Goal: Information Seeking & Learning: Find specific fact

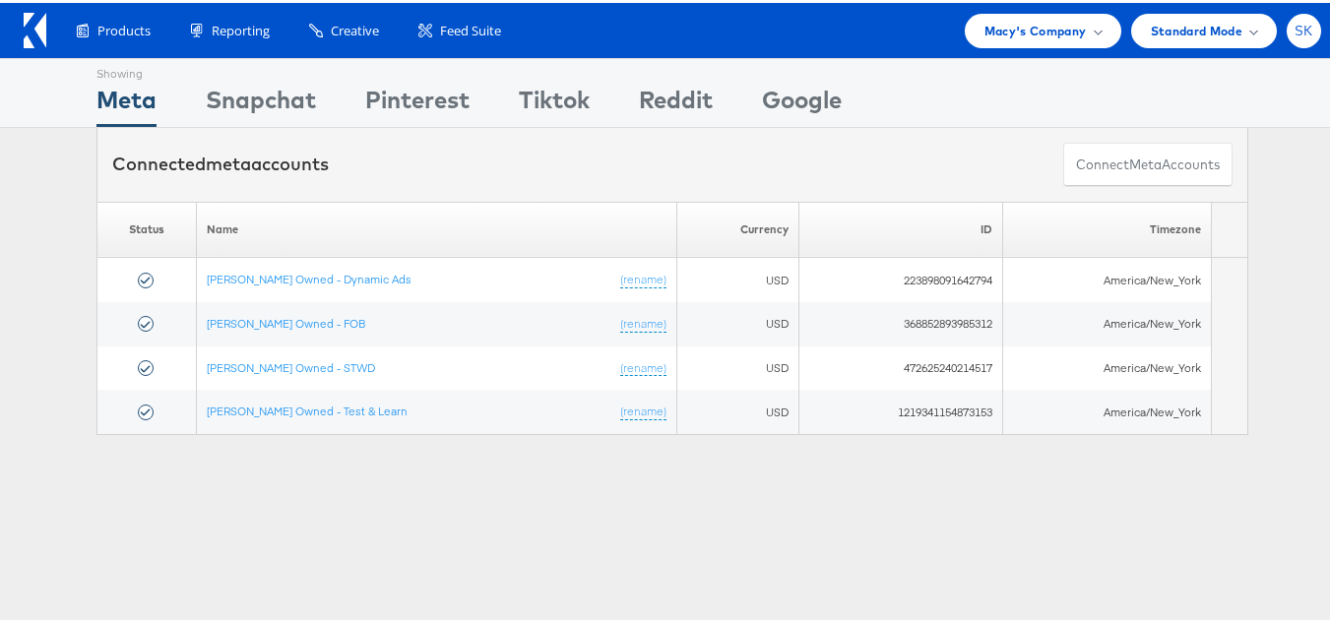
click at [1295, 37] on div "SK" at bounding box center [1304, 28] width 34 height 34
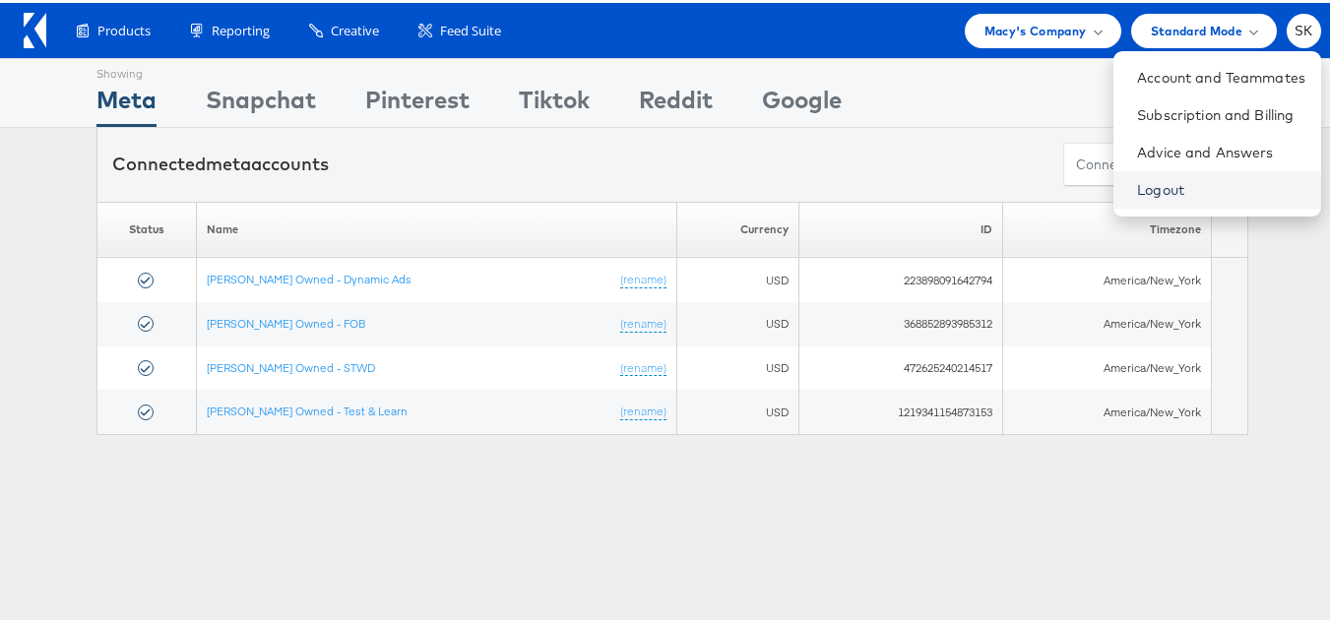
click at [1137, 190] on link "Logout" at bounding box center [1221, 187] width 168 height 20
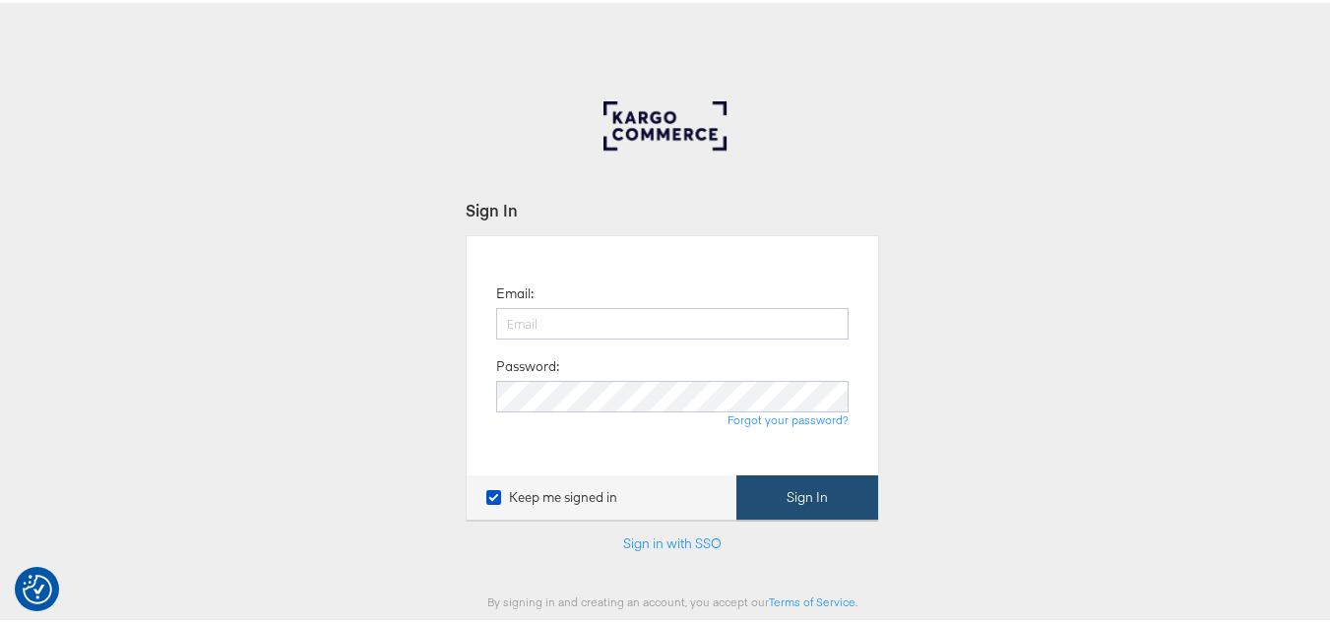
type input "[PERSON_NAME][EMAIL_ADDRESS][DOMAIN_NAME]"
click at [769, 485] on button "Sign In" at bounding box center [808, 495] width 142 height 44
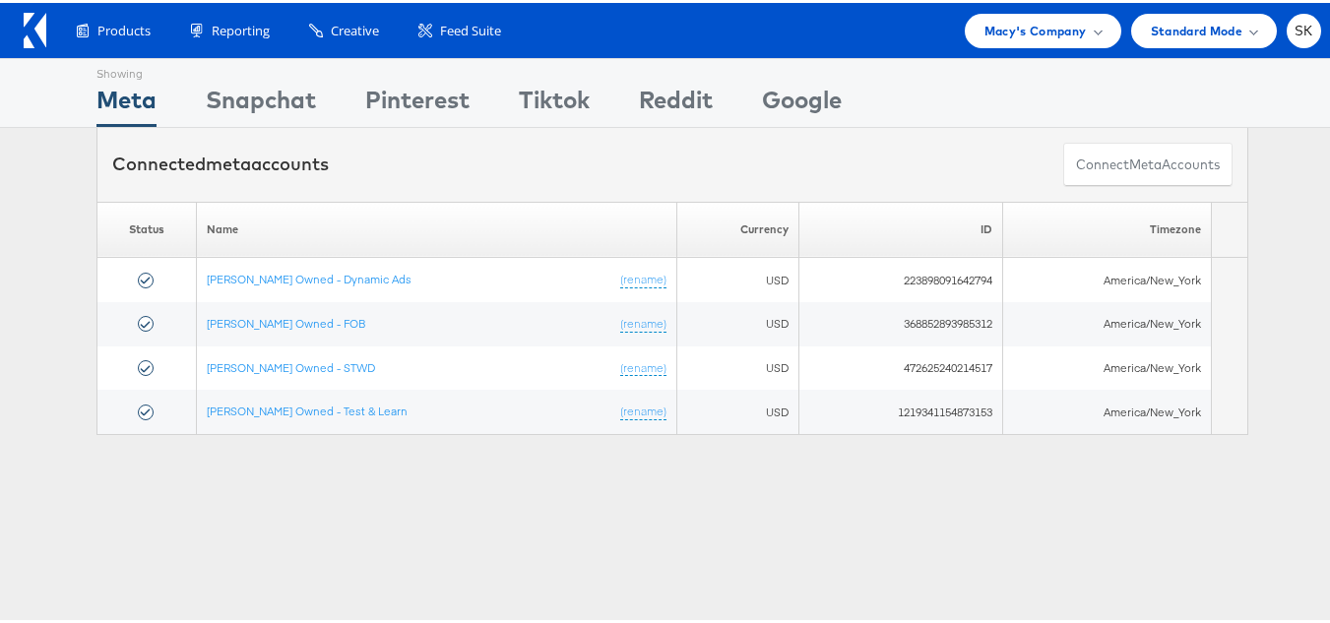
click at [1029, 8] on div "Products Product Catalogs Enhance Your Product Catalog, Map Them to Publishers,…" at bounding box center [672, 27] width 1345 height 55
click at [1028, 21] on span "Macy's Company" at bounding box center [1036, 28] width 102 height 21
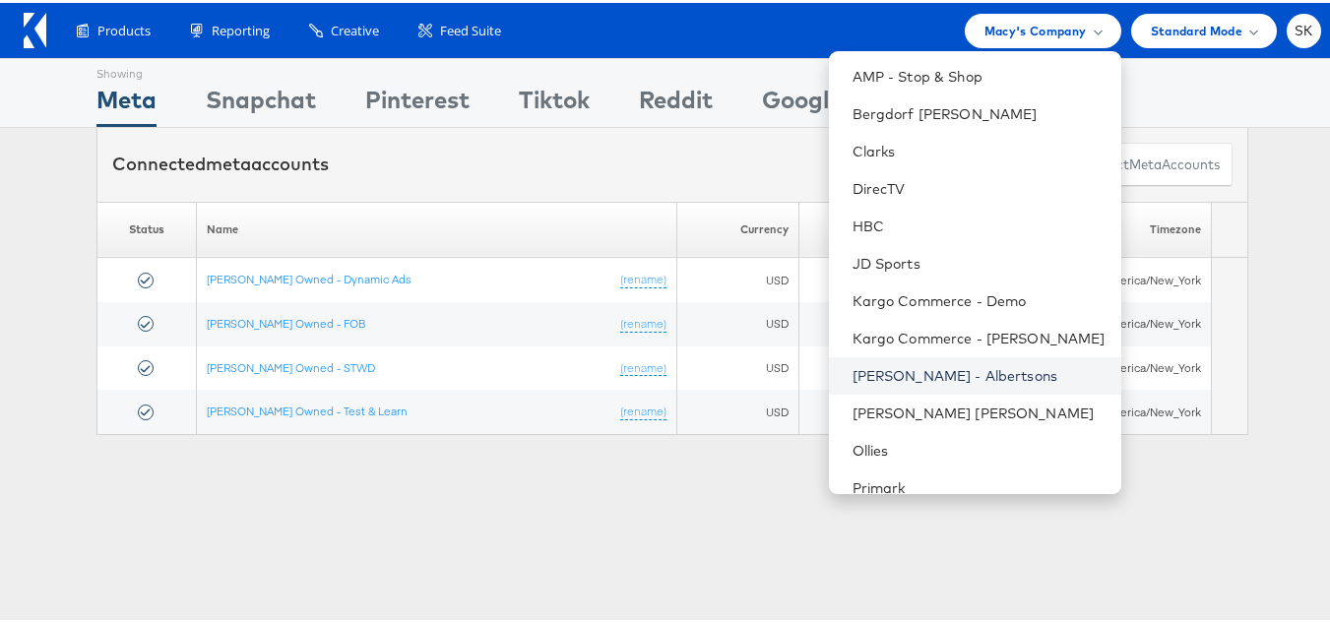
scroll to position [319, 0]
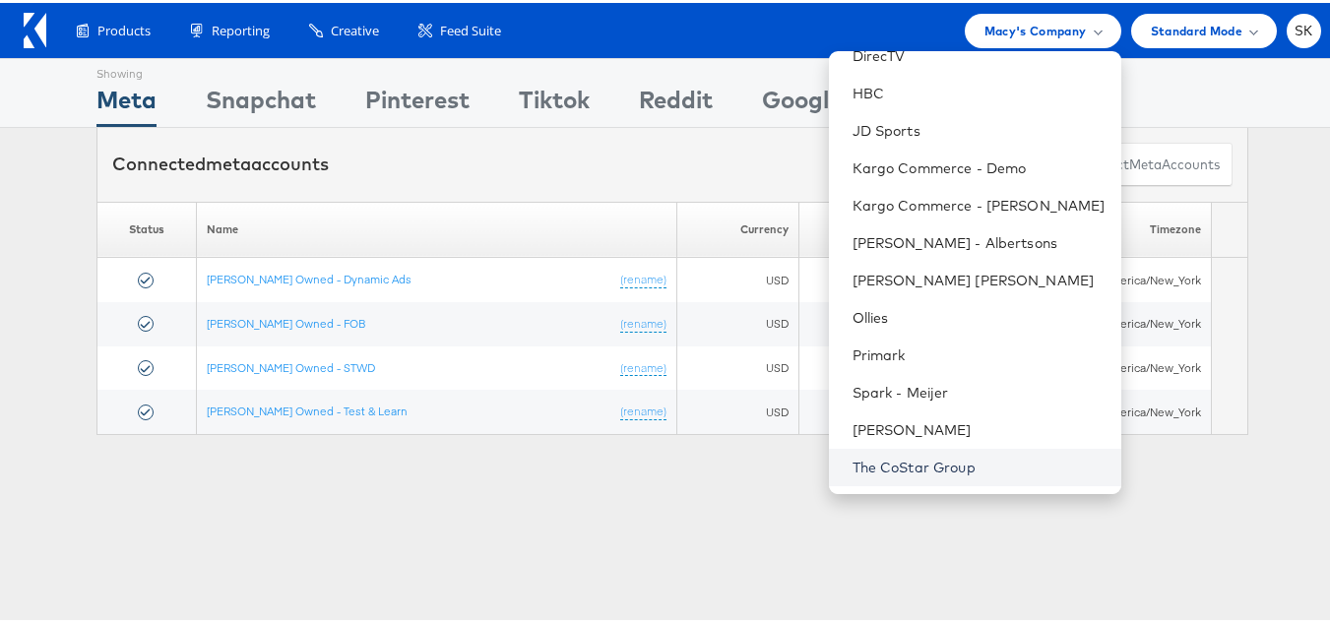
click at [921, 472] on link "The CoStar Group" at bounding box center [979, 465] width 253 height 20
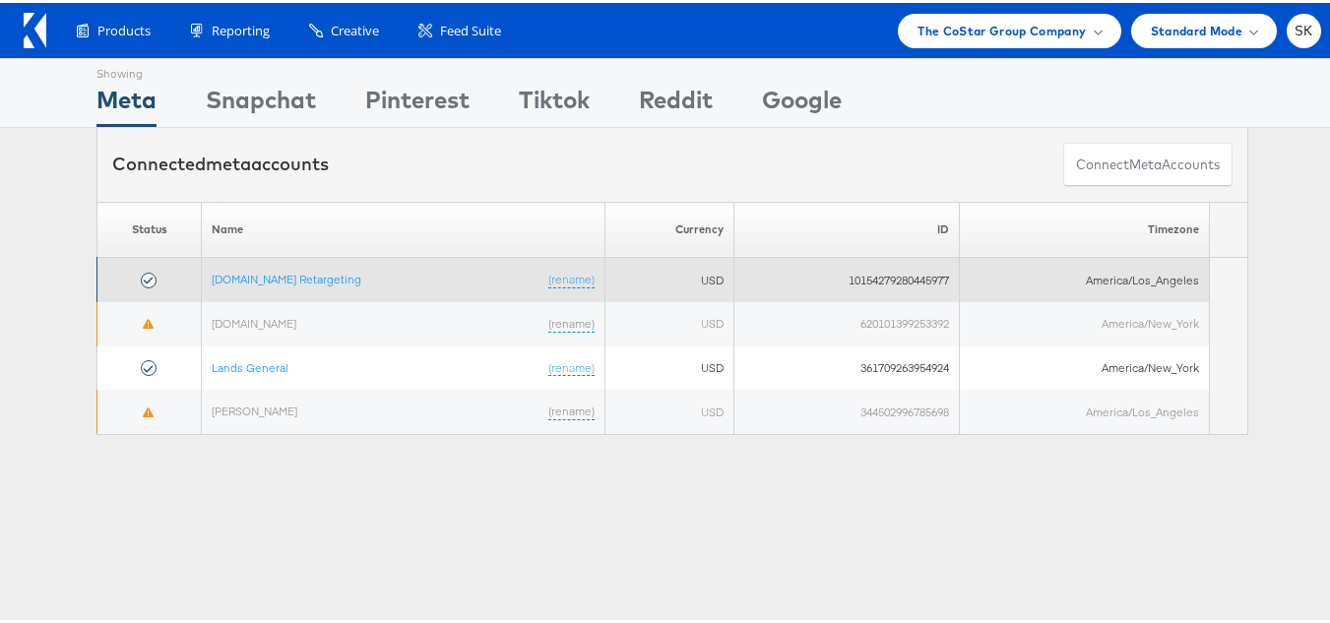
click at [264, 288] on td "Apartments.com Retargeting (rename)" at bounding box center [404, 277] width 404 height 44
click at [264, 286] on td "Apartments.com Retargeting (rename)" at bounding box center [404, 277] width 404 height 44
click at [267, 278] on link "Apartments.com Retargeting" at bounding box center [287, 276] width 150 height 15
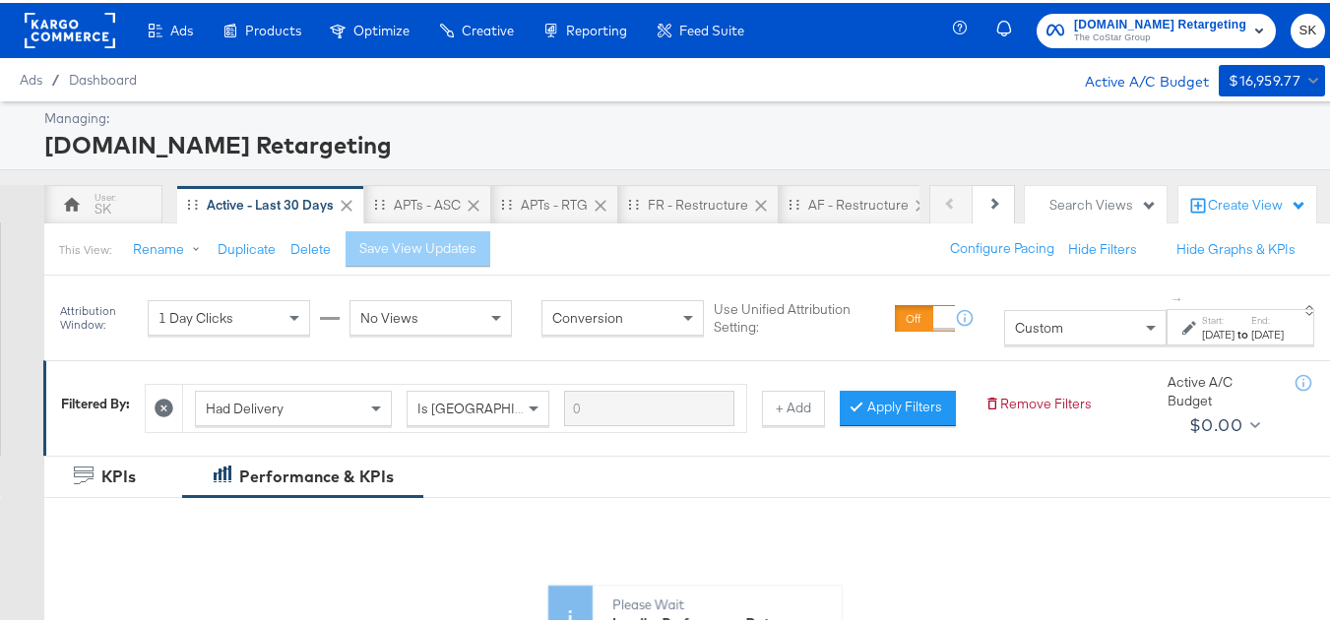
click at [1013, 334] on div "Custom" at bounding box center [1085, 324] width 161 height 33
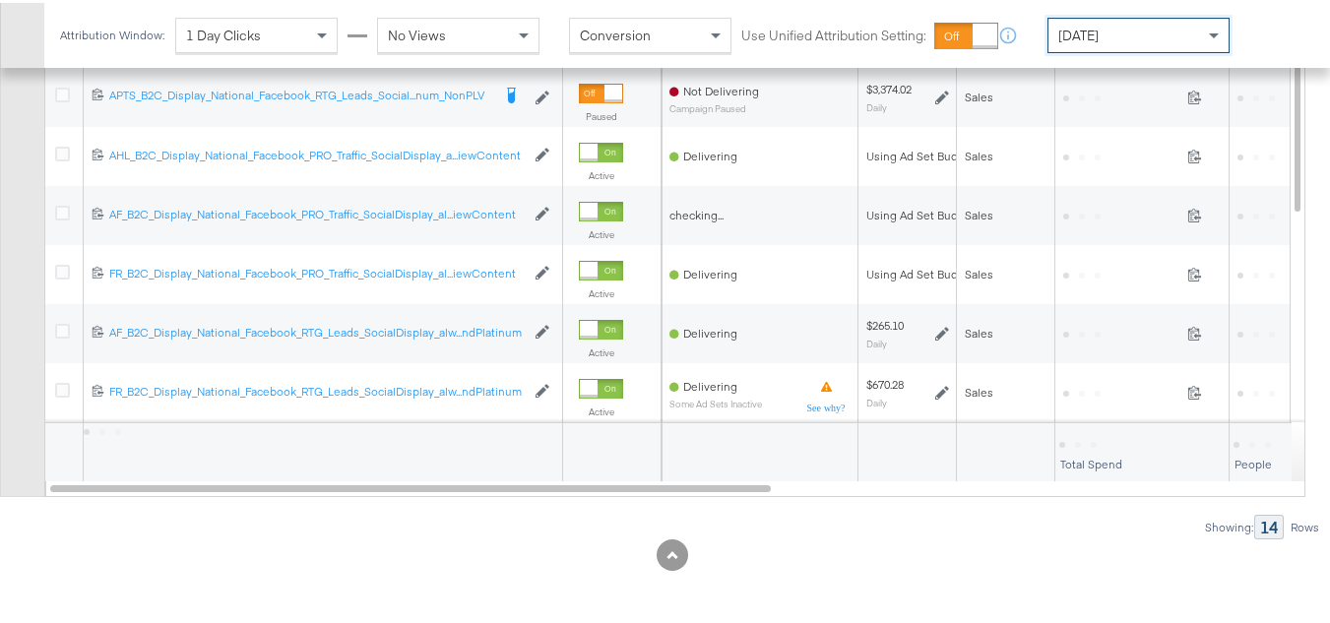
scroll to position [885, 0]
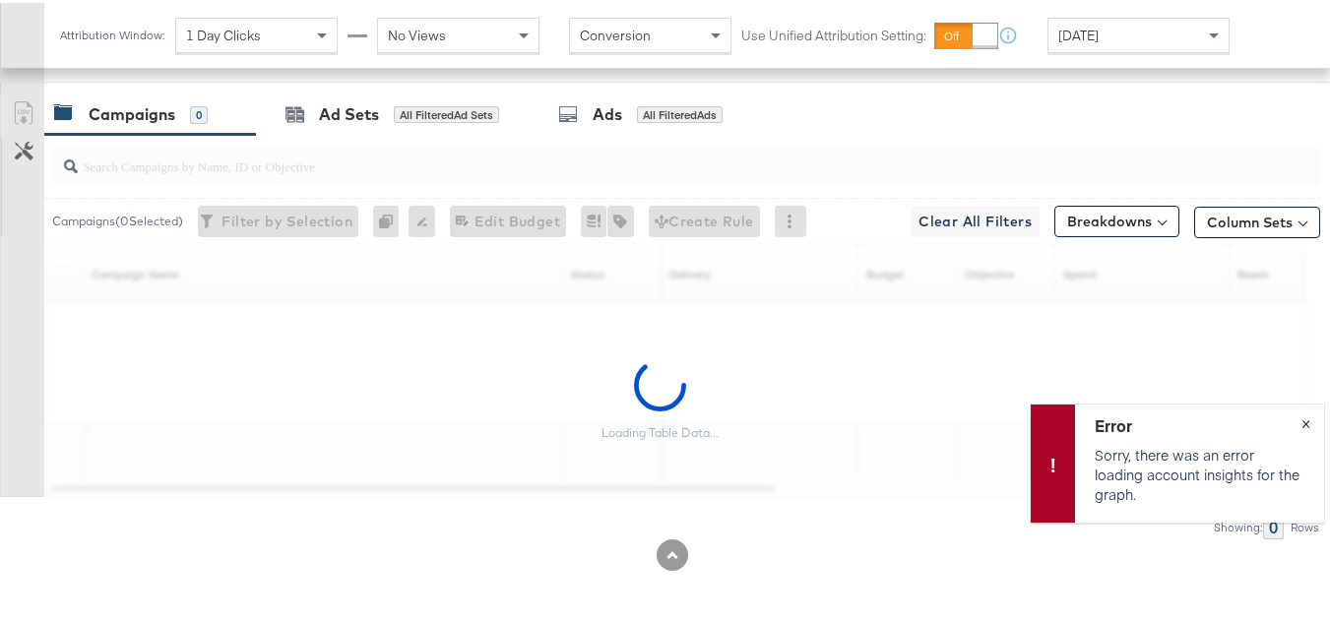
click at [1302, 419] on span "×" at bounding box center [1306, 419] width 9 height 23
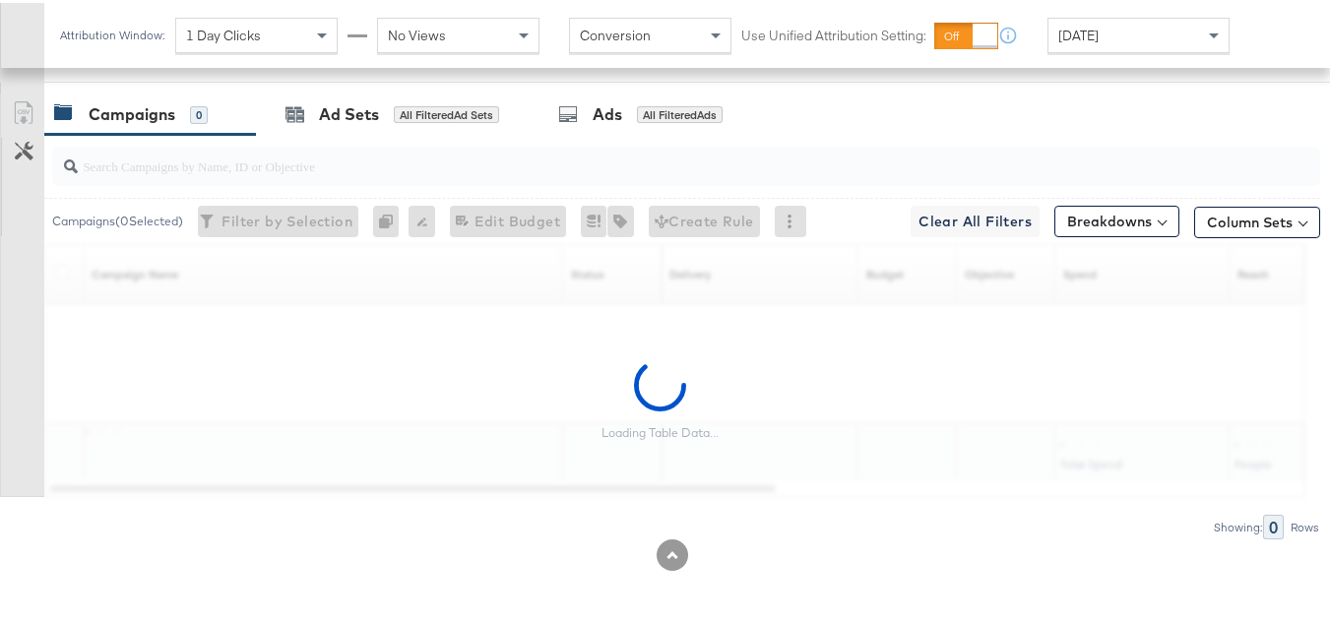
scroll to position [787, 0]
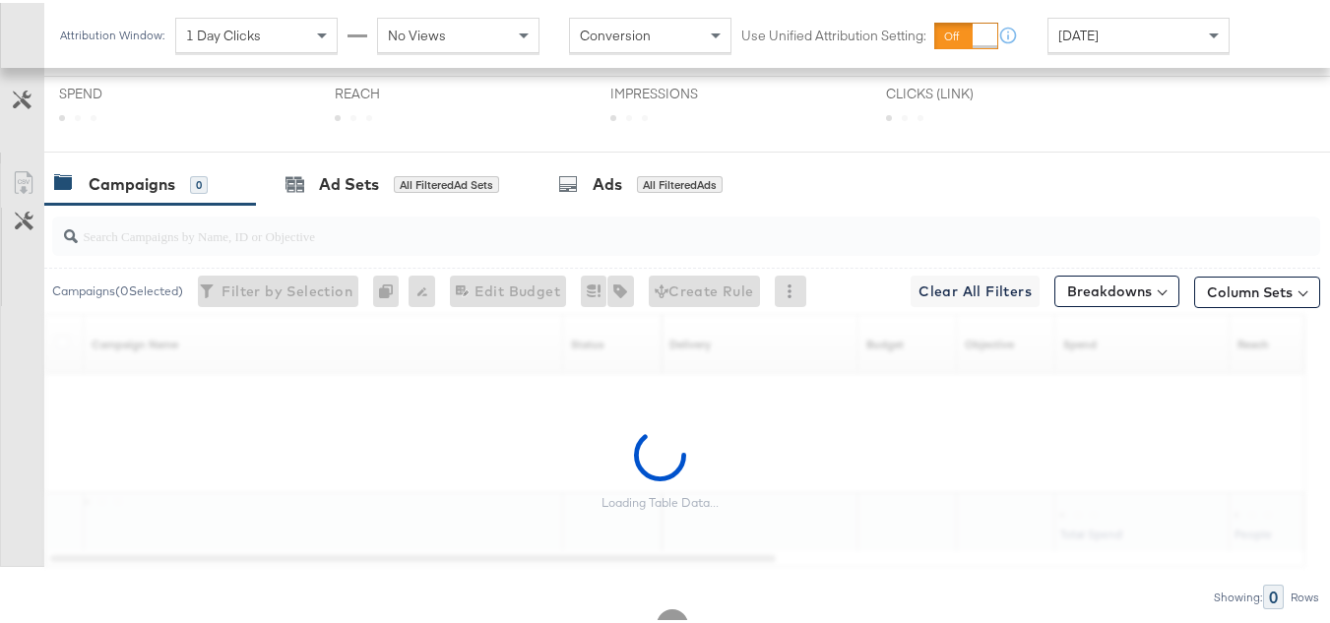
click at [257, 244] on input "search" at bounding box center [643, 225] width 1131 height 38
paste input "APTS_B2C_Display_National_Facebook_RTG_Leads_SocialDisplay_Retargeting_Diamond_…"
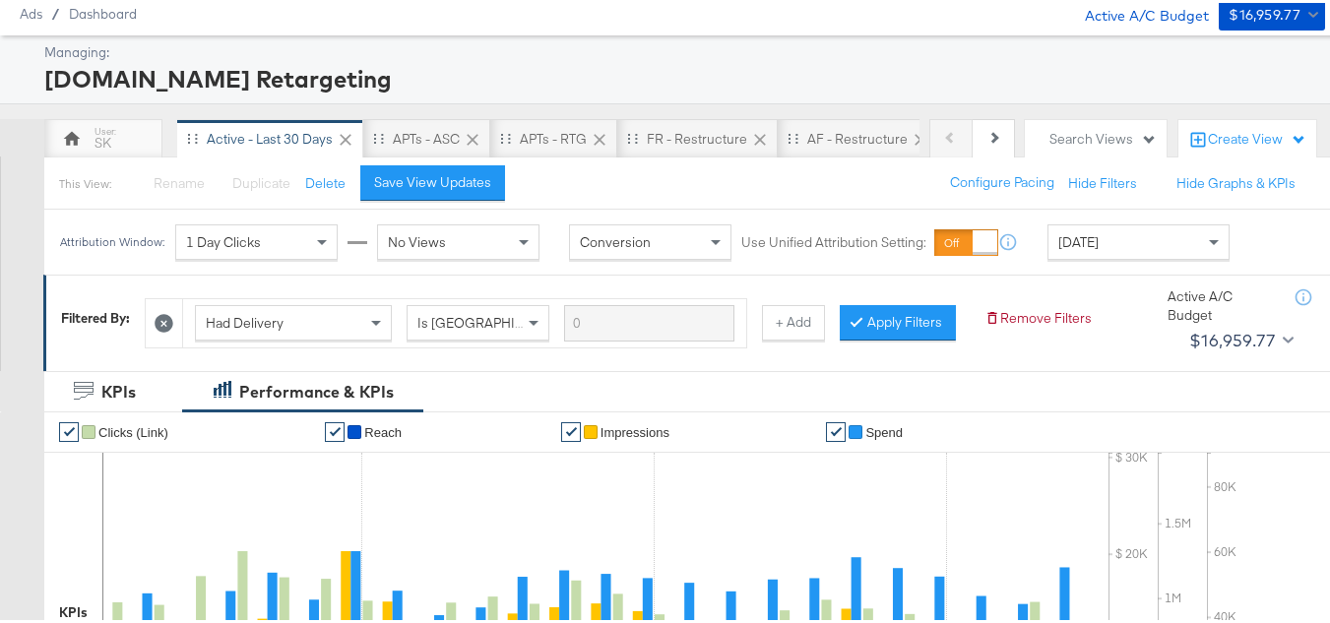
scroll to position [0, 0]
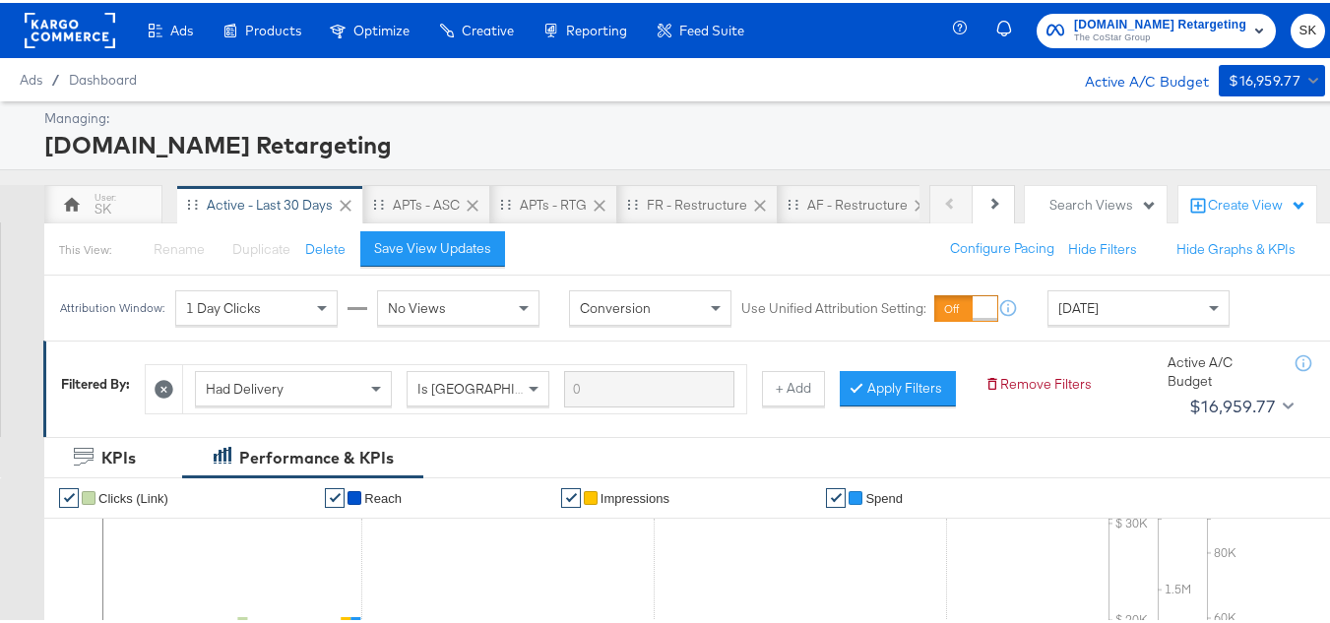
type input "APTS_B2C_Display_National_Facebook_RTG_Leads_SocialDisplay_Retargeting_Diamond_…"
click at [21, 32] on div "Ads Products Optimize Creative Reporting Feed Suite" at bounding box center [379, 27] width 759 height 55
click at [36, 28] on rect at bounding box center [70, 27] width 91 height 35
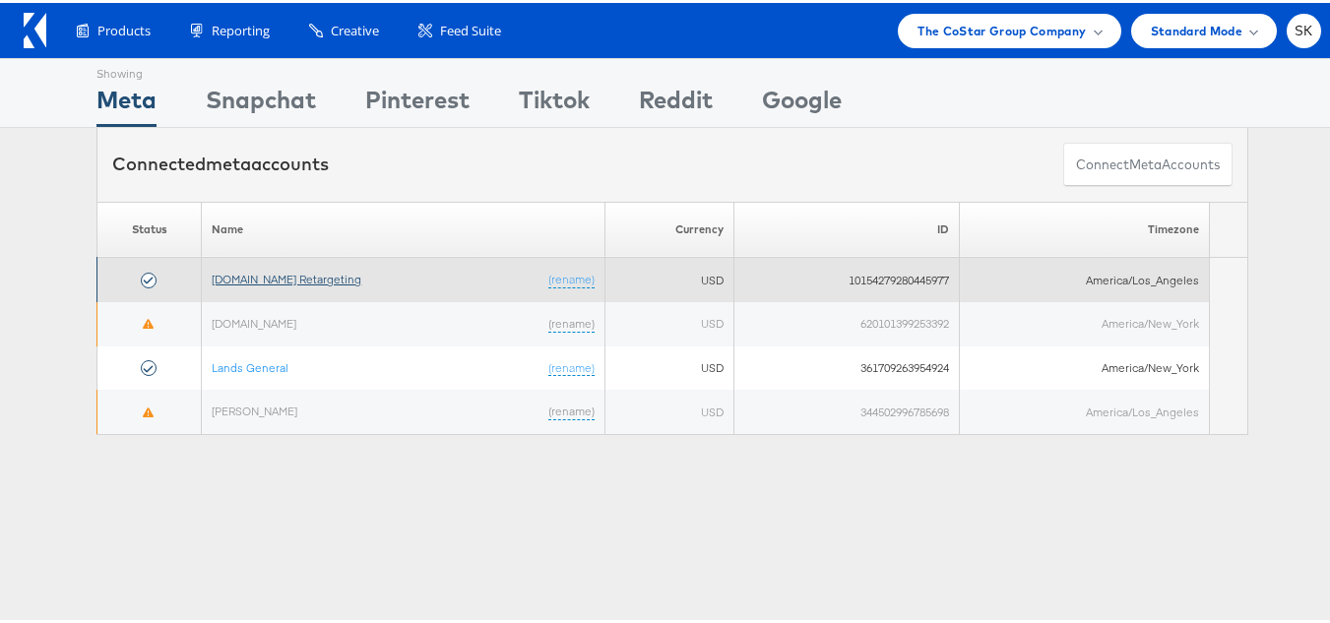
click at [255, 277] on link "Apartments.com Retargeting" at bounding box center [287, 276] width 150 height 15
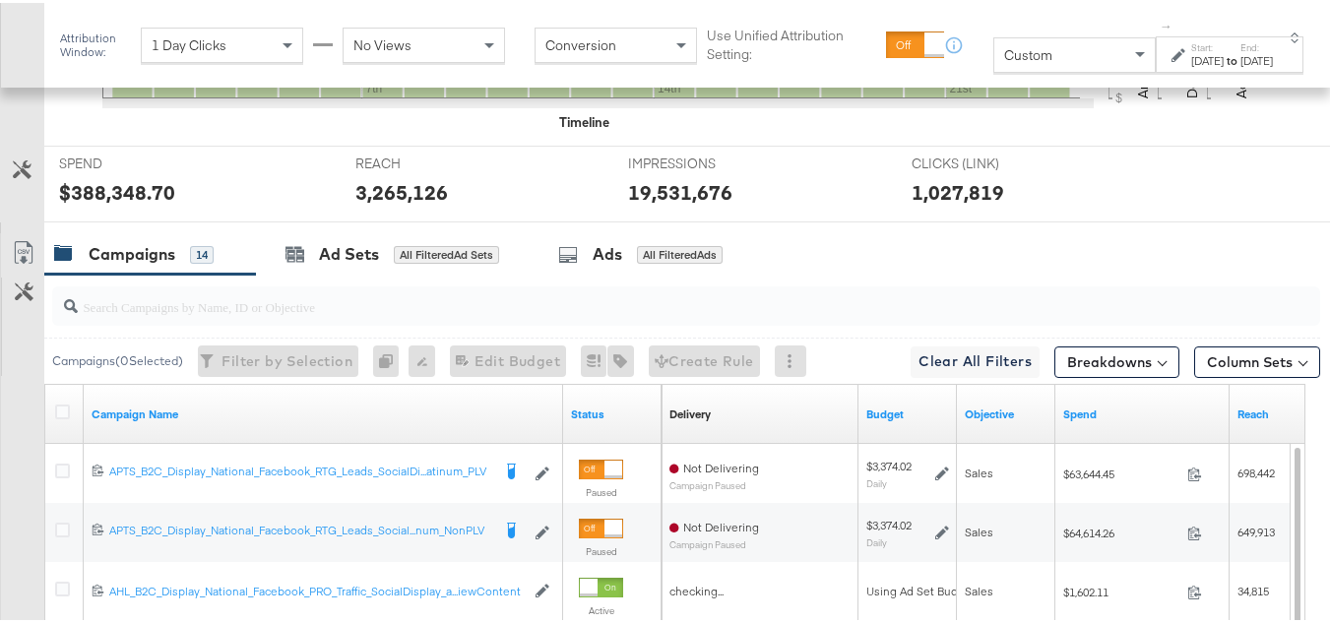
scroll to position [907, 0]
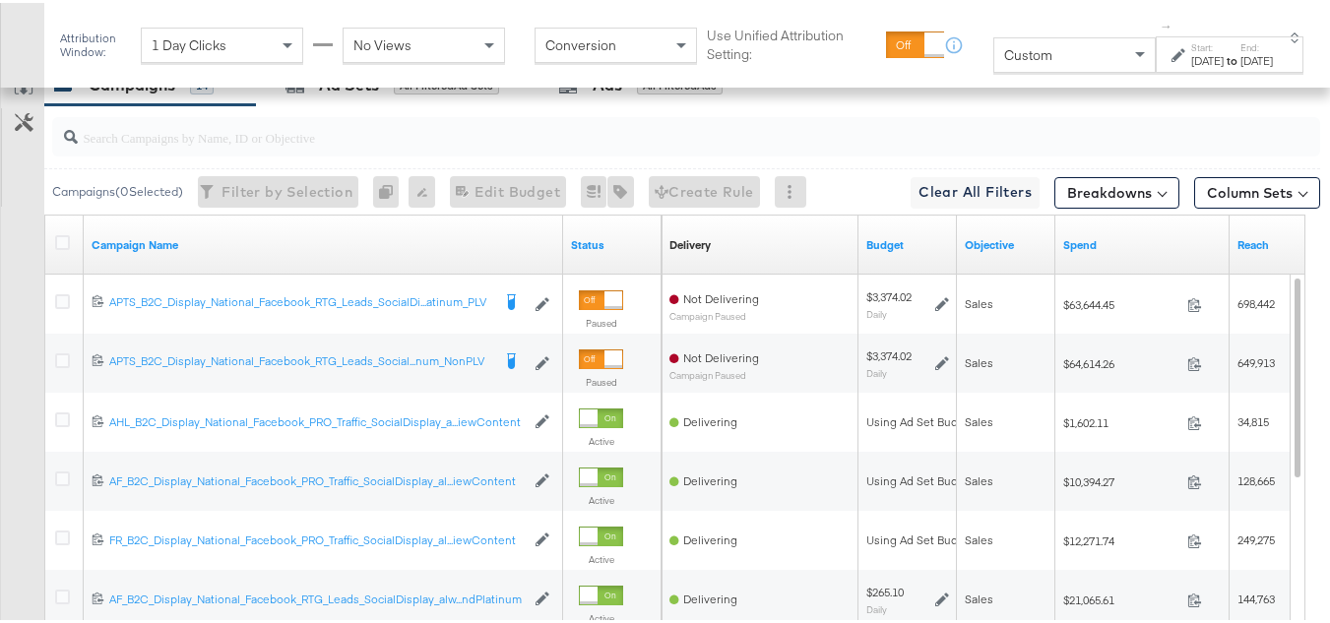
click at [1004, 61] on span "Custom" at bounding box center [1028, 52] width 48 height 18
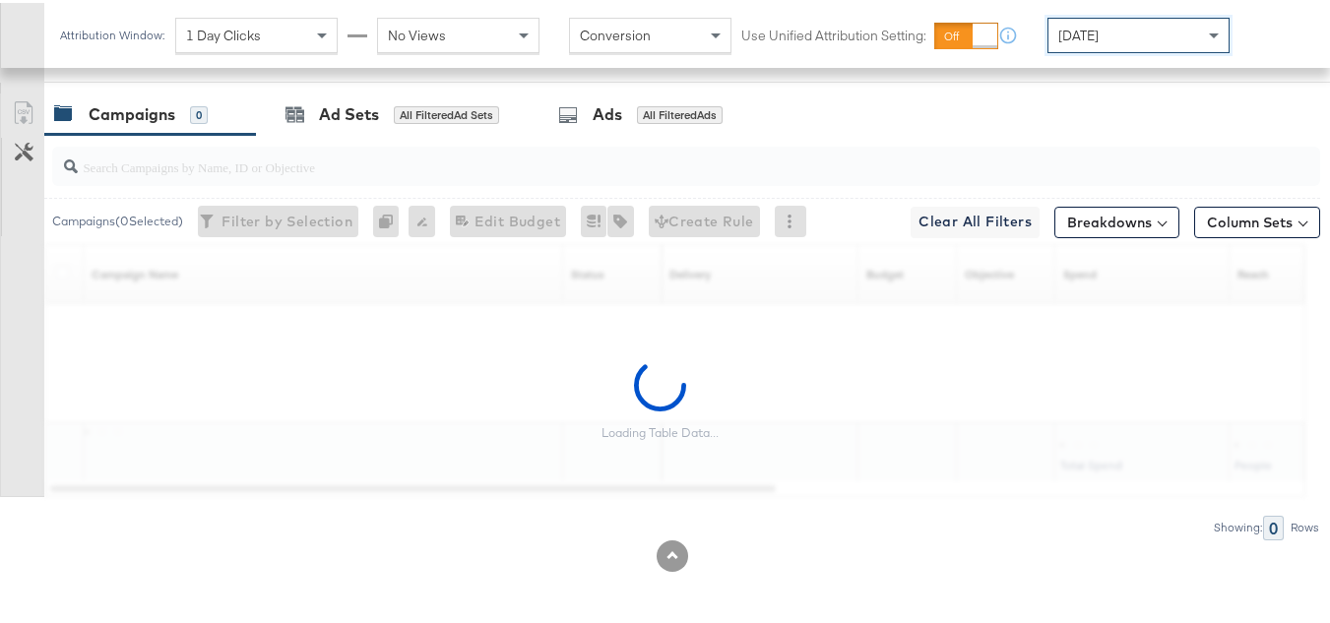
scroll to position [885, 0]
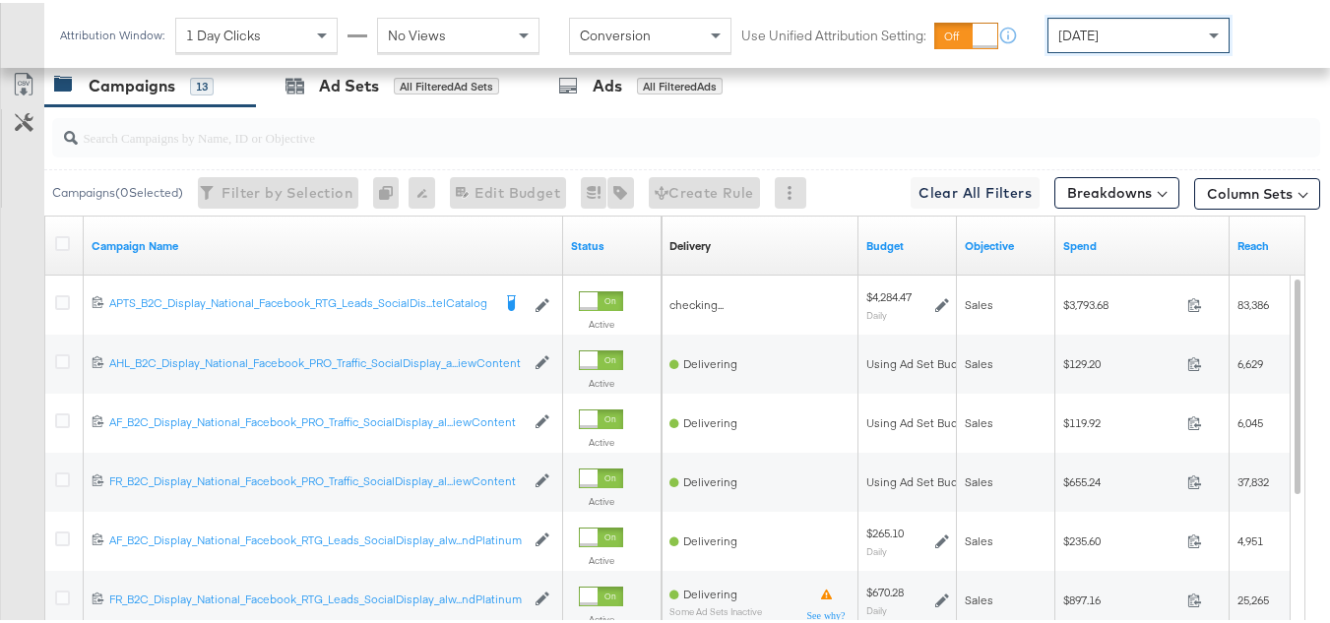
click at [332, 146] on input "search" at bounding box center [643, 126] width 1131 height 38
paste input "APTS_B2C_Display_National_Facebook_RTG_Leads_SocialDisplay_Retargeting_Diamond_…"
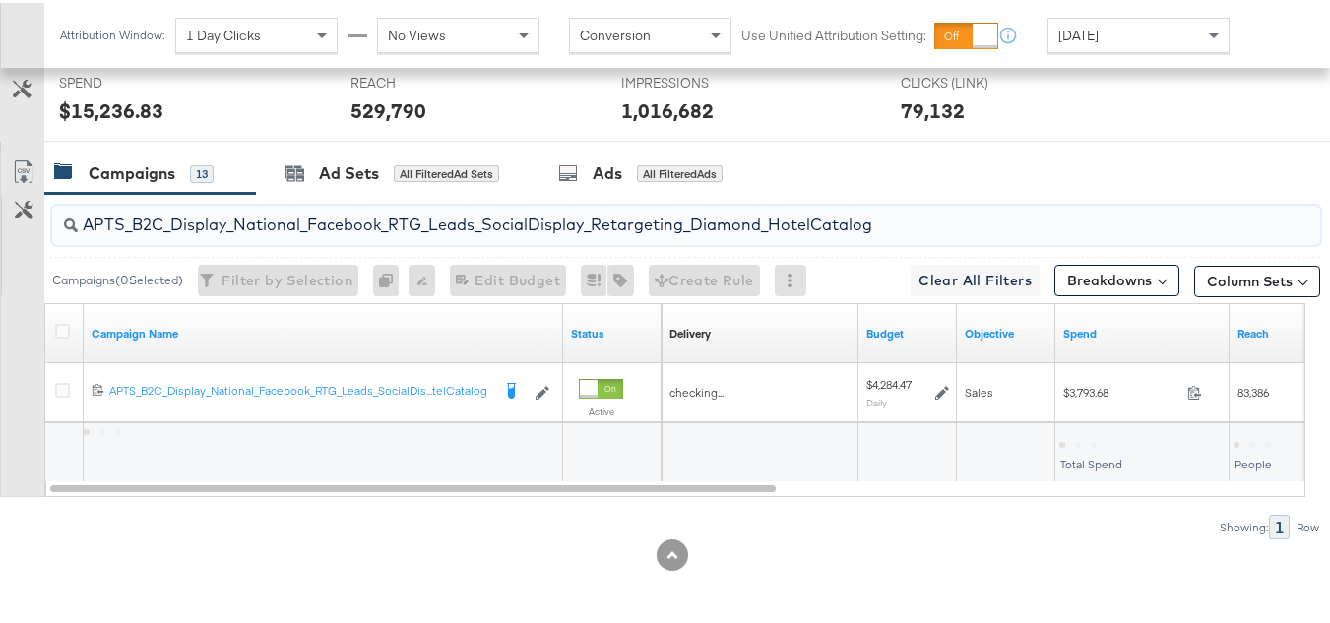
scroll to position [826, 0]
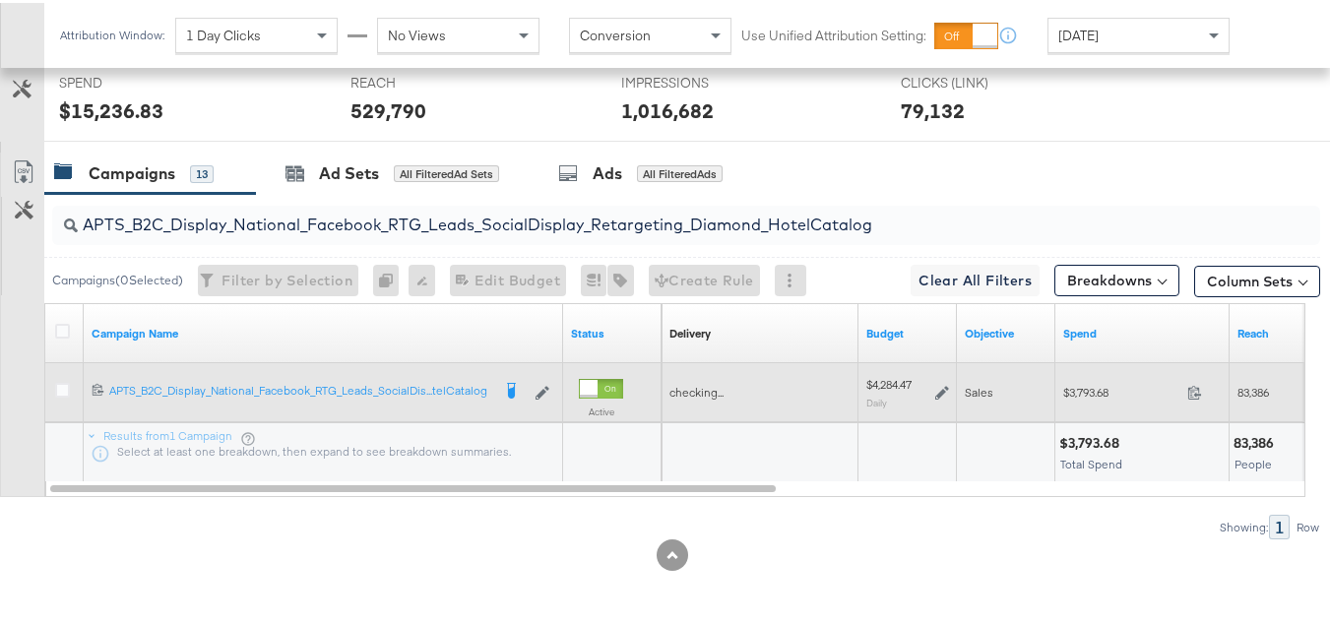
click at [1070, 399] on div "$3,793.68 3793.68" at bounding box center [1143, 389] width 174 height 31
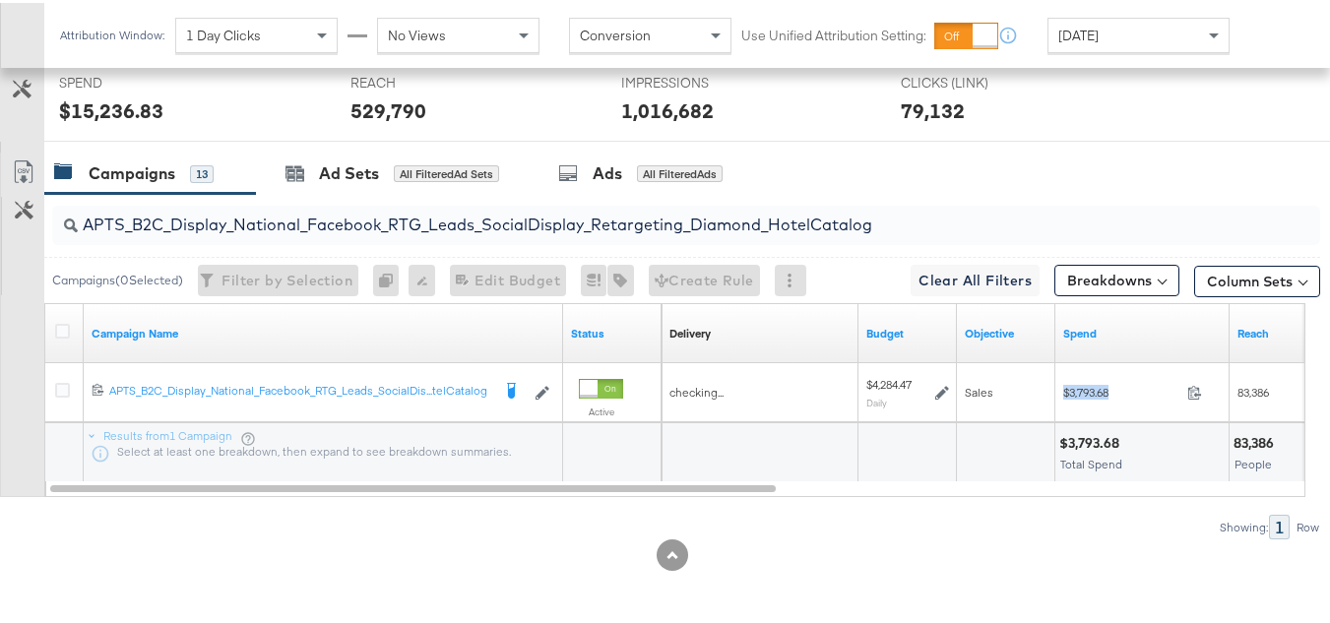
copy div "$3,793.68"
click at [507, 230] on input "APTS_B2C_Display_National_Facebook_RTG_Leads_SocialDisplay_Retargeting_Diamond_…" at bounding box center [643, 214] width 1131 height 38
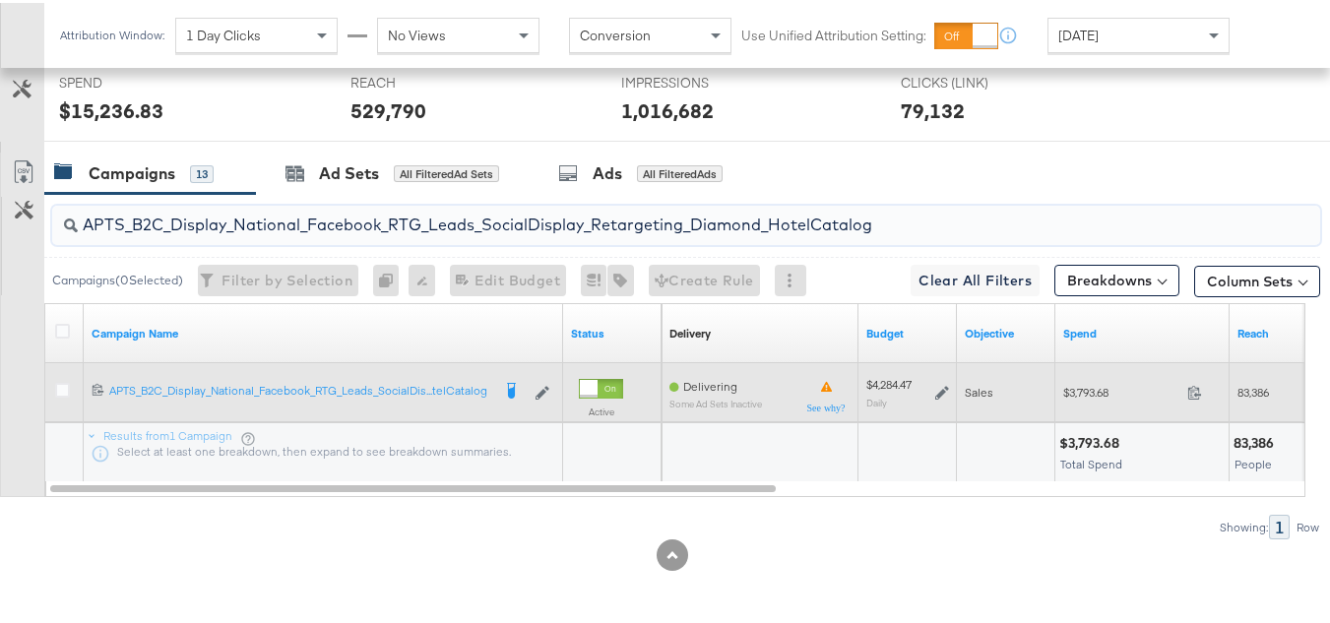
paste input "alwayson_Retargeting_DARE24_DiamondPlatinum"
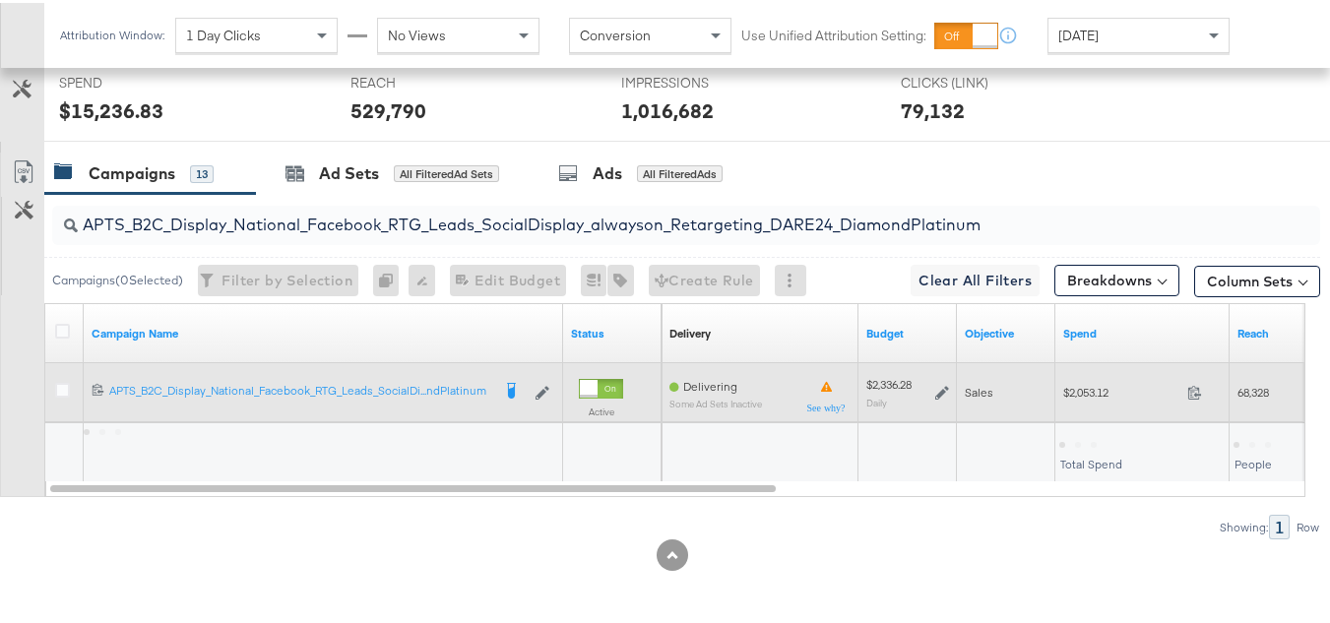
click at [1082, 395] on span "$2,053.12" at bounding box center [1122, 389] width 116 height 15
click at [1074, 388] on span "$2,053.12" at bounding box center [1122, 389] width 116 height 15
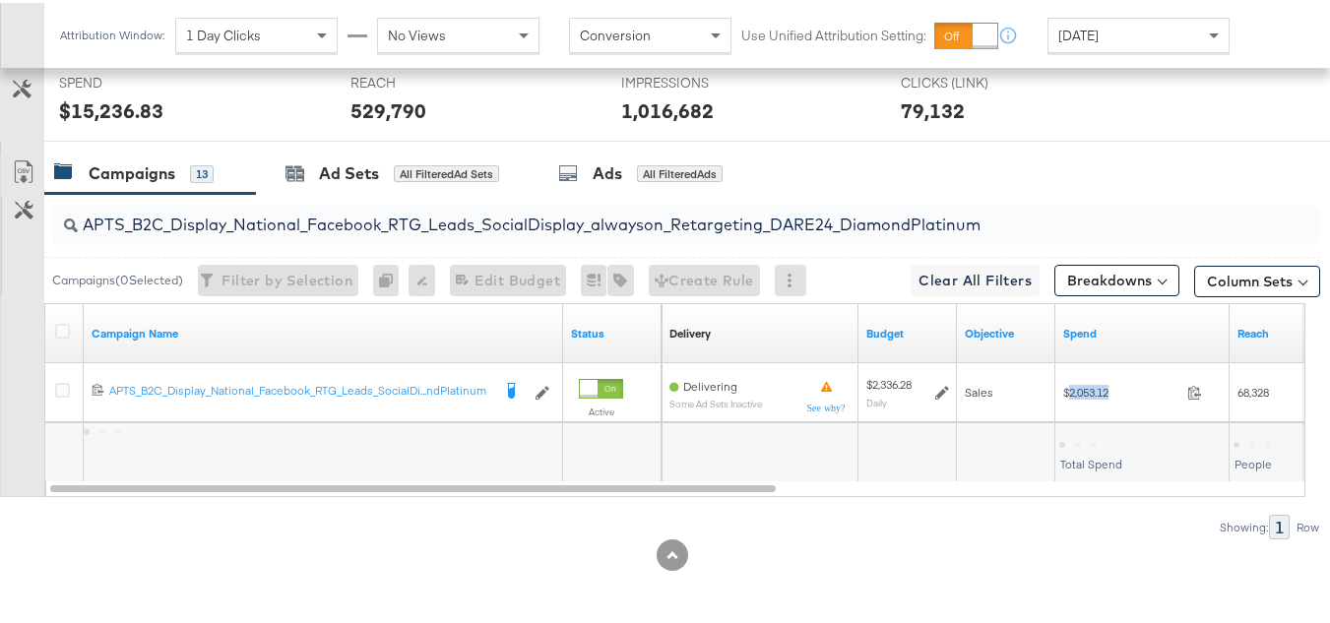
copy span "2,053.12"
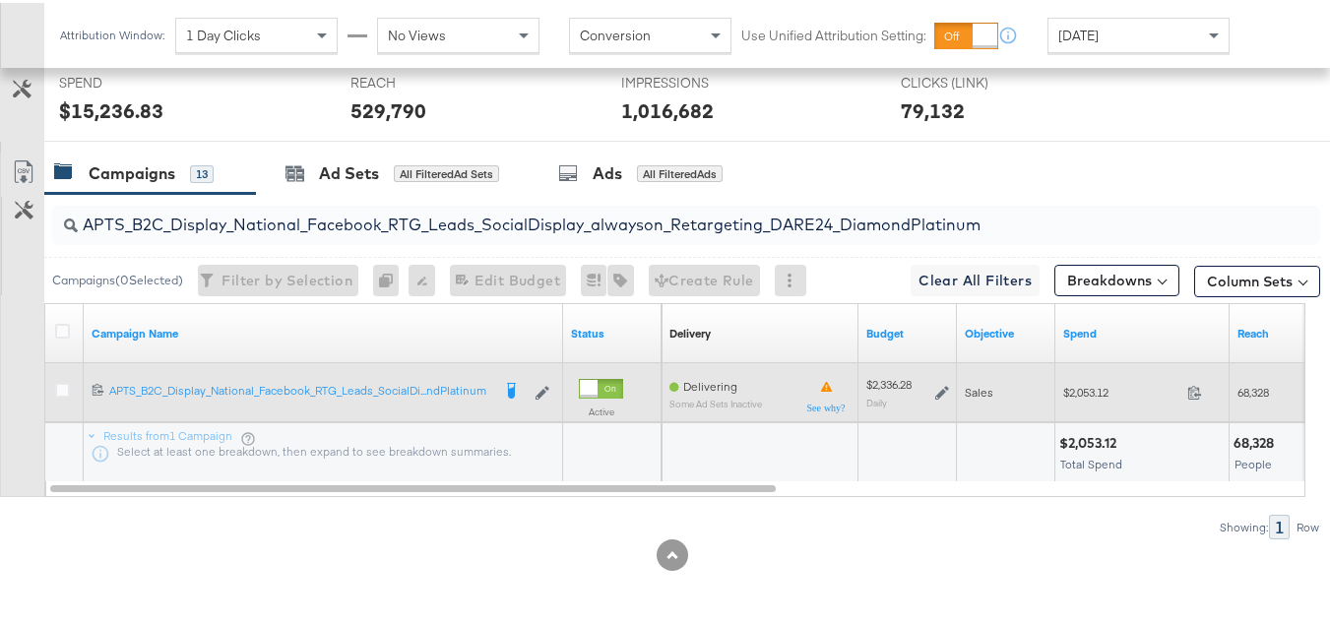
click at [1063, 402] on div "$2,053.12 2053.12" at bounding box center [1143, 389] width 174 height 31
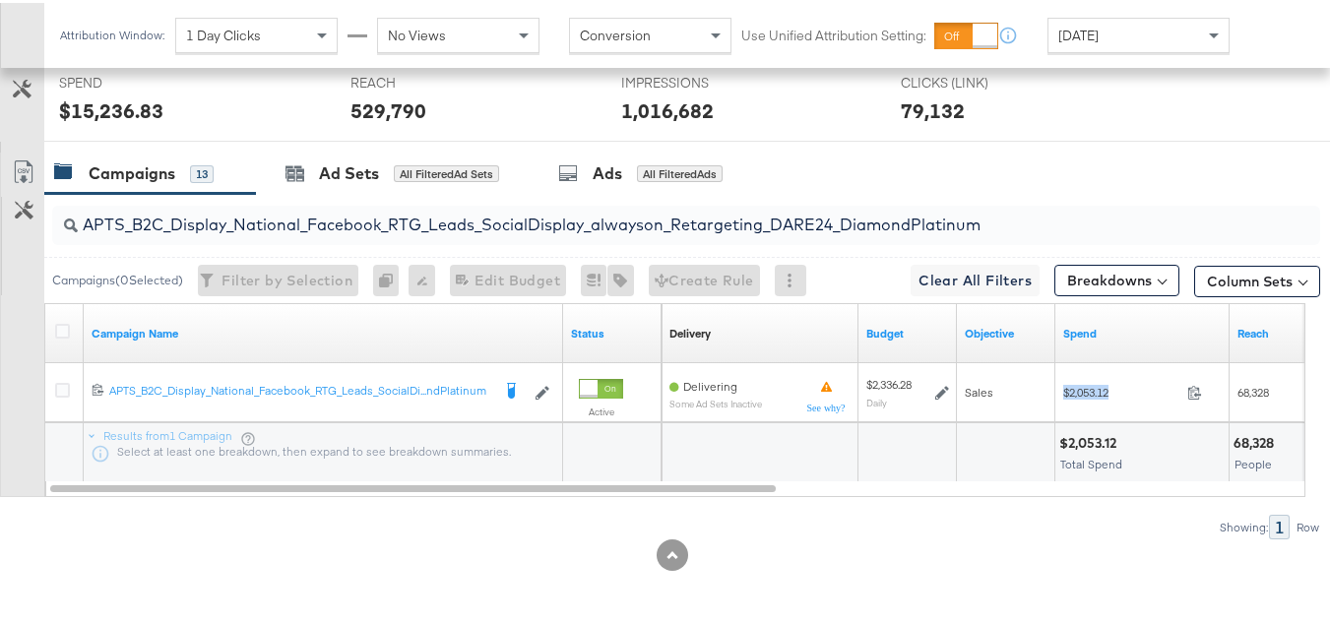
copy div "$2,053.12"
click at [451, 238] on div "APTS_B2C_Display_National_Facebook_RTG_Leads_SocialDisplay_alwayson_Retargeting…" at bounding box center [686, 222] width 1268 height 39
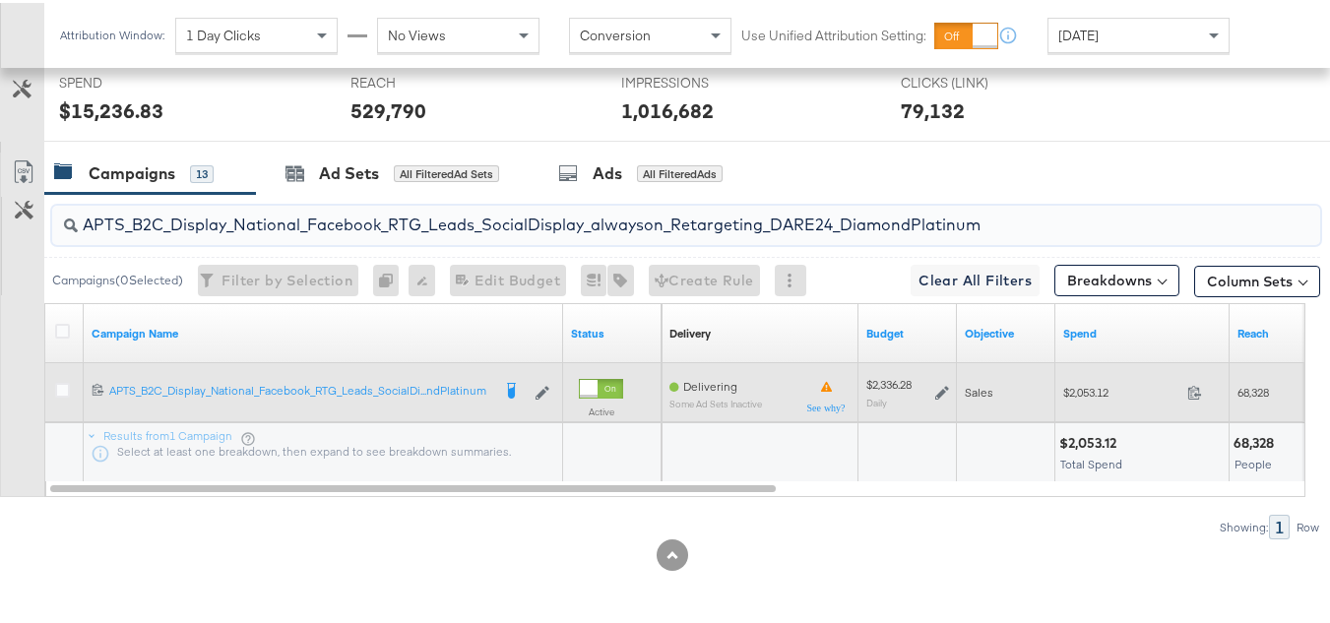
paste input "FR_B2C_Display_National_Facebook_RTG_Leads_SocialDisplay_alwayson_Retargeting_FR"
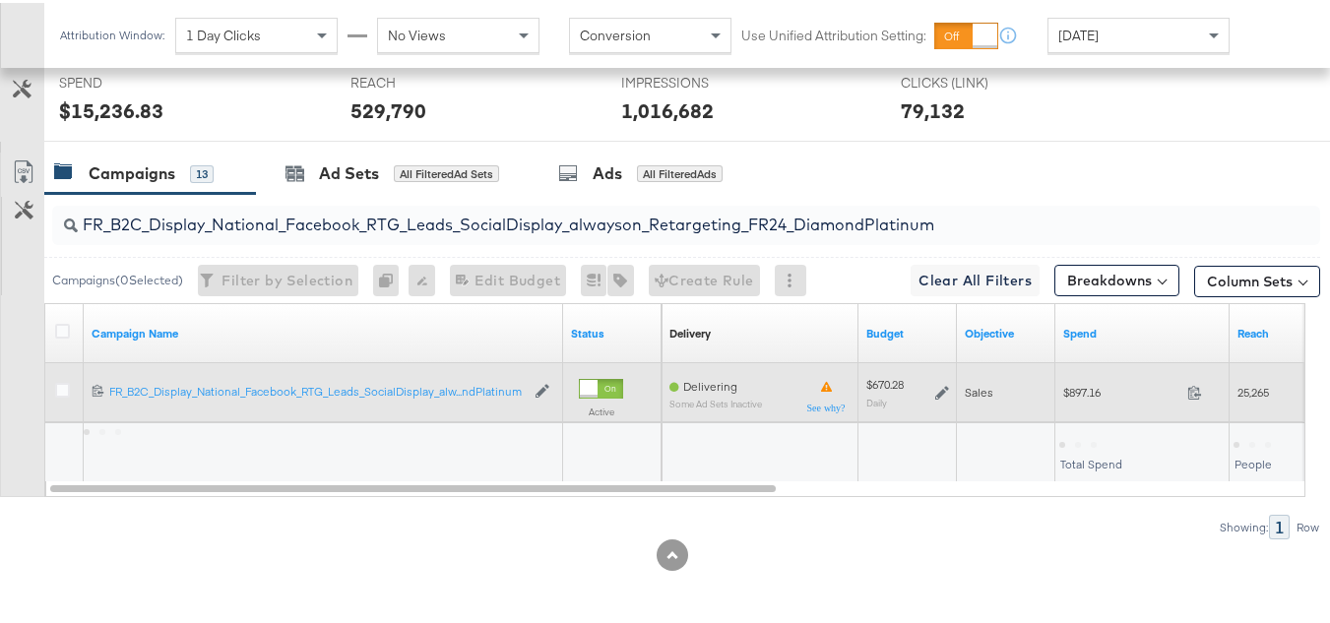
click at [1093, 411] on div "$897.16 897.16" at bounding box center [1143, 389] width 174 height 59
copy div "$897.16"
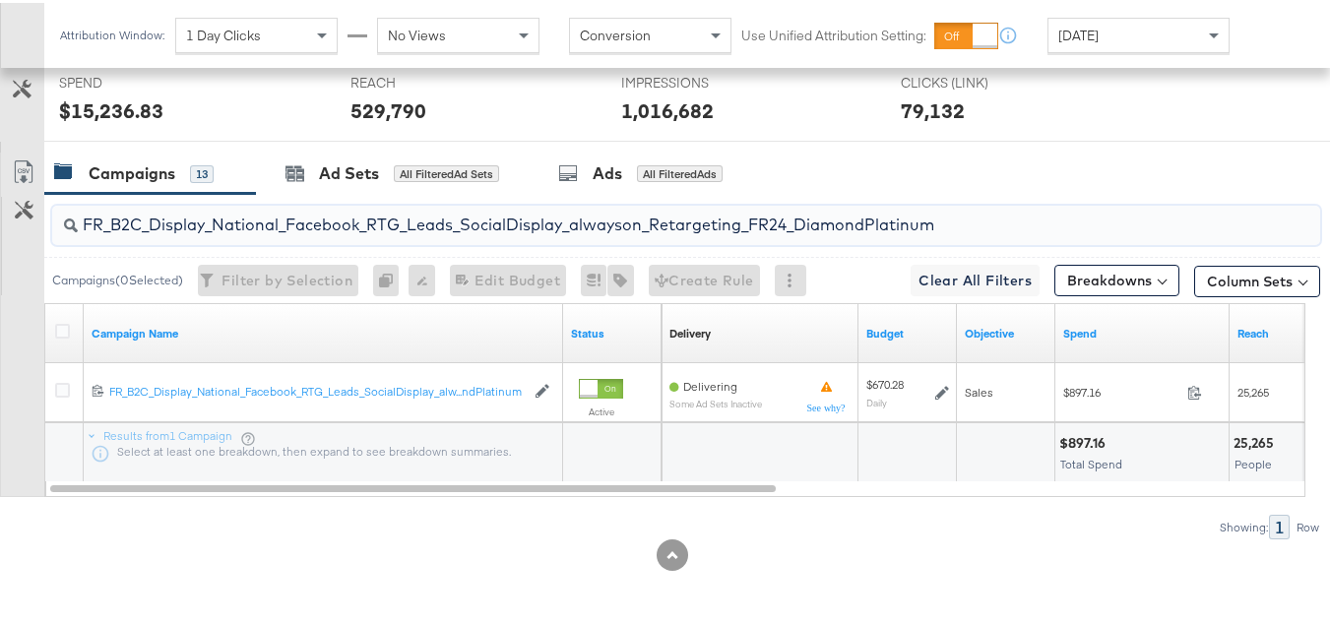
click at [507, 228] on input "FR_B2C_Display_National_Facebook_RTG_Leads_SocialDisplay_alwayson_Retargeting_F…" at bounding box center [643, 214] width 1131 height 38
paste input "AF_B2C_Display_National_Facebook_RTG_Leads_SocialDisplay_alwayson_Retargeting_AF"
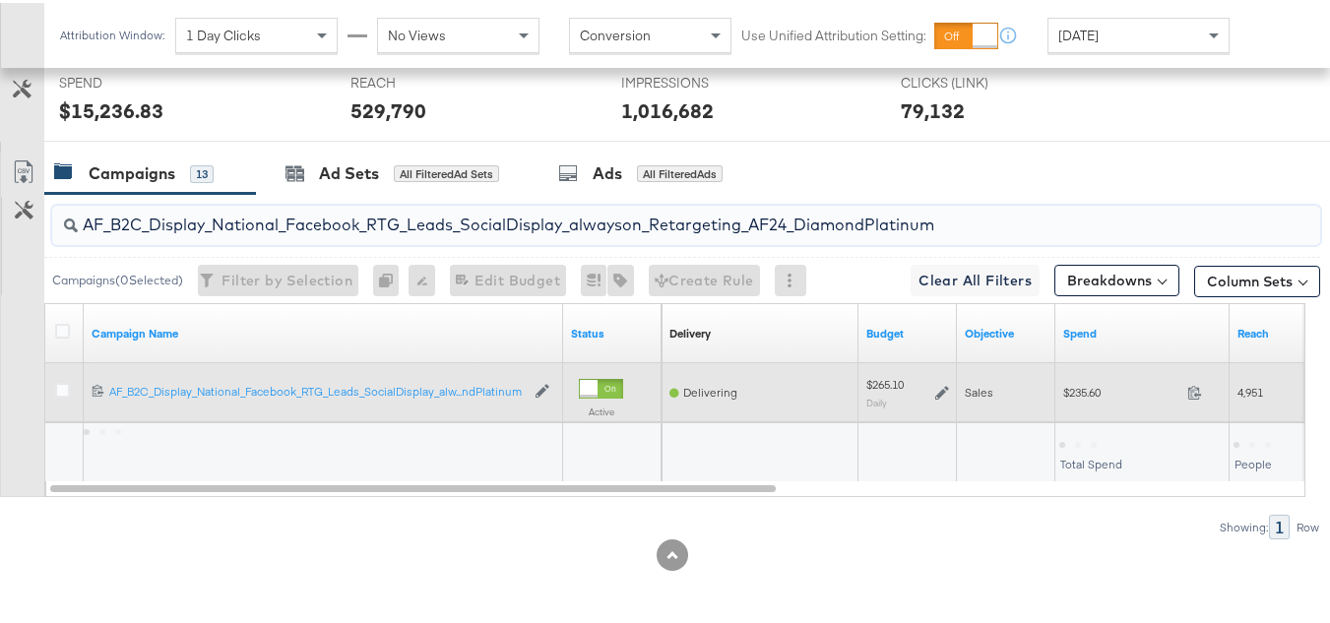
click at [1105, 403] on div "$235.60 235.6" at bounding box center [1143, 389] width 174 height 31
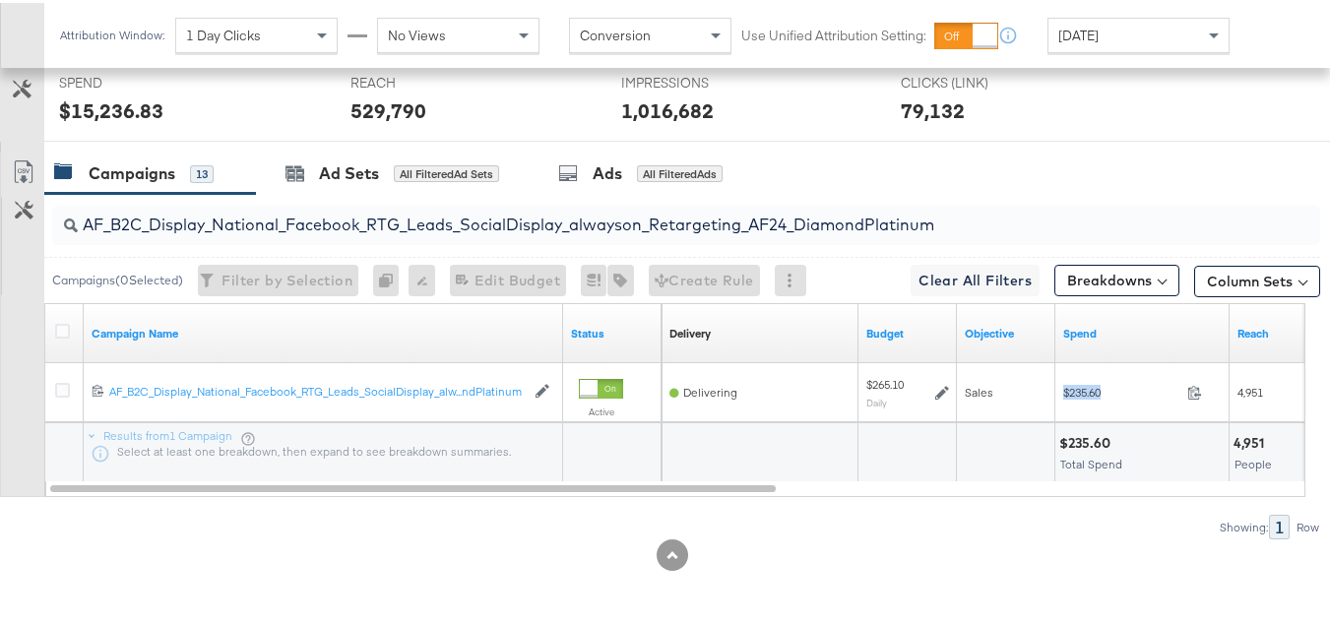
copy div "$235.60"
click at [537, 253] on div "AF_B2C_Display_National_Facebook_RTG_Leads_SocialDisplay_alwayson_Retargeting_A…" at bounding box center [682, 222] width 1276 height 63
click at [547, 208] on input "AF_B2C_Display_National_Facebook_RTG_Leads_SocialDisplay_alwayson_Retargeting_A…" at bounding box center [643, 214] width 1131 height 38
paste input "HL_B2C_Display_National_Facebook_RTG_Leads_SocialDisplay_alwayson_Retargeting_A…"
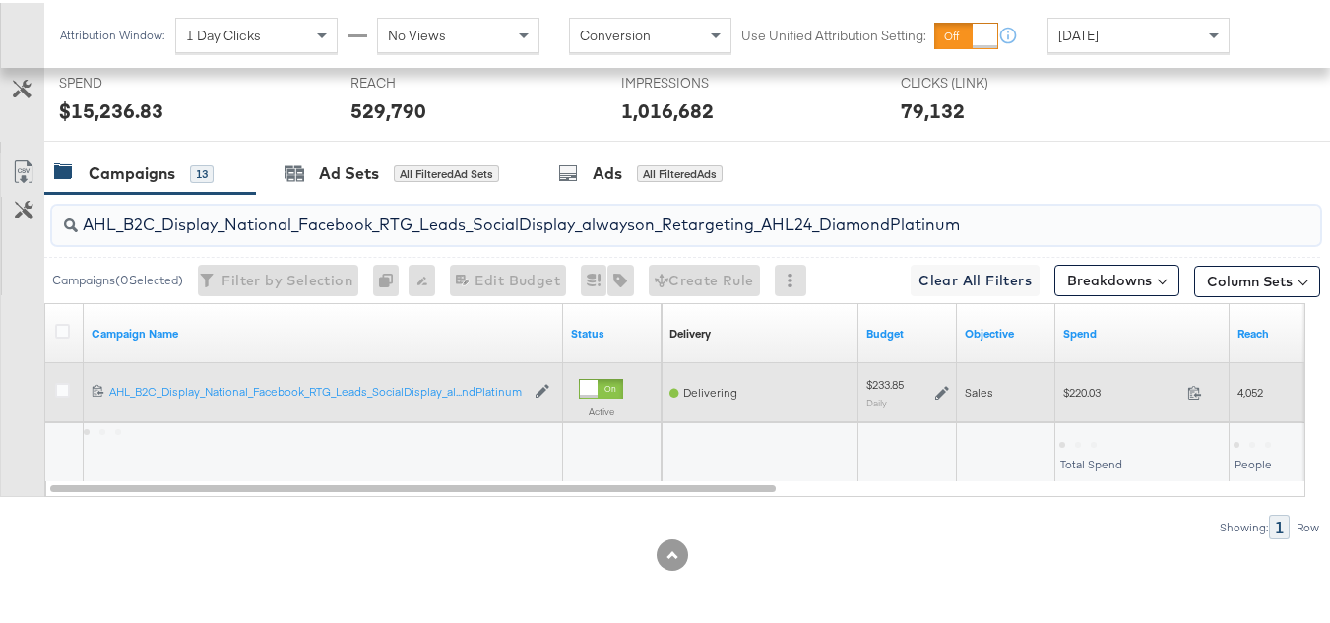
click at [1088, 387] on span "$220.03" at bounding box center [1122, 389] width 116 height 15
copy div "$220.03"
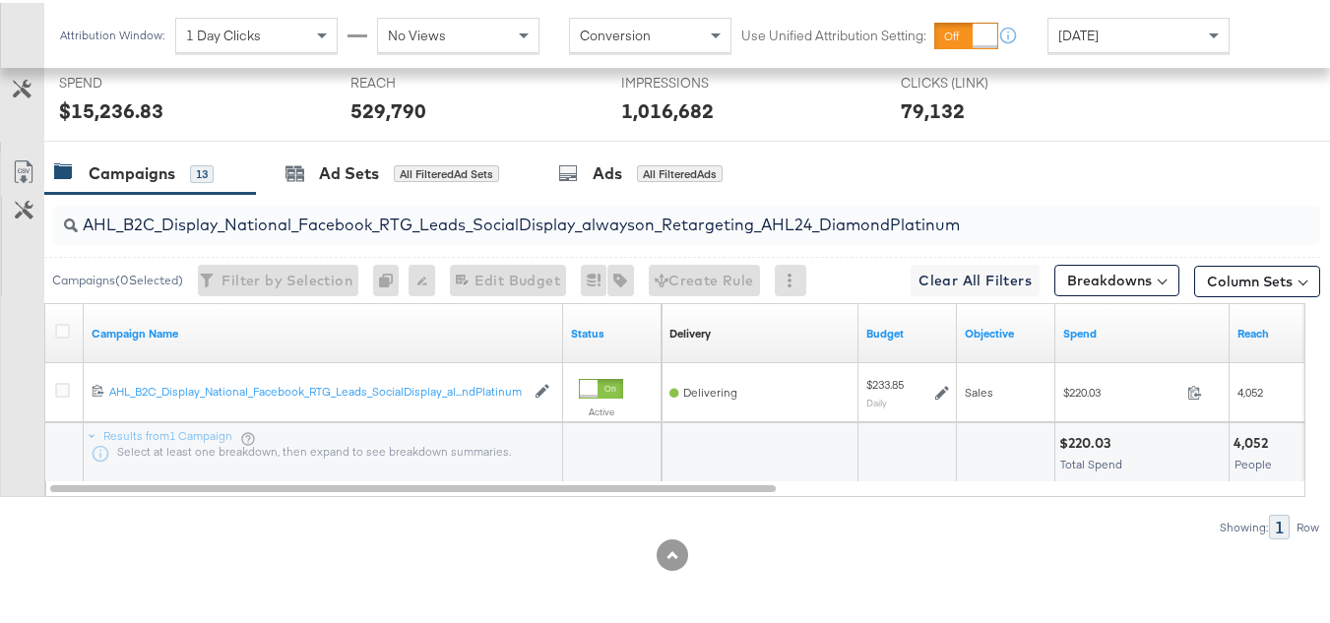
click at [539, 228] on input "AHL_B2C_Display_National_Facebook_RTG_Leads_SocialDisplay_alwayson_Retargeting_…" at bounding box center [643, 214] width 1131 height 38
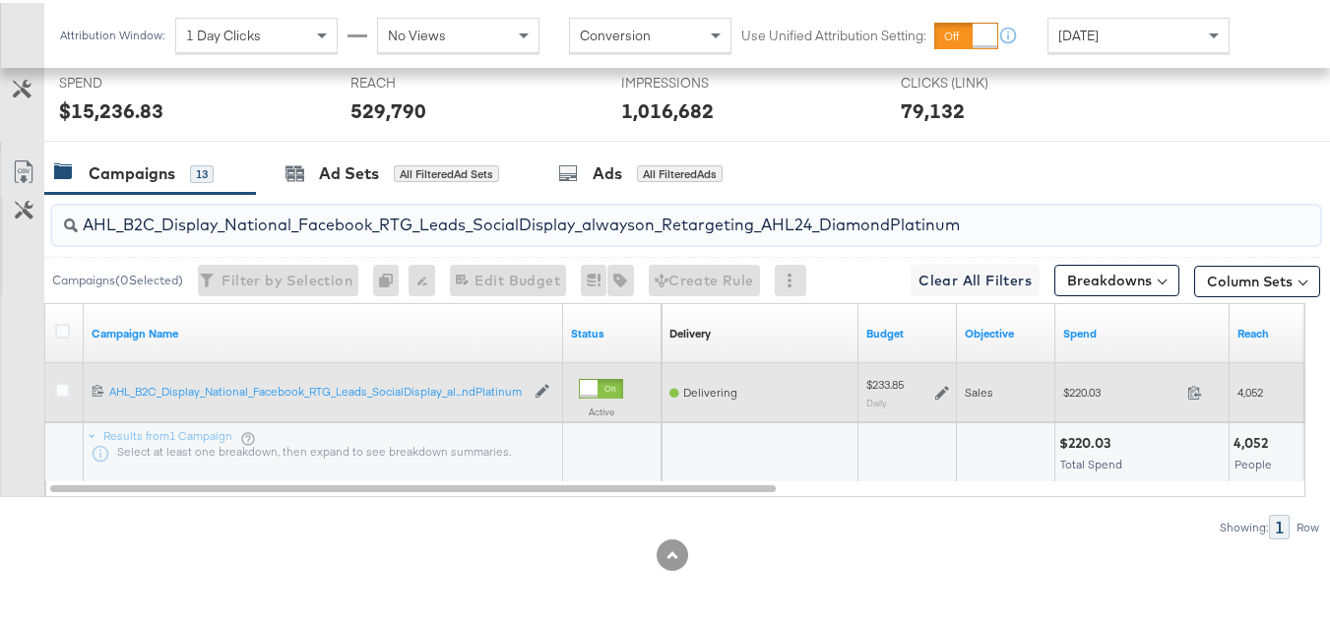
paste input "PTS_B2C_Display_National_Facebook_PRO_Traffic_SocialDisplay_alwayson_ASC_DARE24…"
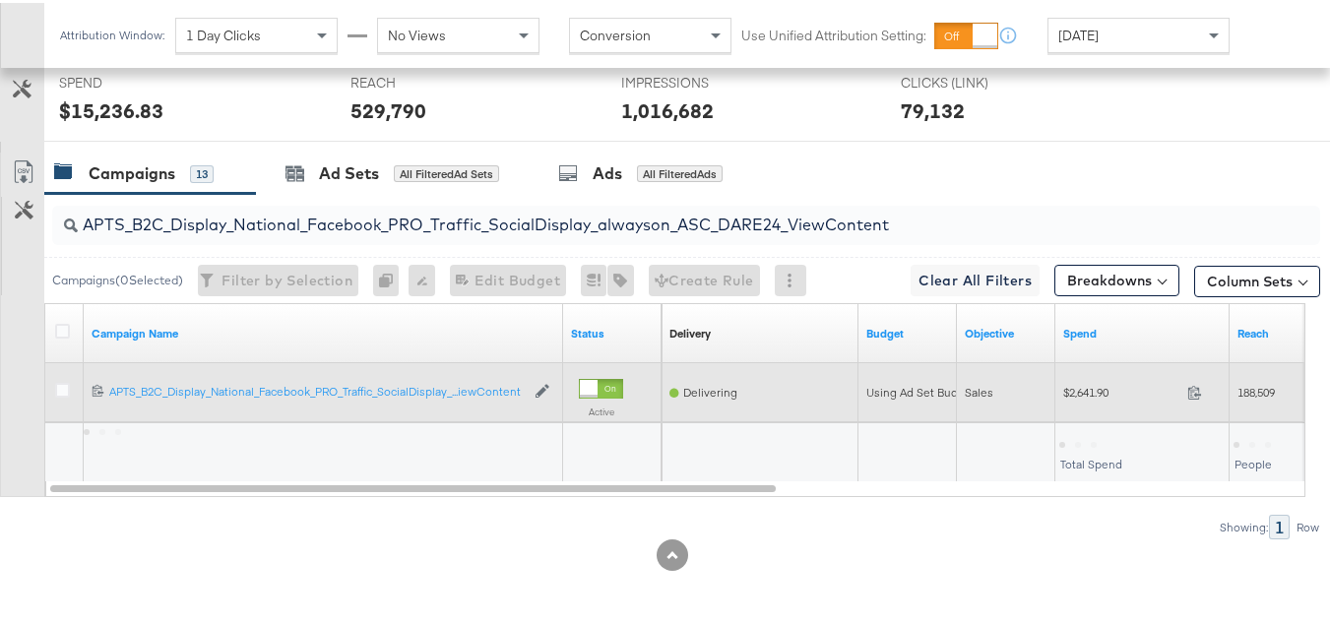
click at [1059, 392] on div "$2,641.90 2641.9" at bounding box center [1143, 389] width 174 height 31
copy div "$2,641.90"
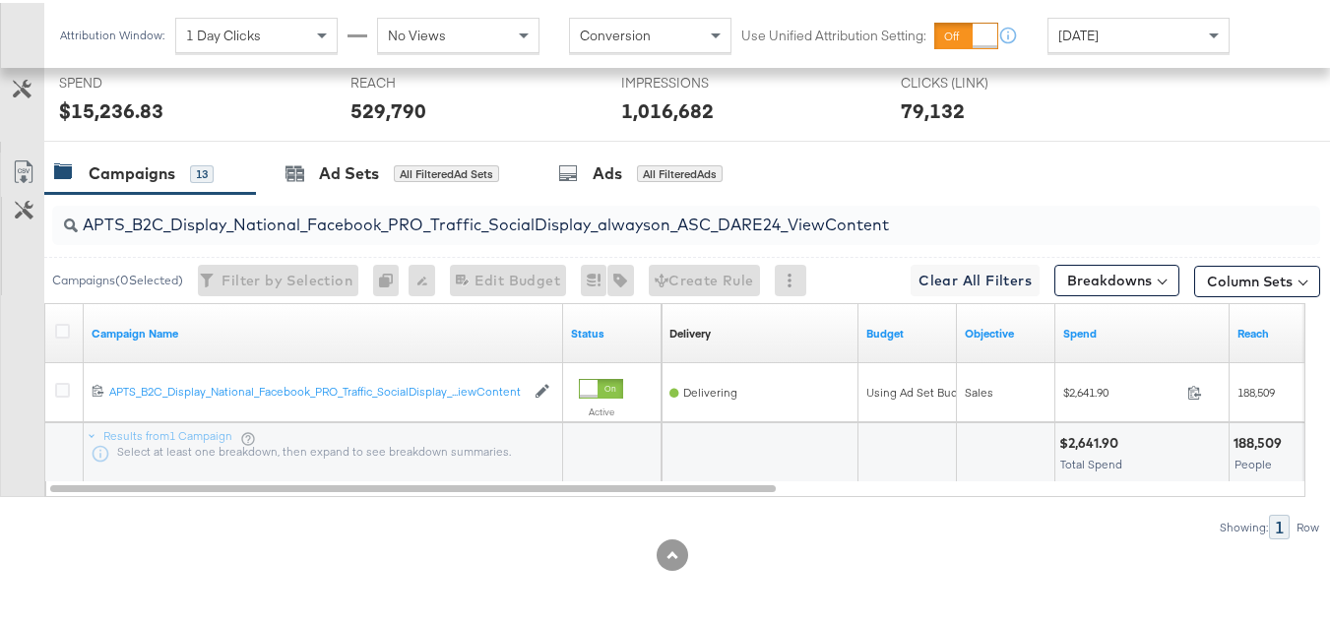
click at [495, 226] on input "APTS_B2C_Display_National_Facebook_PRO_Traffic_SocialDisplay_alwayson_ASC_DARE2…" at bounding box center [643, 214] width 1131 height 38
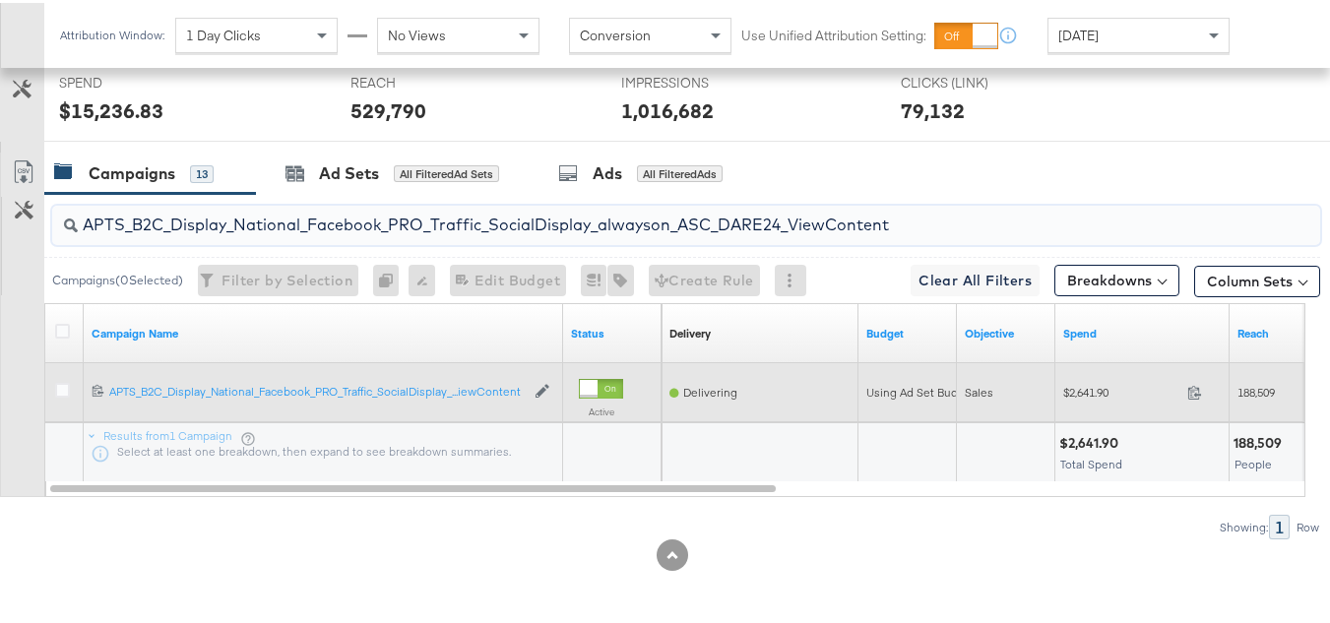
paste input "Leads_SocialDisplay_alwayson_ASC_DARE24_Purchase"
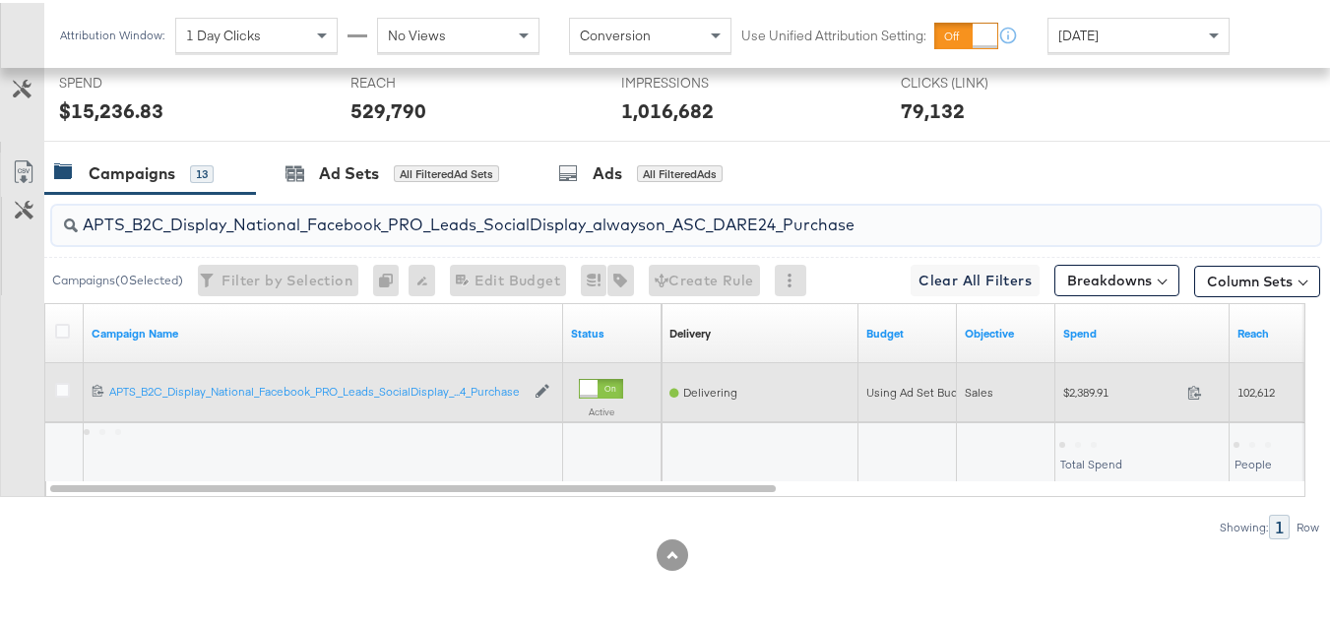
click at [1067, 396] on span "$2,389.91" at bounding box center [1122, 389] width 116 height 15
copy div "$2,389.91"
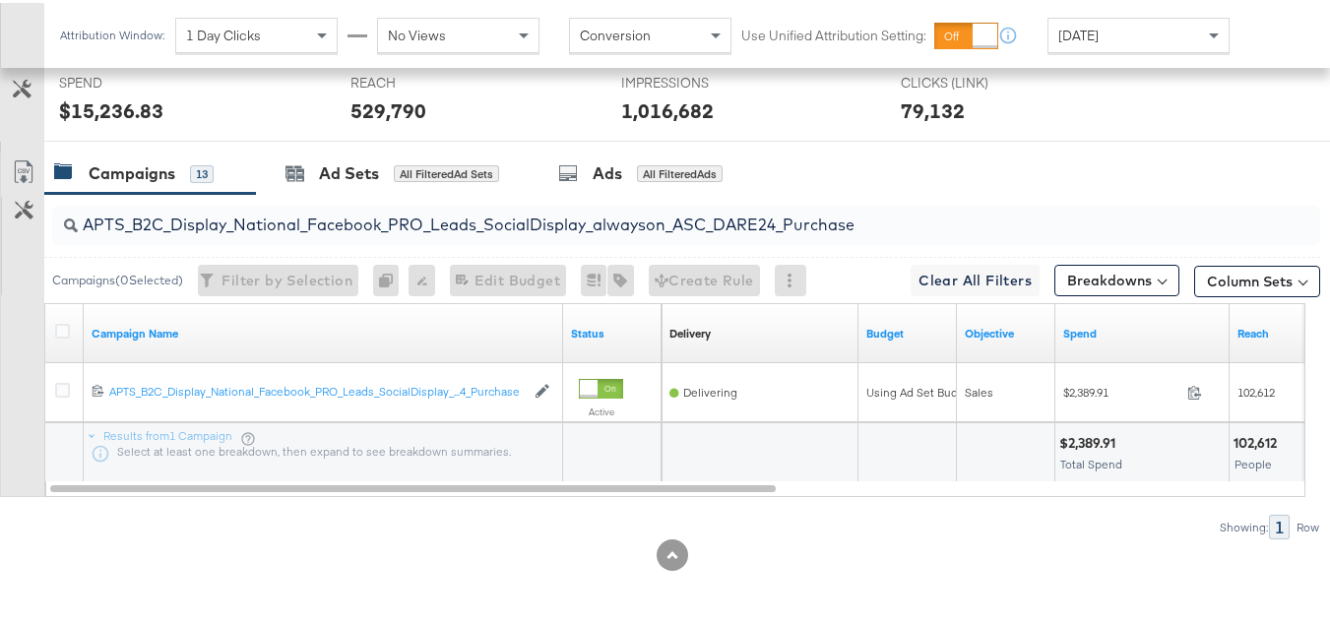
click at [520, 213] on input "APTS_B2C_Display_National_Facebook_PRO_Leads_SocialDisplay_alwayson_ASC_DARE24_…" at bounding box center [643, 214] width 1131 height 38
paste input "F_B2C_Display_National_Facebook_PRO_Traffic_SocialDisplay_alwayson_ASC_AF24_Vie…"
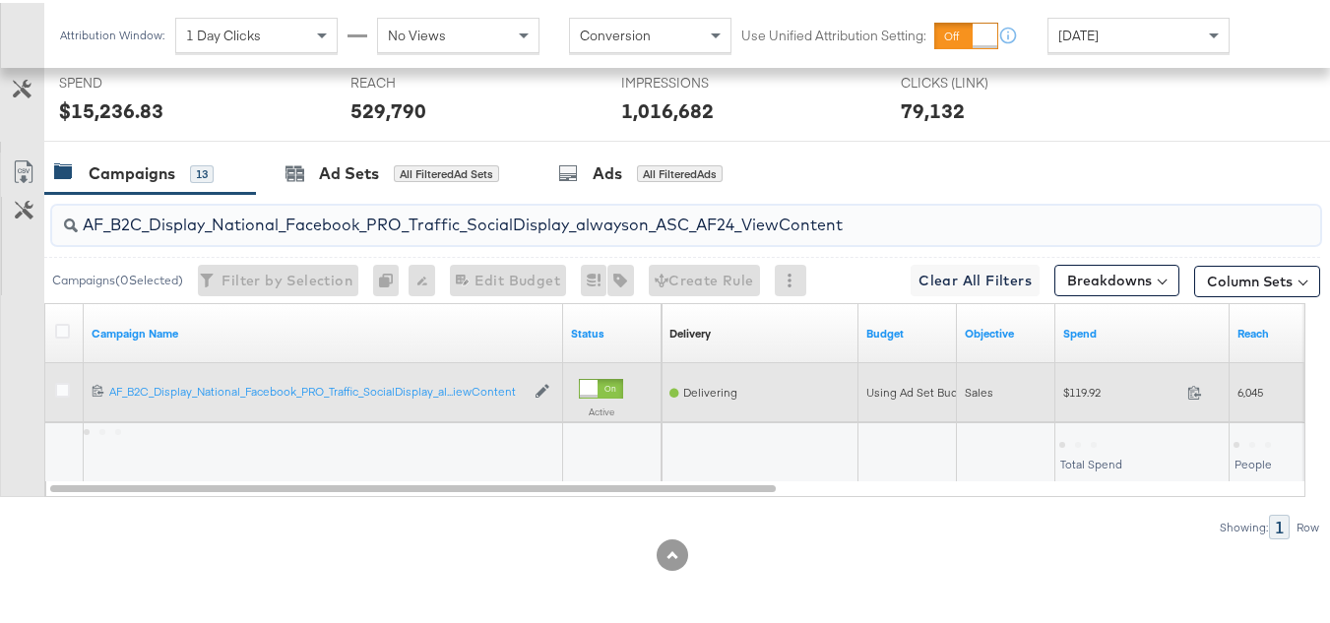
click at [1067, 394] on span "$119.92" at bounding box center [1122, 389] width 116 height 15
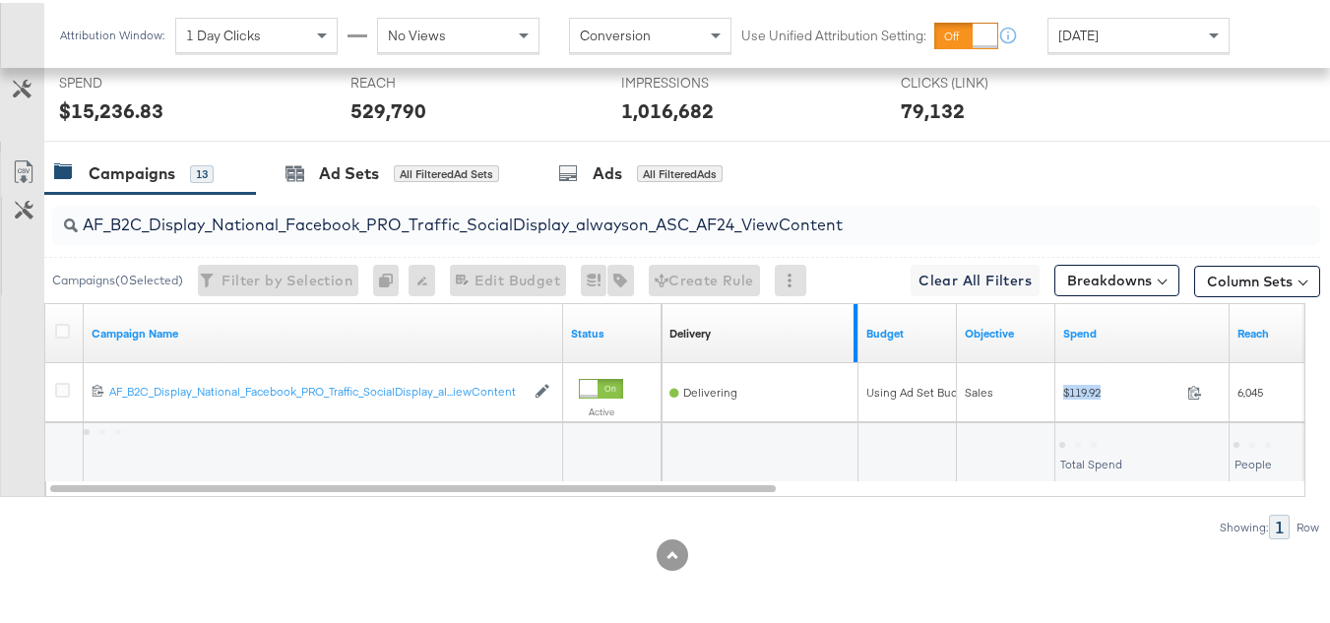
copy div "$119.92"
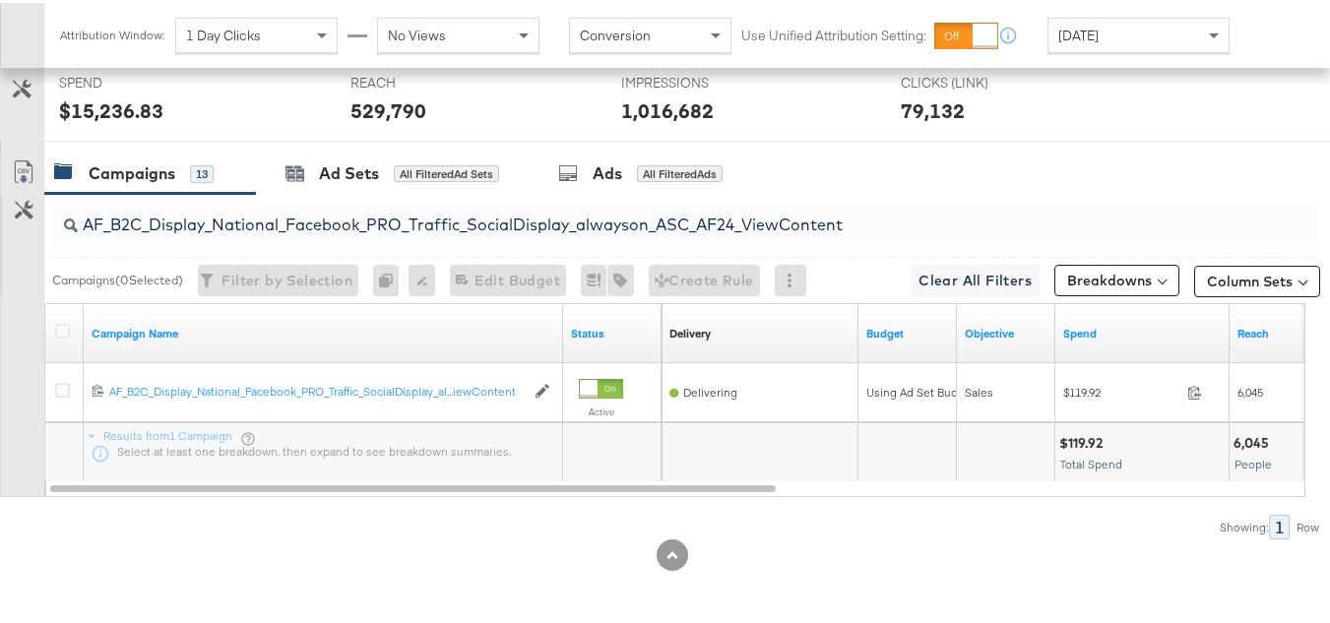
click at [485, 225] on input "AF_B2C_Display_National_Facebook_PRO_Traffic_SocialDisplay_alwayson_ASC_AF24_Vi…" at bounding box center [643, 214] width 1131 height 38
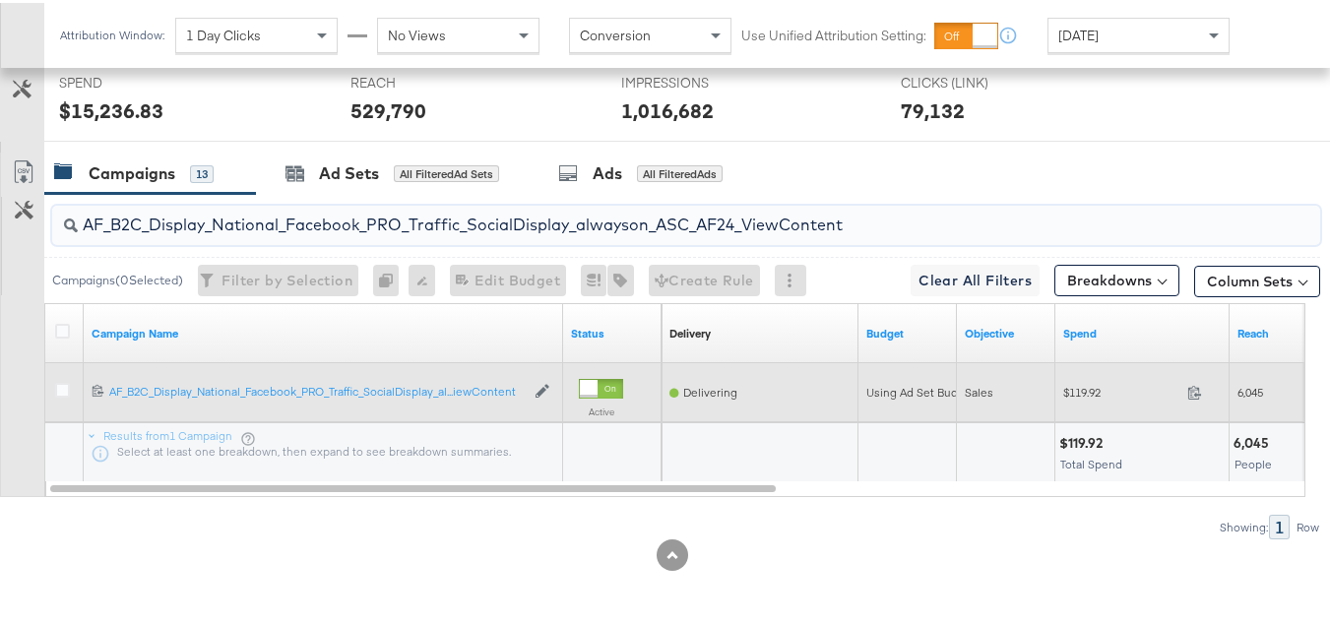
paste input "FR_B2C_Display_National_Facebook_PRO_Traffic_SocialDisplay_alwayson_ASC_FR"
click at [1074, 393] on span "$655.24" at bounding box center [1122, 389] width 116 height 15
copy div "$655.24"
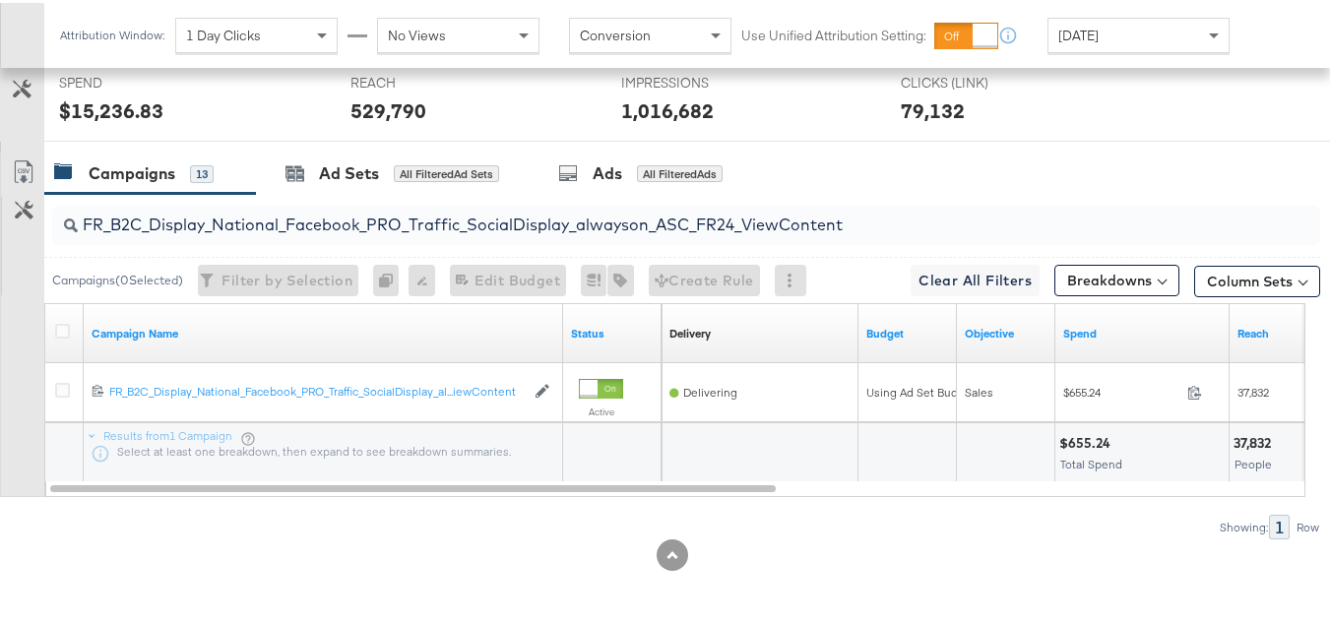
click at [510, 225] on input "FR_B2C_Display_National_Facebook_PRO_Traffic_SocialDisplay_alwayson_ASC_FR24_Vi…" at bounding box center [643, 214] width 1131 height 38
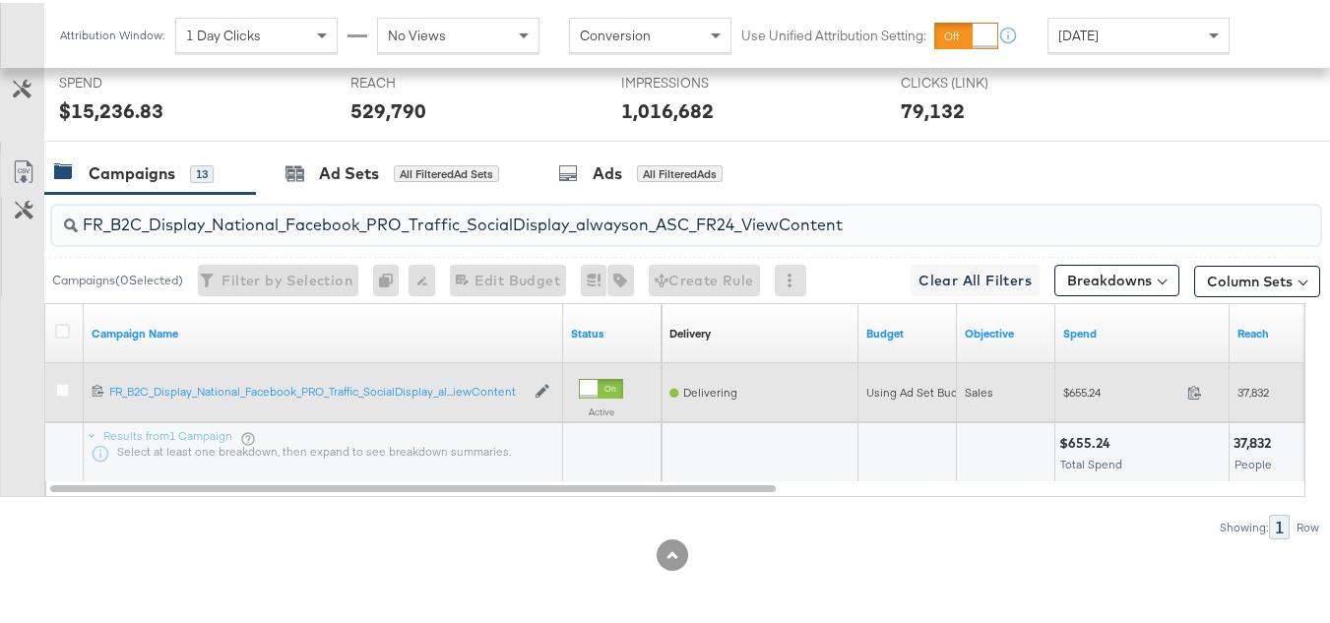
paste input "AHL_B2C_Display_National_Facebook_PRO_Traffic_SocialDisplay_alwayson_ASC_AHL"
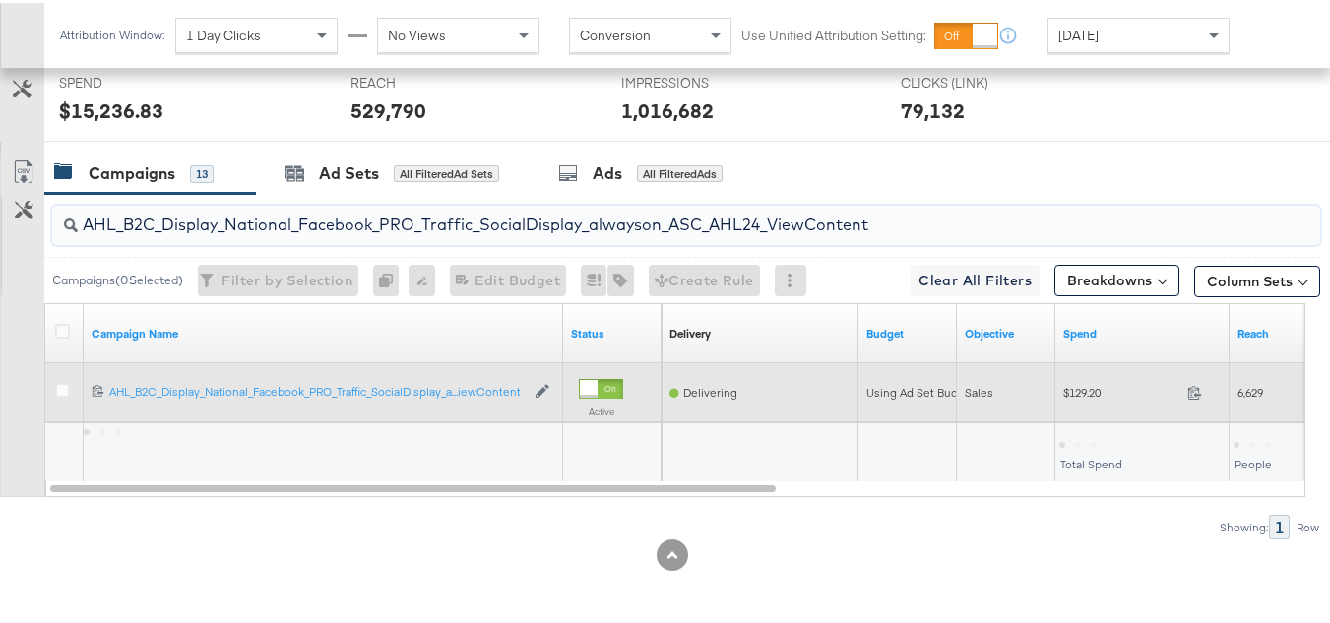
type input "AHL_B2C_Display_National_Facebook_PRO_Traffic_SocialDisplay_alwayson_ASC_AHL24_…"
click at [1067, 390] on span "$129.20" at bounding box center [1122, 389] width 116 height 15
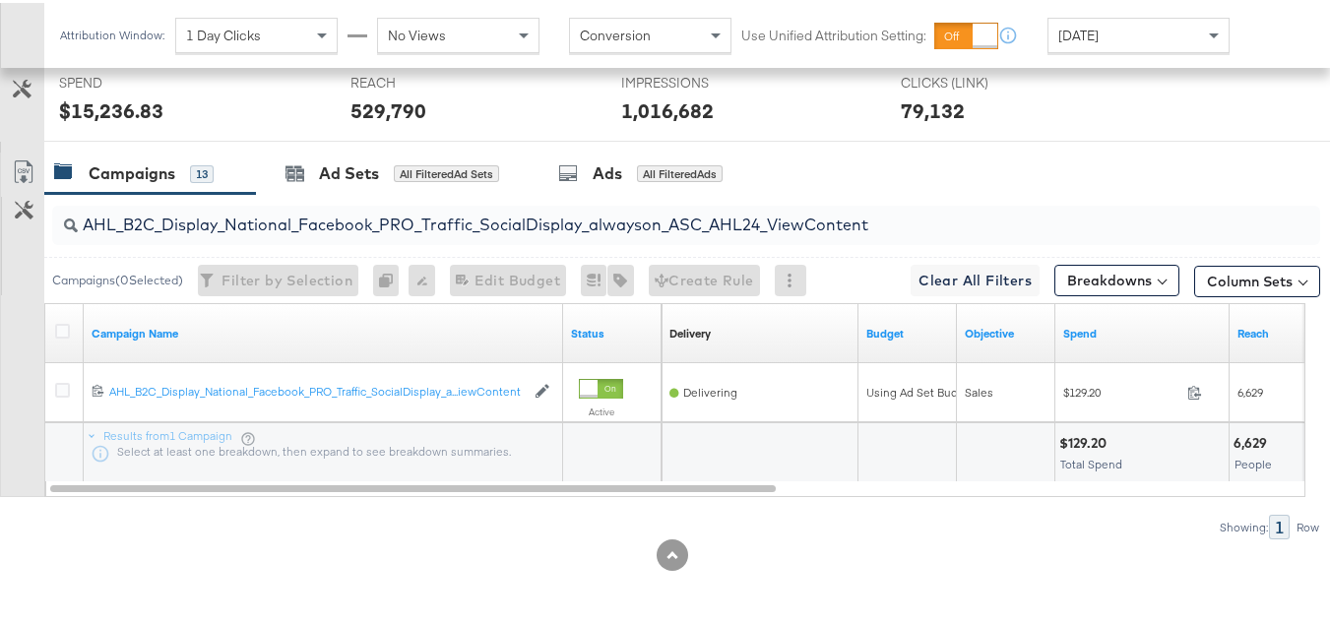
click at [1001, 495] on div "AHL_B2C_Display_National_Facebook_PRO_Traffic_SocialDisplay_alwayson_ASC_AHL24_…" at bounding box center [660, 364] width 1321 height 346
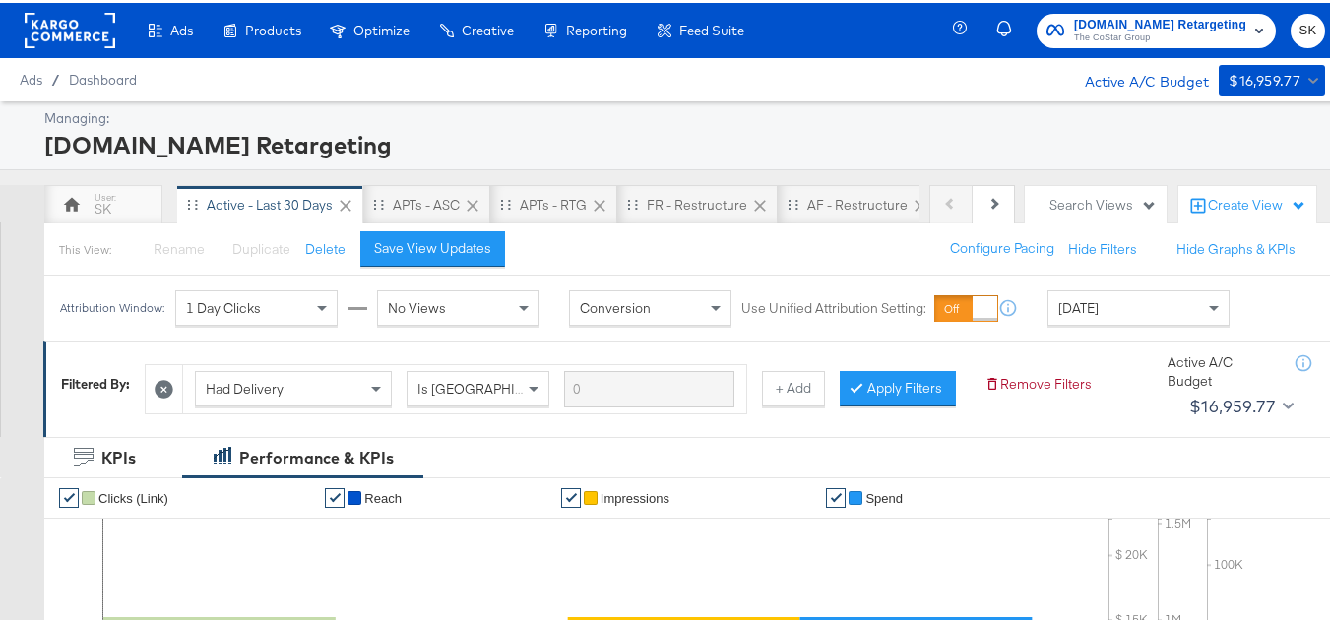
click at [1100, 36] on span "The CoStar Group" at bounding box center [1160, 36] width 172 height 16
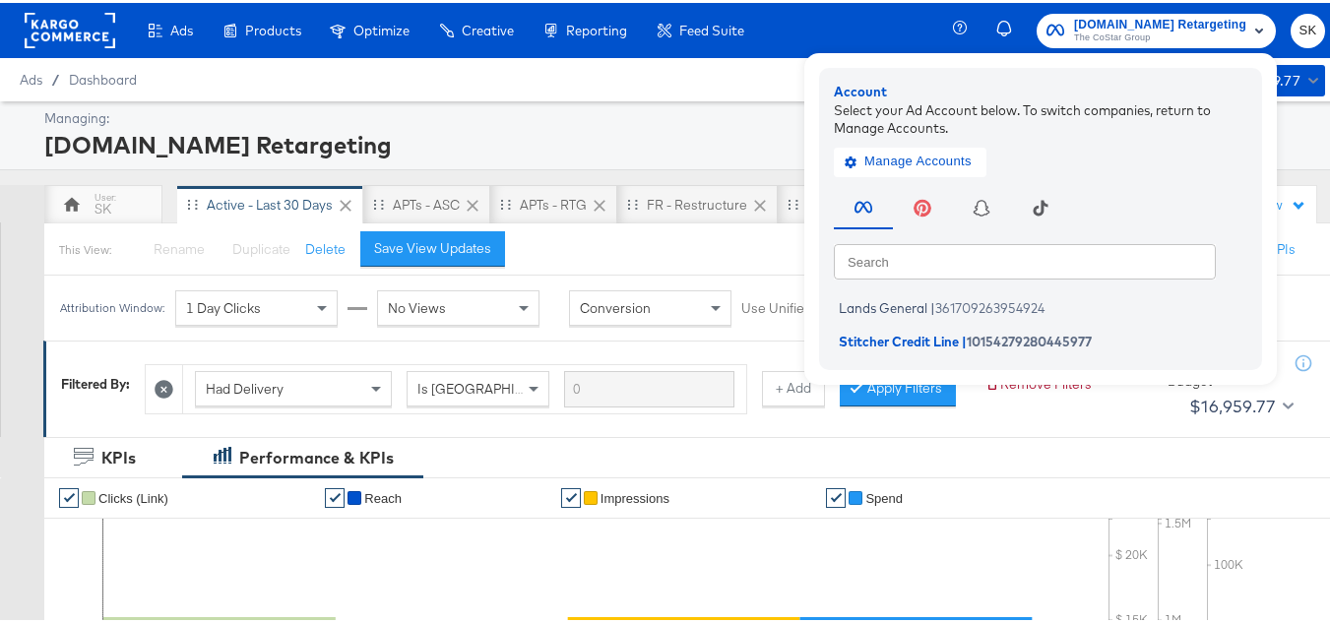
click at [727, 125] on div "[DOMAIN_NAME] Retargeting" at bounding box center [682, 141] width 1276 height 33
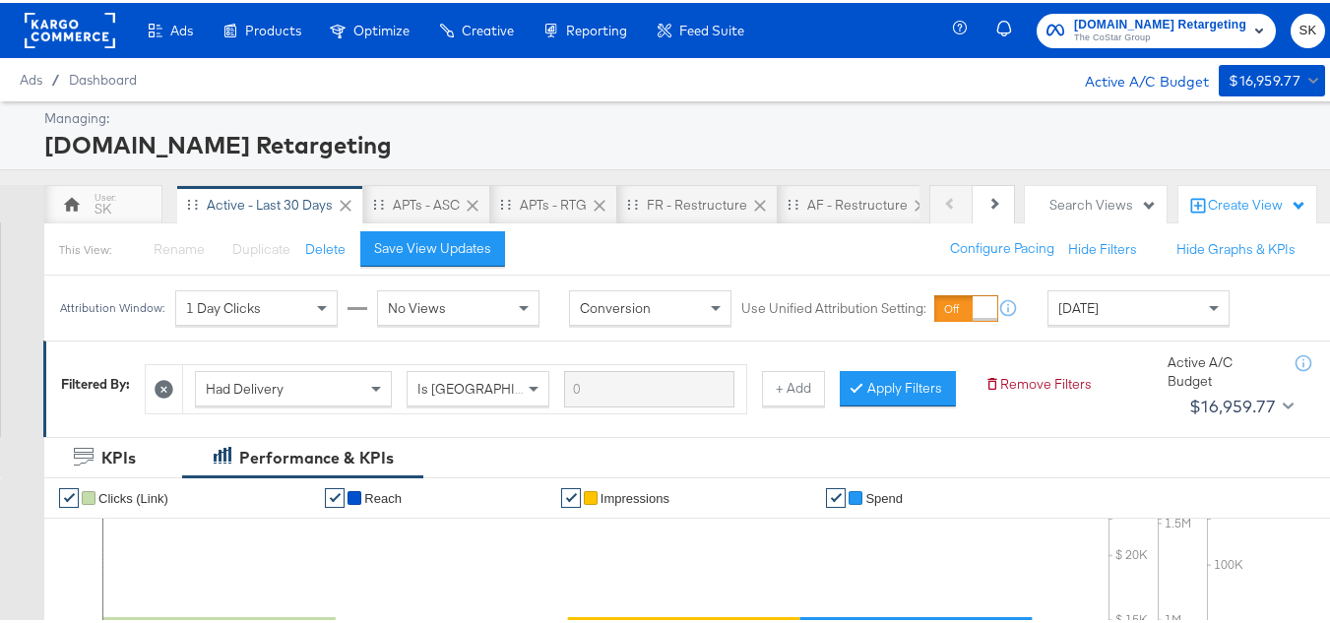
click at [1094, 48] on div "Apartments.com Retargeting The CoStar Group SK" at bounding box center [1152, 27] width 385 height 55
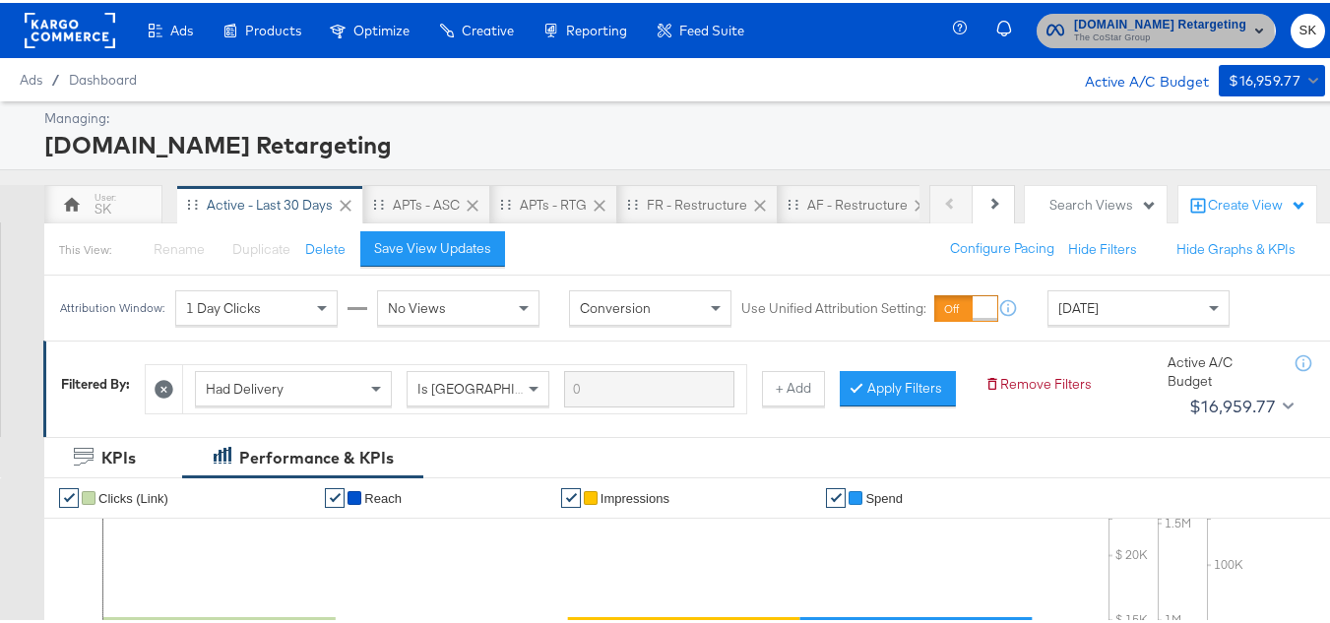
click at [1091, 36] on span "The CoStar Group" at bounding box center [1160, 36] width 172 height 16
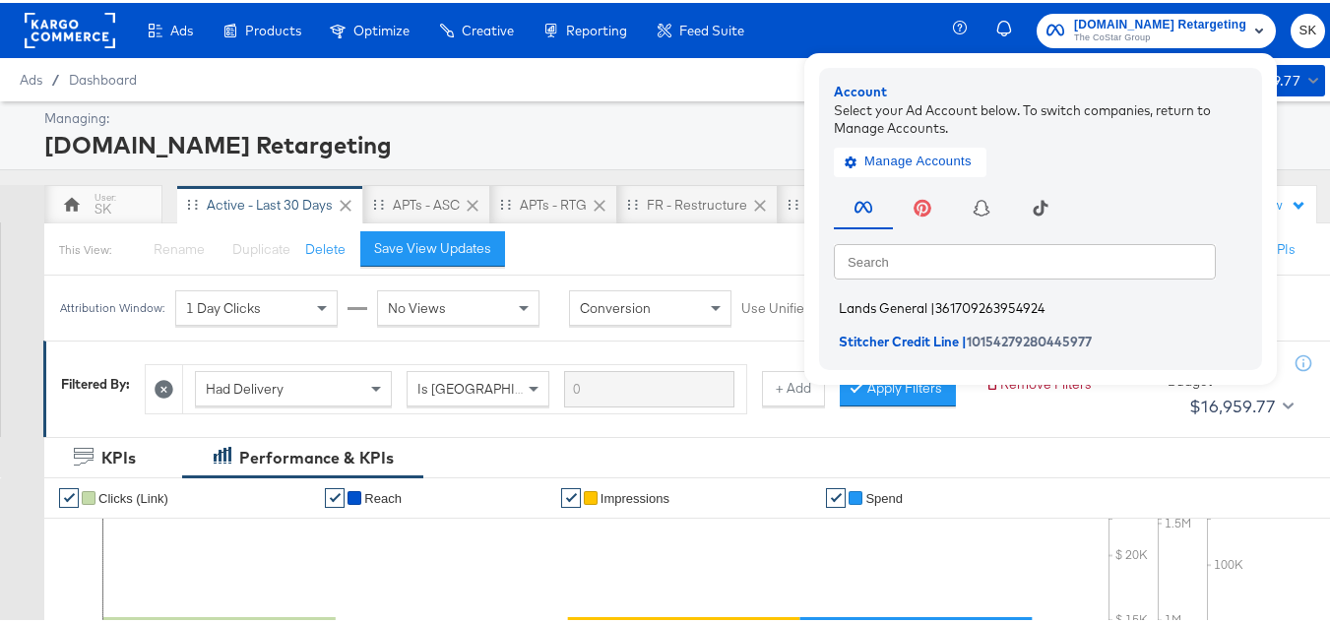
click at [901, 297] on span "Lands General" at bounding box center [883, 305] width 89 height 16
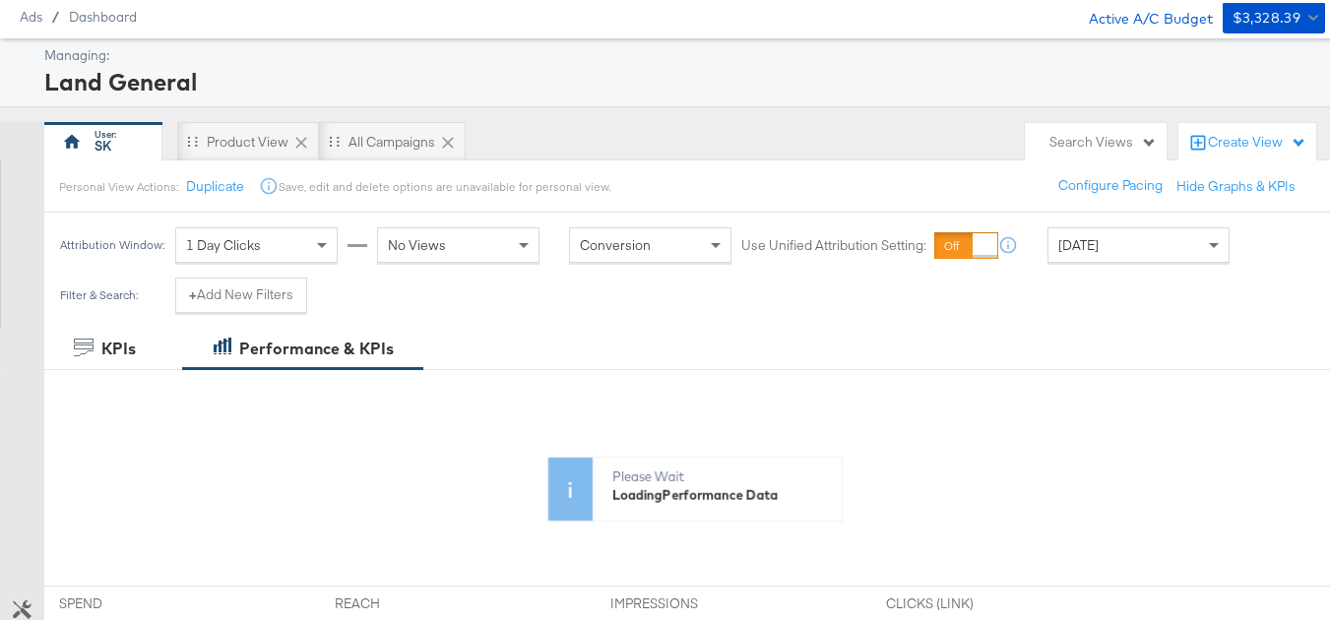
scroll to position [98, 0]
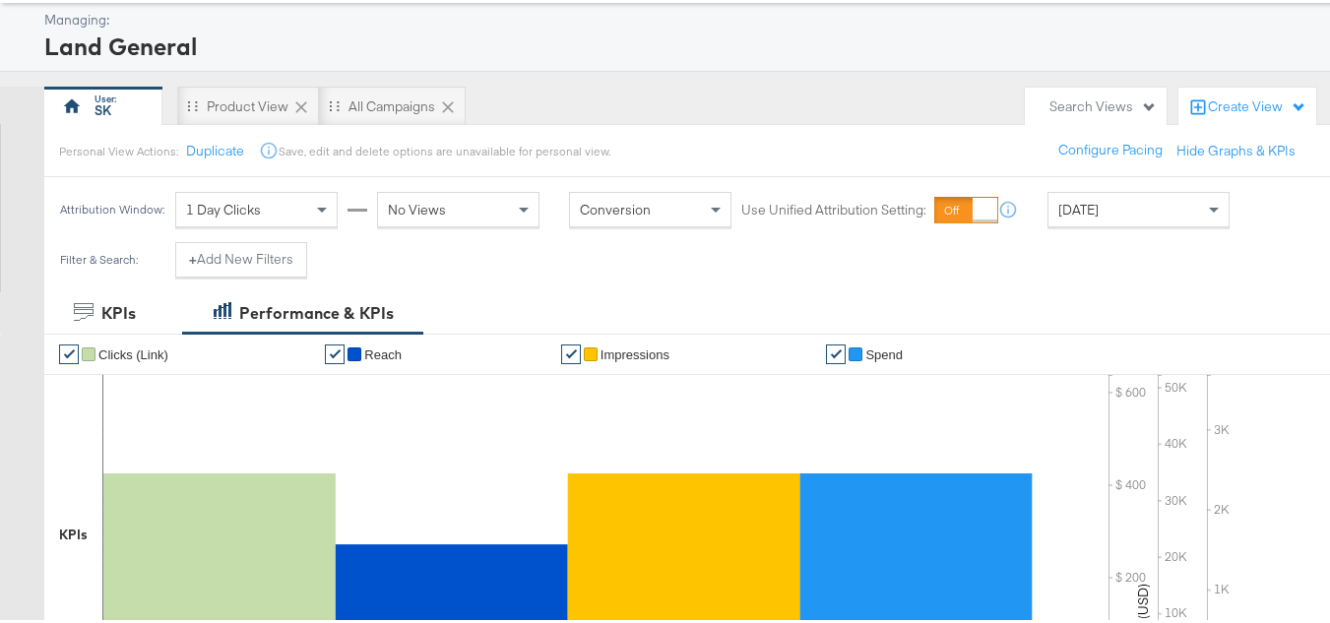
click at [1113, 206] on div "Today" at bounding box center [1139, 206] width 180 height 33
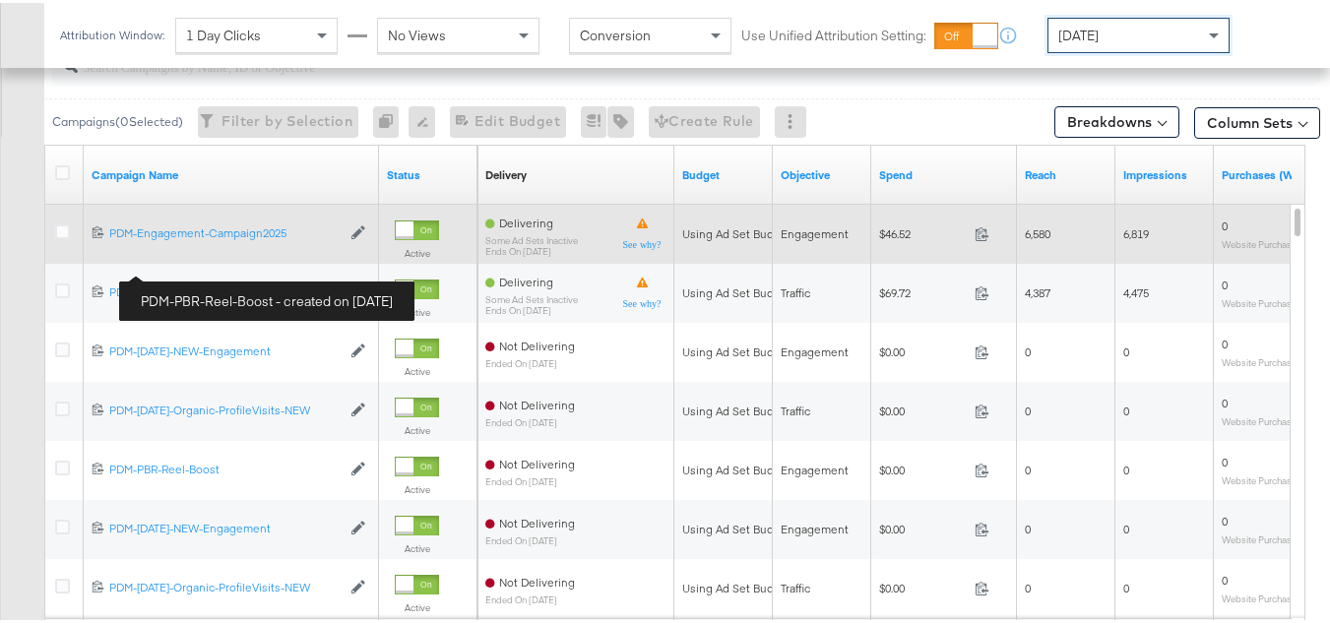
scroll to position [811, 0]
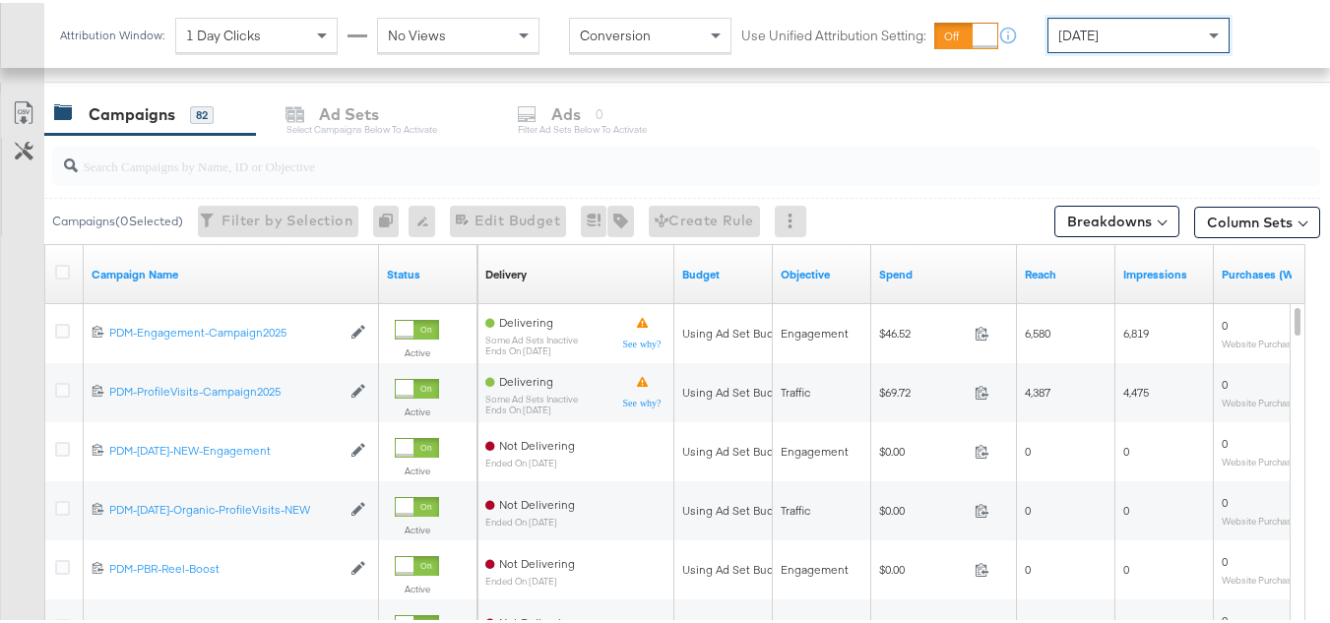
click at [207, 176] on div at bounding box center [686, 163] width 1268 height 39
paste input "B2C_LAND_KC_RT_Sig_24"
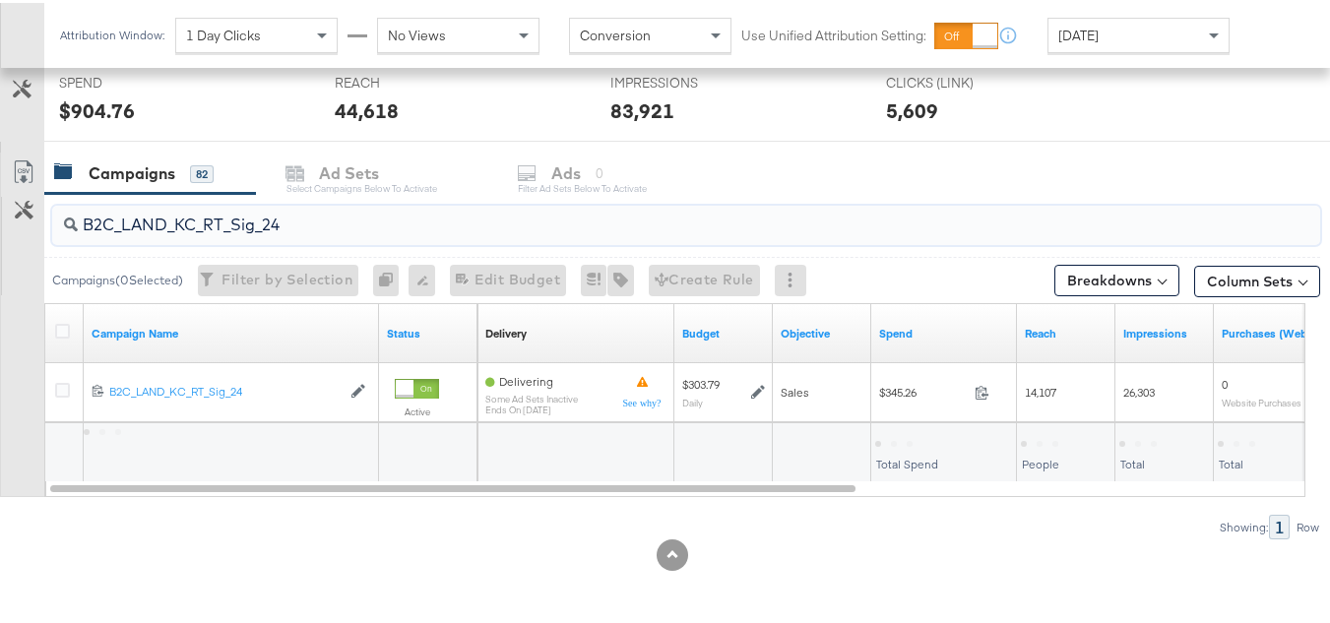
scroll to position [752, 0]
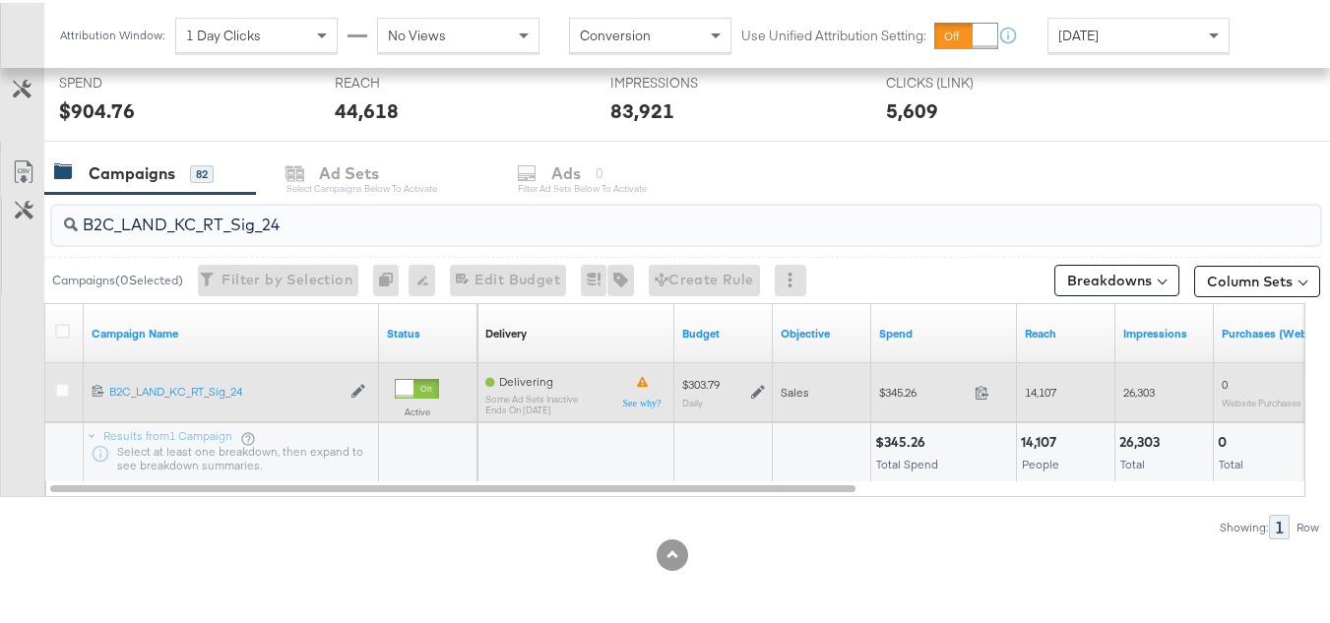
click at [916, 394] on span "$345.26" at bounding box center [923, 389] width 88 height 15
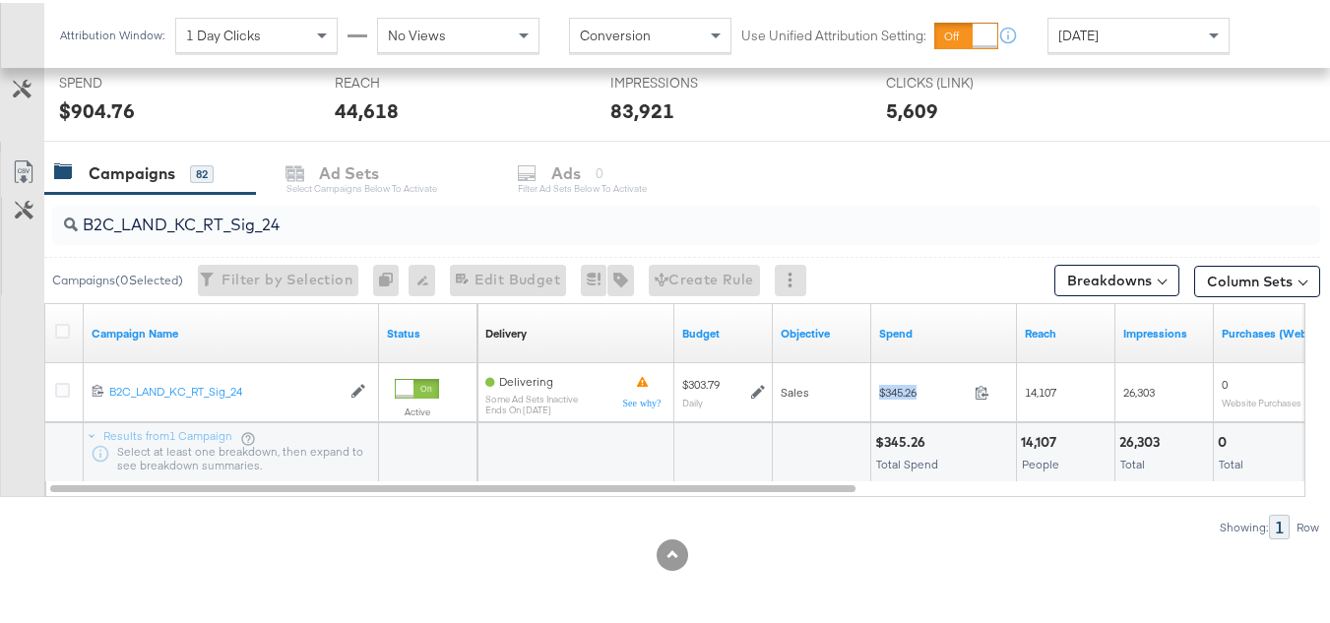
copy div "$345.26"
click at [477, 209] on input "B2C_LAND_KC_RT_Sig_24" at bounding box center [643, 214] width 1131 height 38
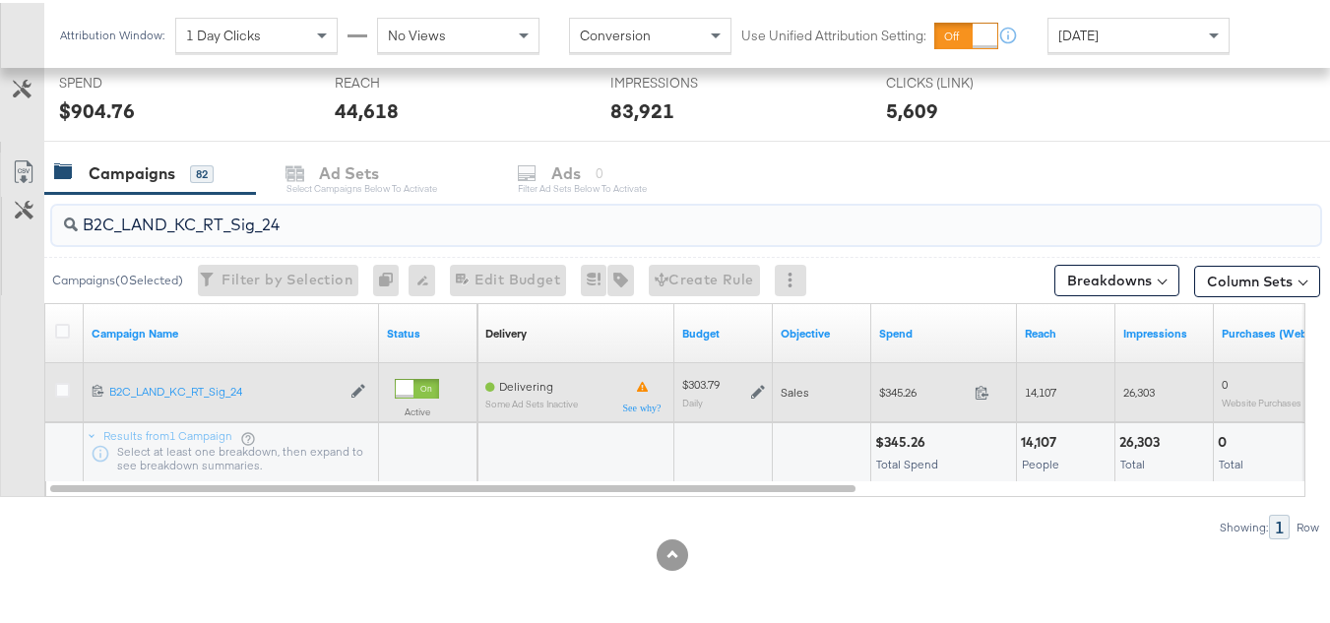
paste input "B_Ecommerce_KC_Retargeting_LW&LOA_Traffic"
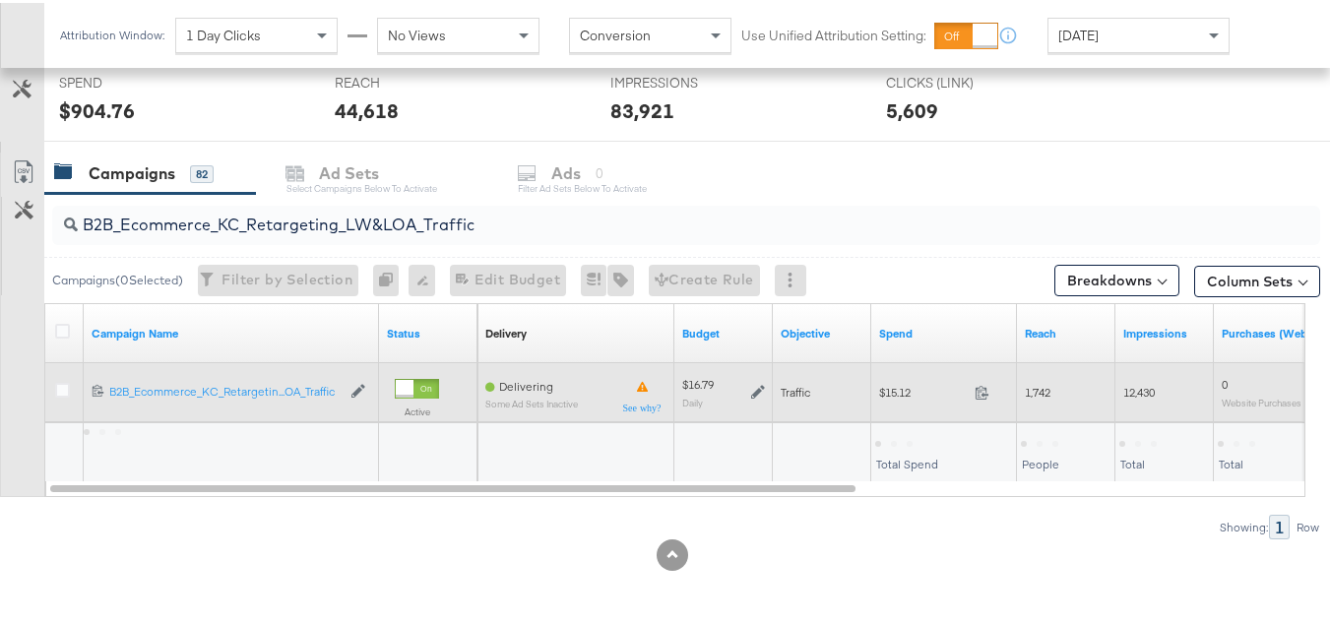
click at [894, 395] on span "$15.12" at bounding box center [923, 389] width 88 height 15
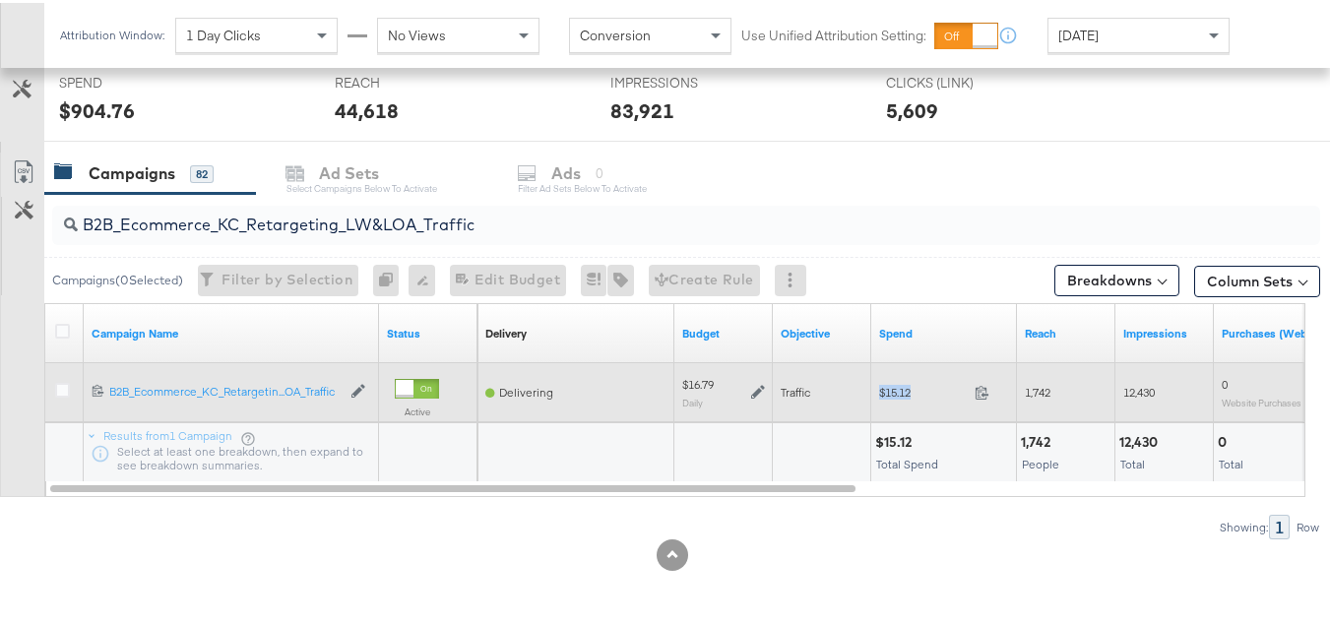
copy div "$15.12"
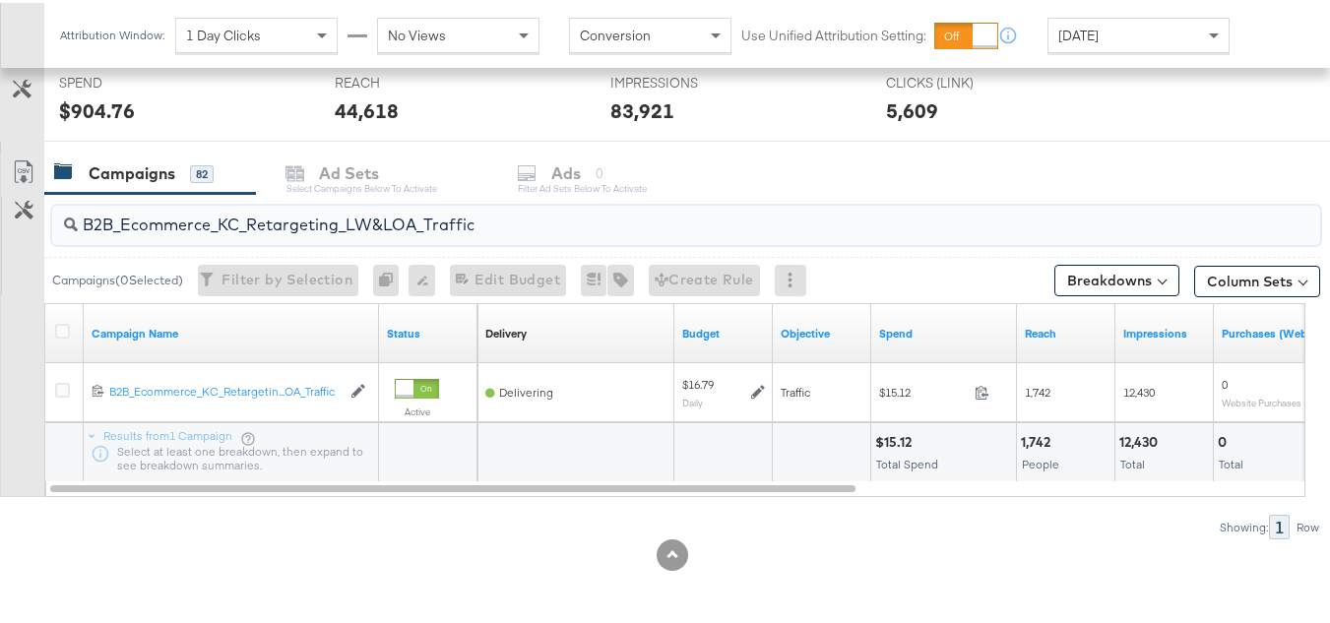
click at [525, 218] on input "B2B_Ecommerce_KC_Retargeting_LW&LOA_Traffic" at bounding box center [643, 214] width 1131 height 38
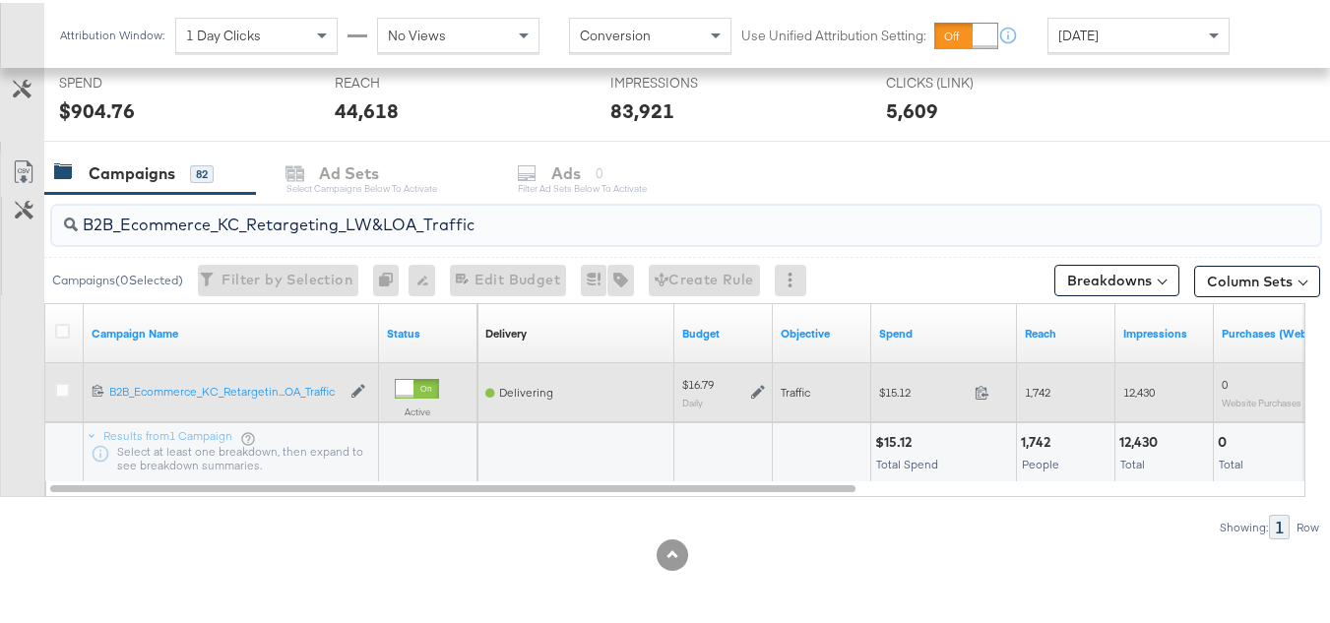
paste input "KC_Retargeting_Prospects & Clients_Conversions"
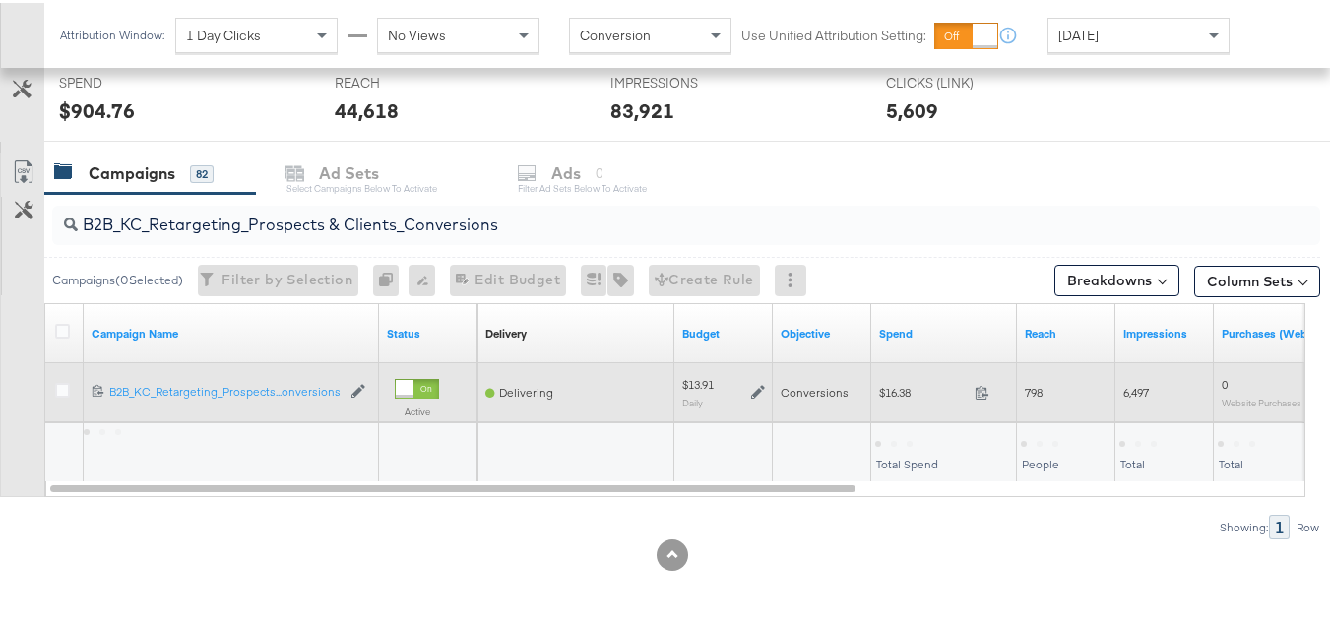
click at [911, 394] on span "$16.38" at bounding box center [923, 389] width 88 height 15
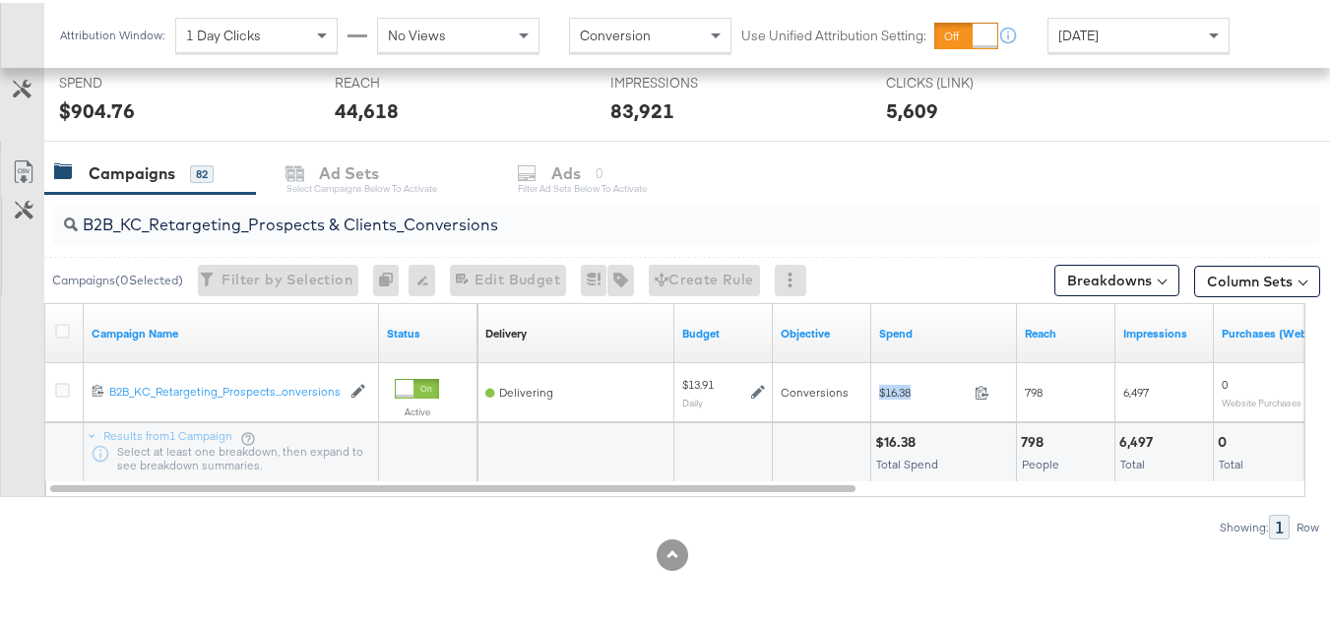
copy div "$16.38"
click at [500, 222] on input "B2B_KC_Retargeting_Prospects & Clients_Conversions" at bounding box center [643, 214] width 1131 height 38
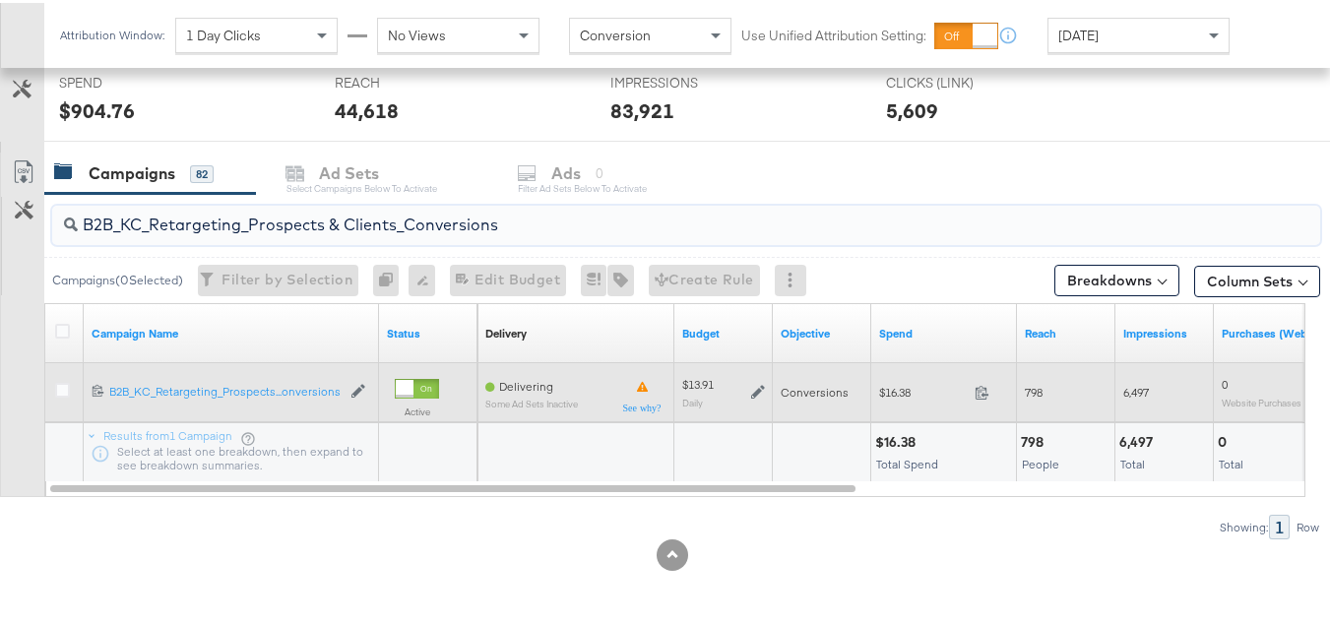
paste input "C_LAND_KC_Pros_Sig"
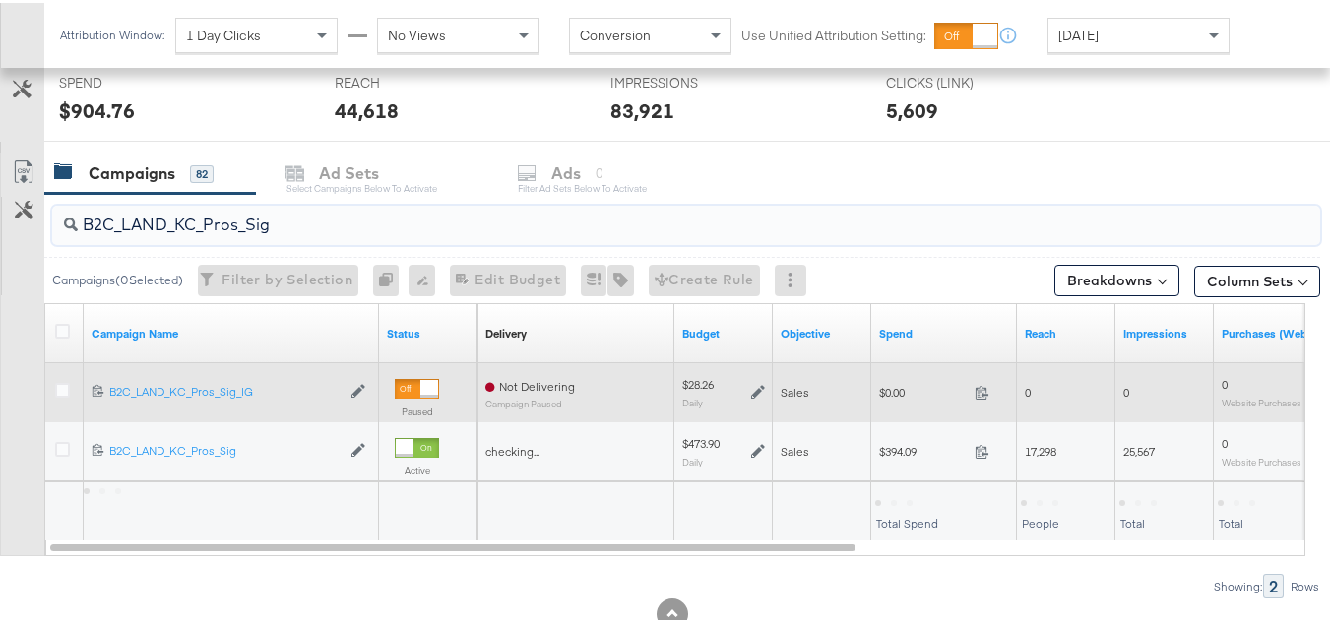
type input "B2C_LAND_KC_Pros_Sig"
click at [883, 397] on span "$0.00" at bounding box center [923, 389] width 88 height 15
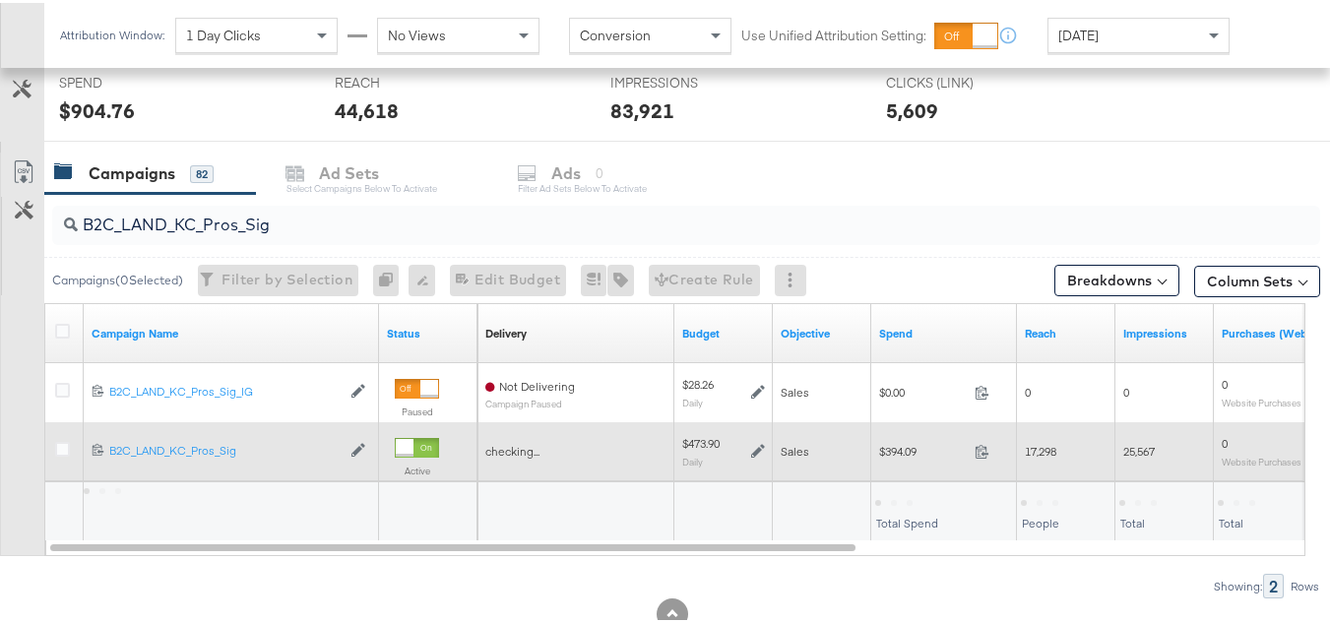
click at [904, 456] on span "$394.09" at bounding box center [923, 448] width 88 height 15
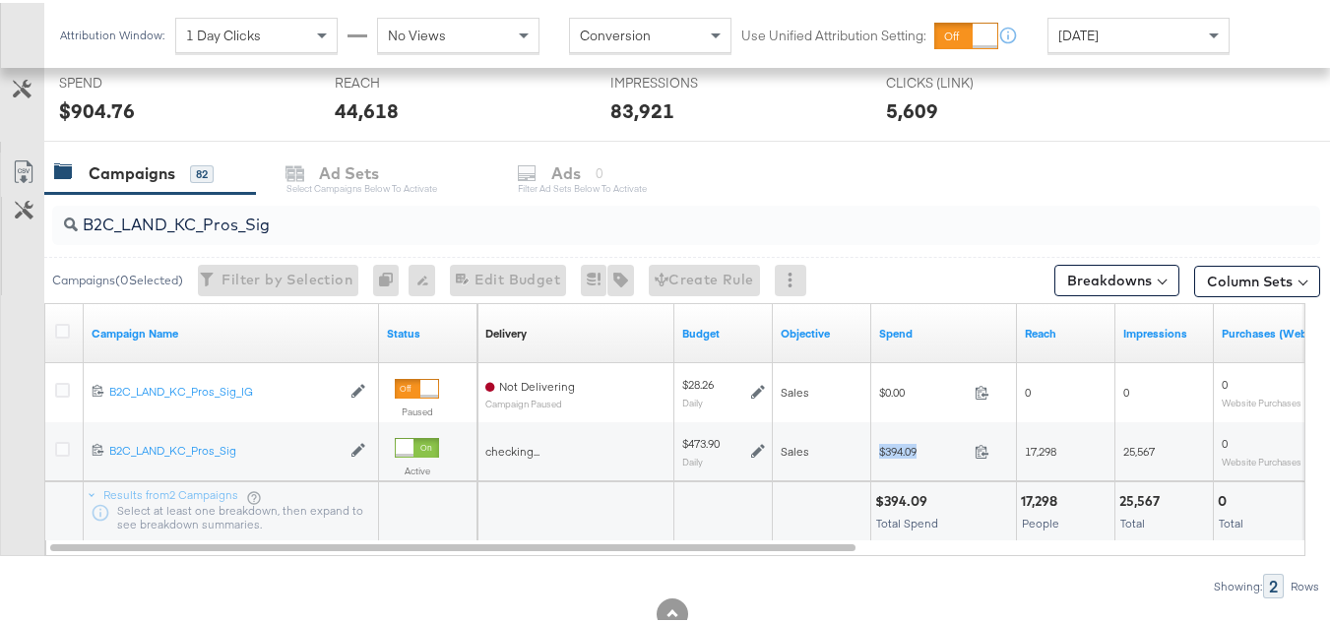
copy div "$394.09"
click at [843, 232] on input "B2C_LAND_KC_Pros_Sig" at bounding box center [643, 214] width 1131 height 38
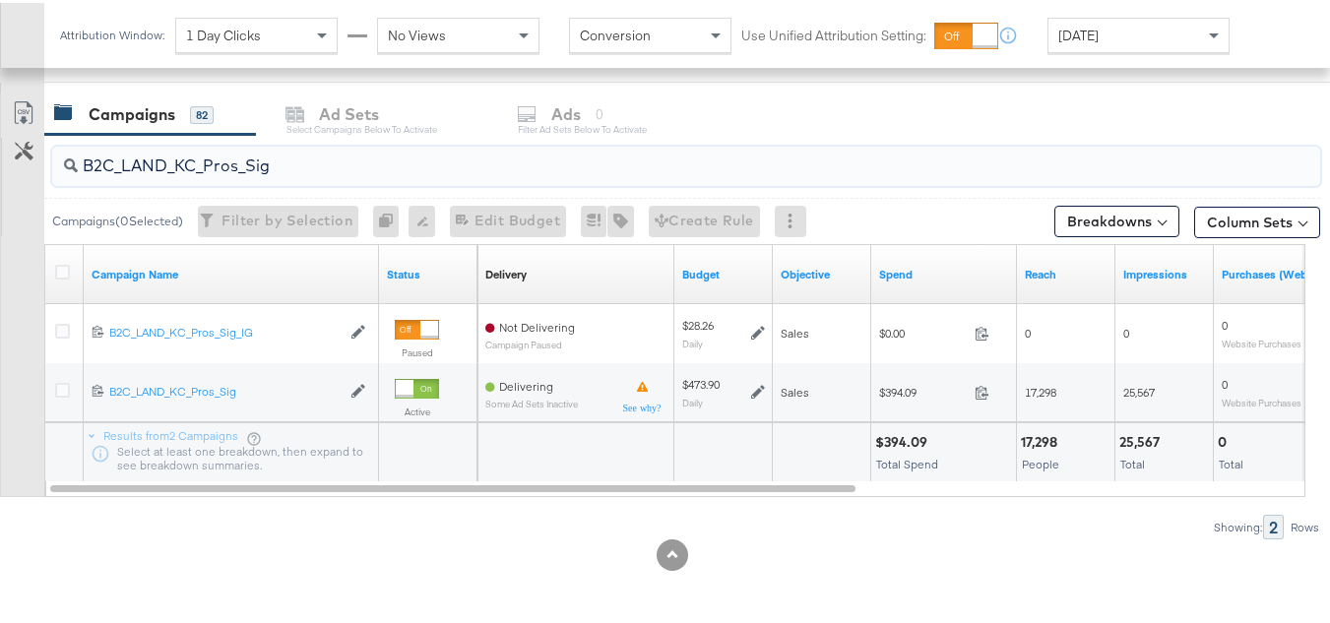
scroll to position [0, 0]
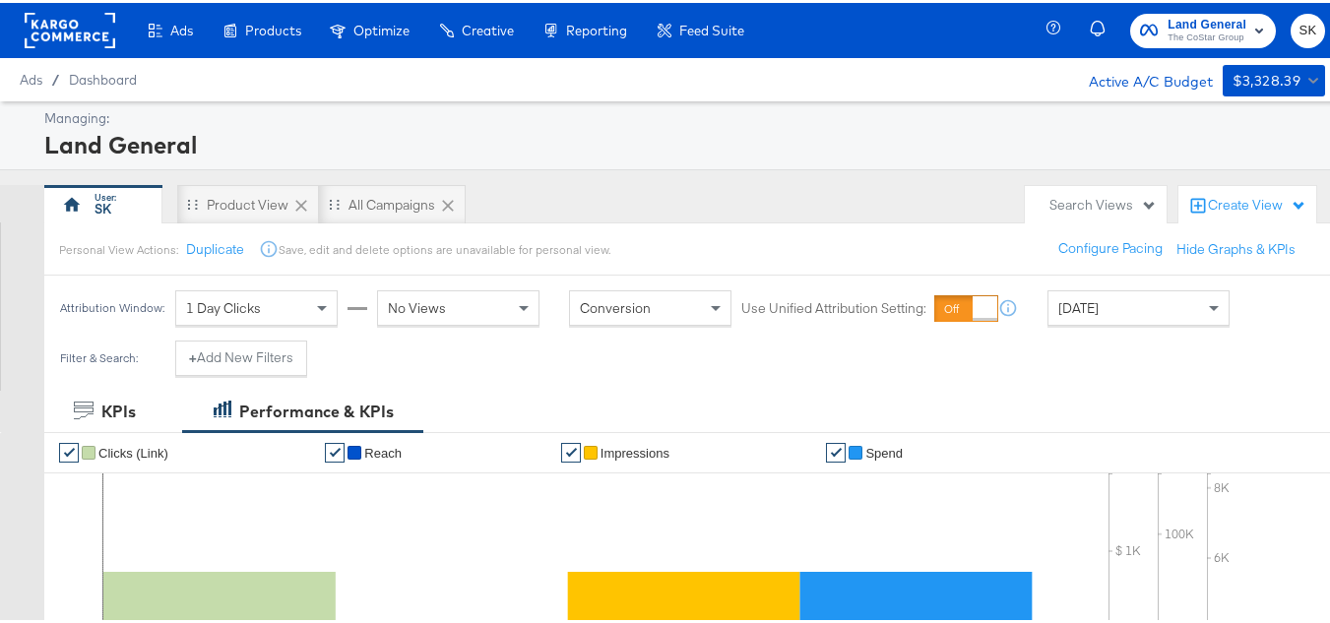
click at [89, 53] on div at bounding box center [70, 27] width 91 height 55
click at [89, 25] on rect at bounding box center [70, 27] width 91 height 35
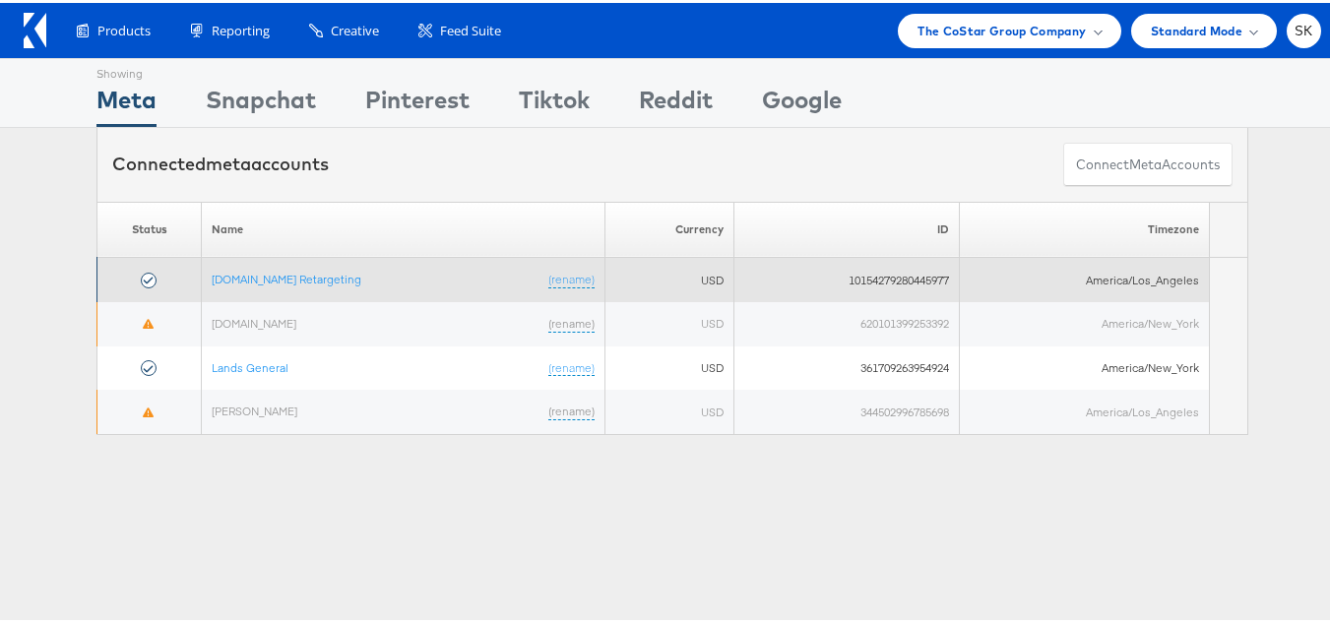
click at [291, 267] on td "[DOMAIN_NAME] Retargeting (rename)" at bounding box center [404, 277] width 404 height 44
click at [290, 270] on link "[DOMAIN_NAME] Retargeting" at bounding box center [287, 276] width 150 height 15
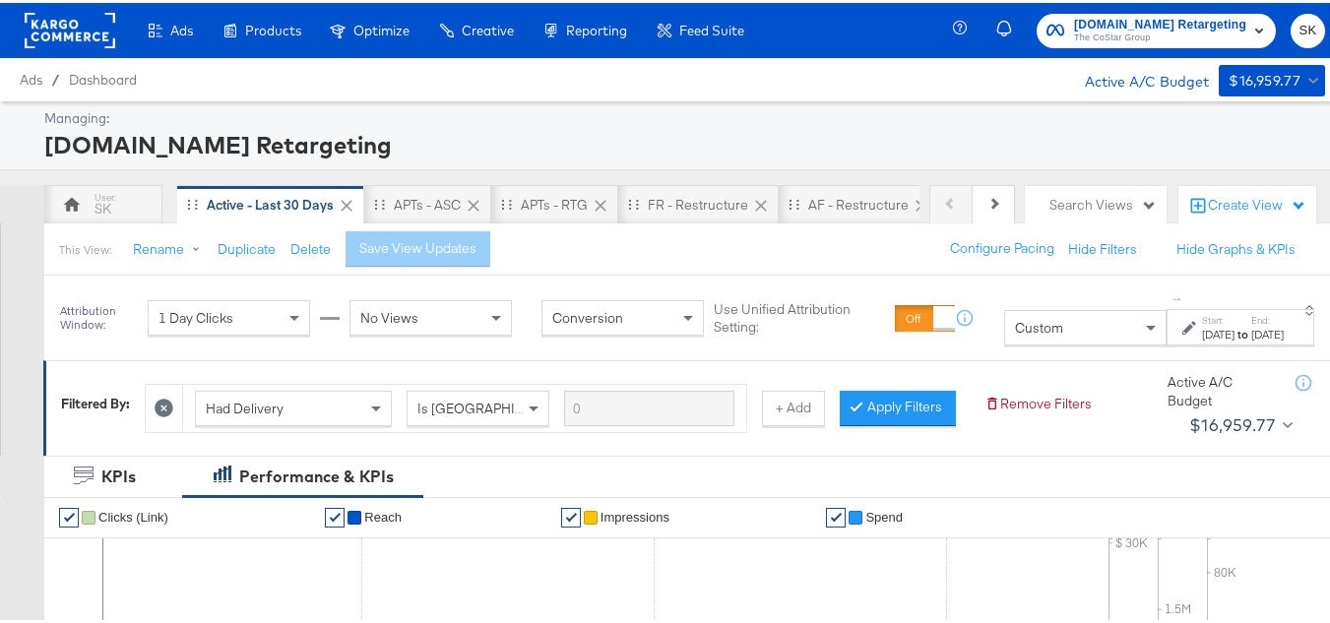
click at [1015, 317] on span "Custom" at bounding box center [1039, 325] width 48 height 18
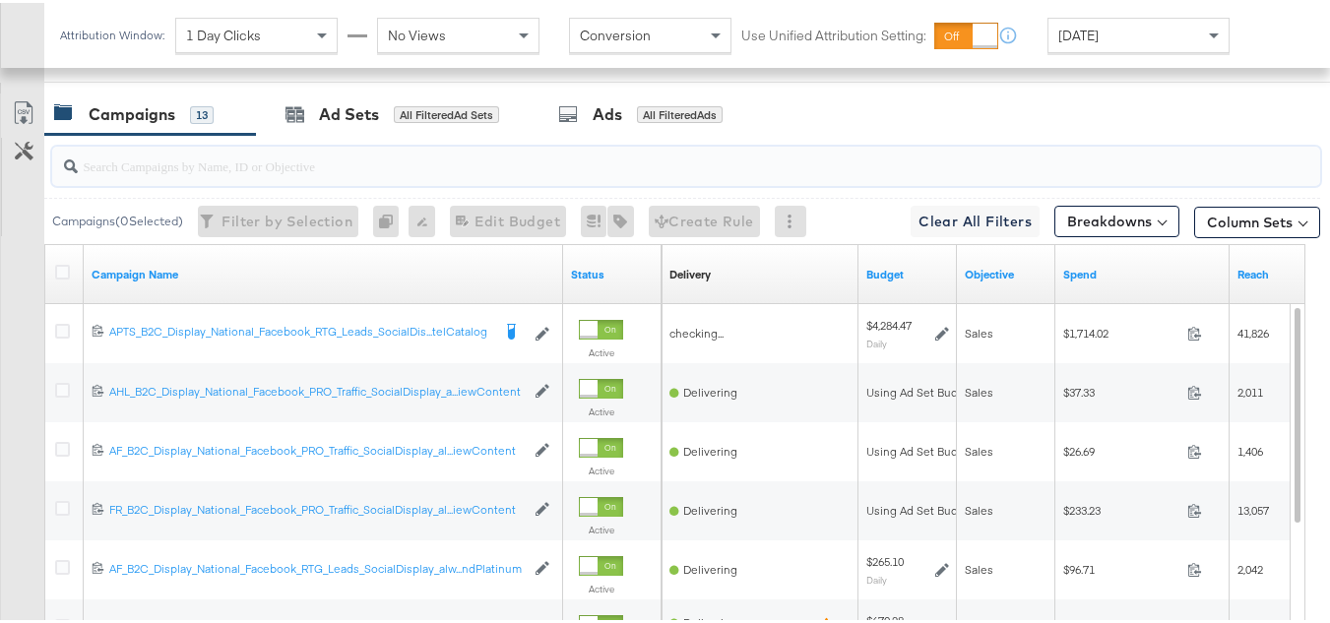
click at [276, 174] on input "search" at bounding box center [643, 155] width 1131 height 38
paste input "APTS_B2C_Display_National_Facebook_RTG_Leads_SocialDisplay_Retargeting_Diamond_…"
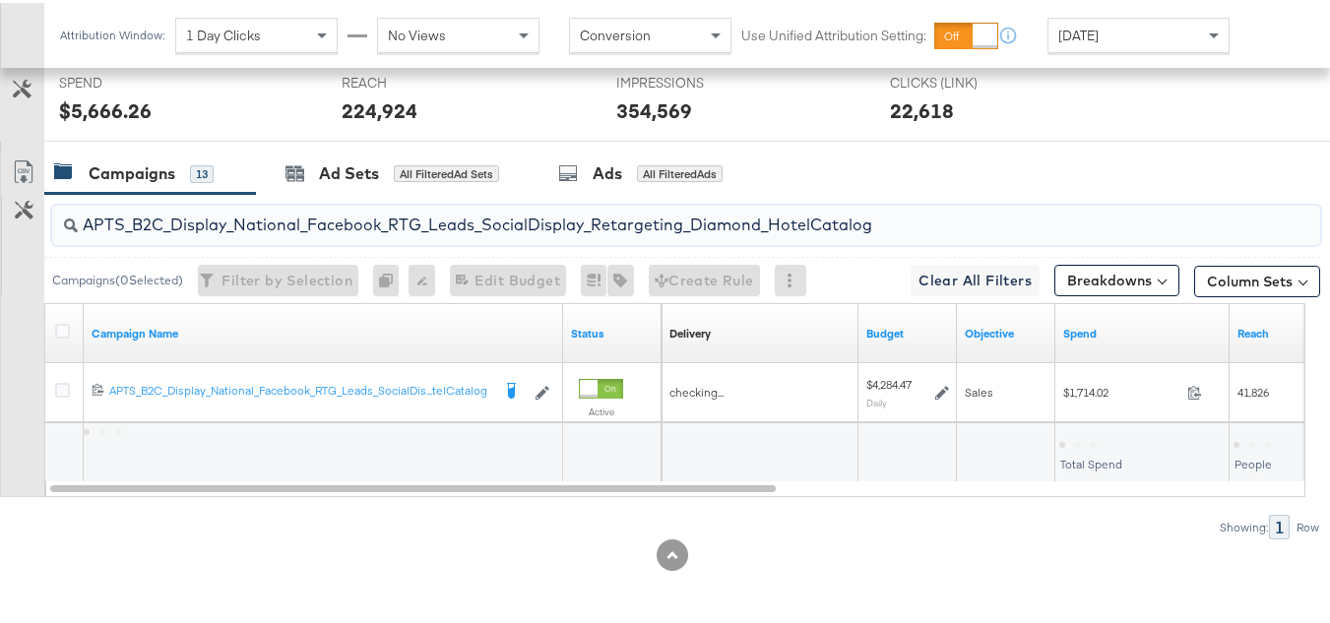
scroll to position [826, 0]
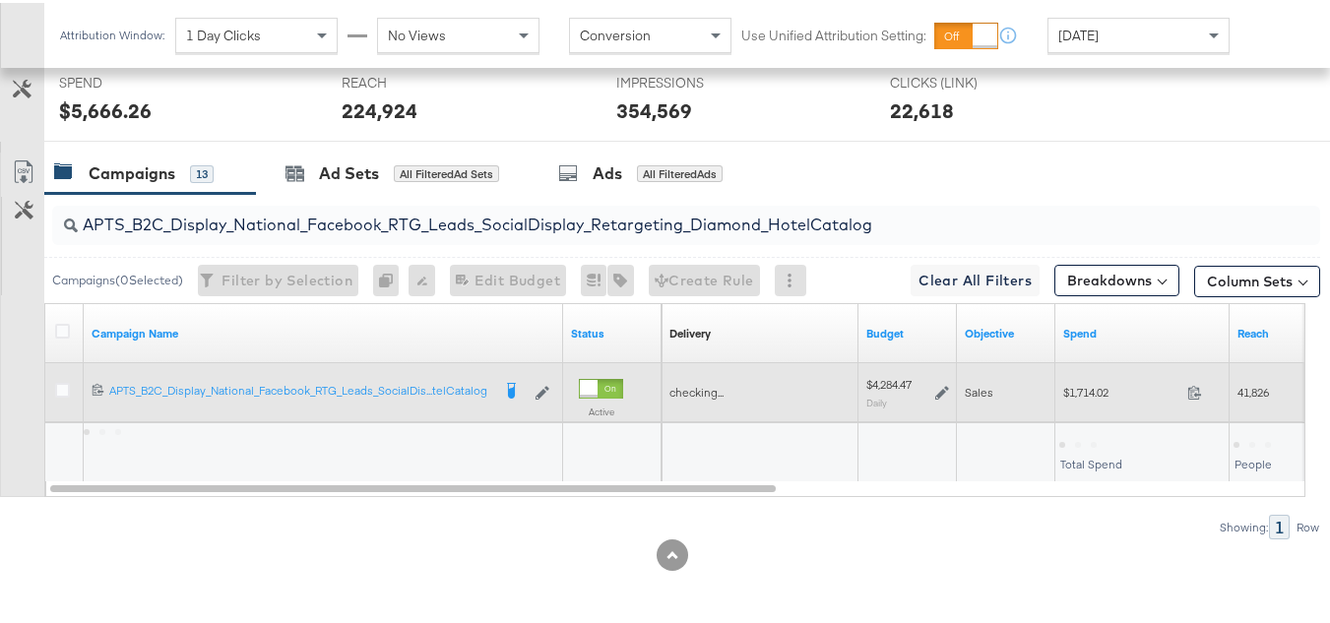
click at [1103, 389] on span "$1,714.02" at bounding box center [1122, 389] width 116 height 15
drag, startPoint x: 1103, startPoint y: 389, endPoint x: 1067, endPoint y: 366, distance: 42.9
click at [1067, 366] on div "$1,714.02 1714.02" at bounding box center [1143, 389] width 174 height 59
click at [1078, 389] on span "$1,714.02" at bounding box center [1122, 389] width 116 height 15
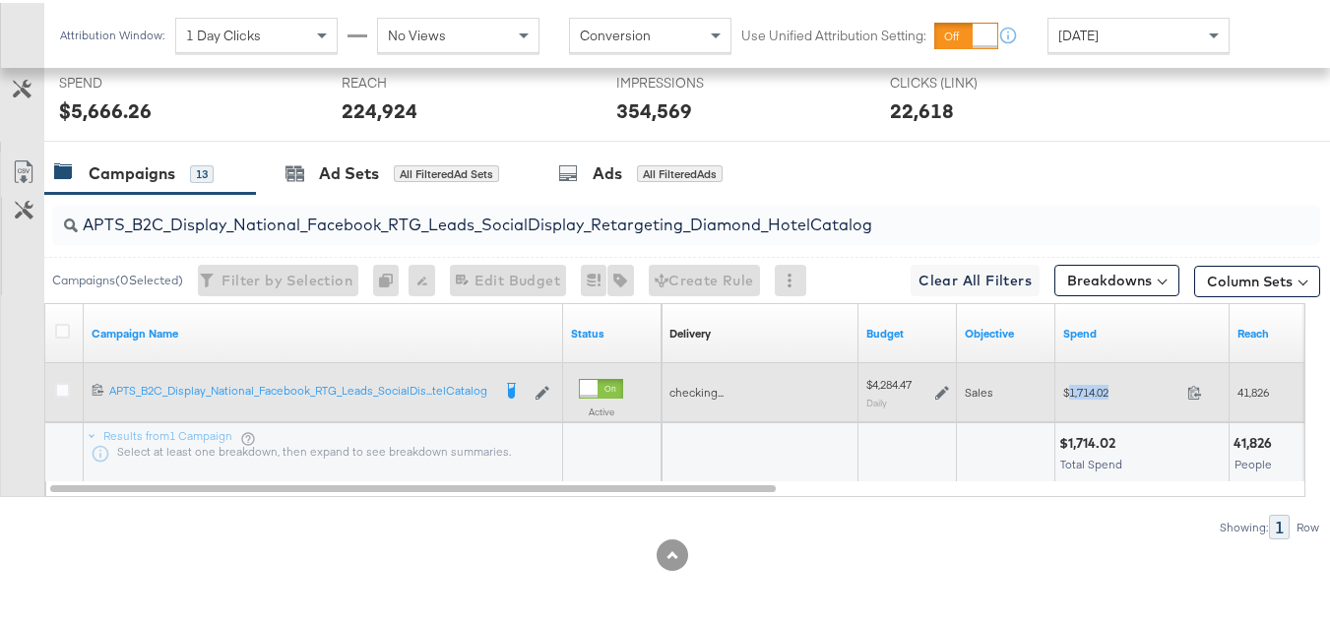
click at [1078, 389] on span "$1,714.02" at bounding box center [1122, 389] width 116 height 15
copy div "$1,714.02"
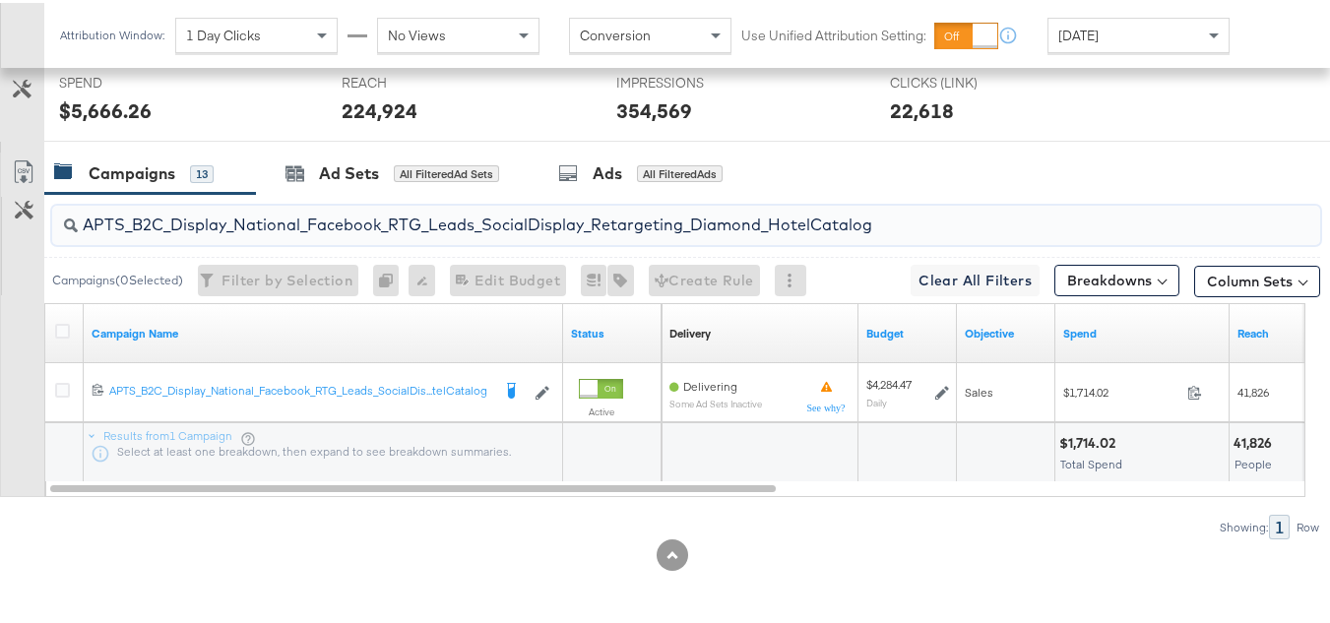
click at [428, 210] on input "APTS_B2C_Display_National_Facebook_RTG_Leads_SocialDisplay_Retargeting_Diamond_…" at bounding box center [643, 214] width 1131 height 38
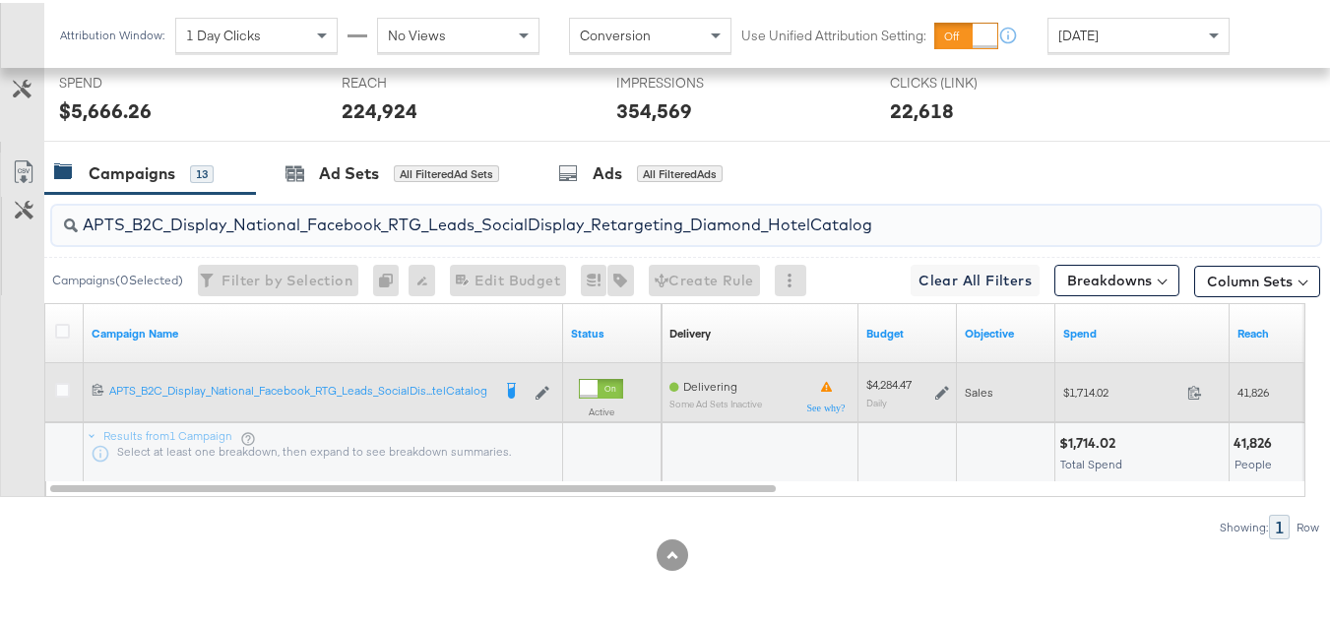
paste input "alwayson_Retargeting_DARE24_DiamondPlatinum"
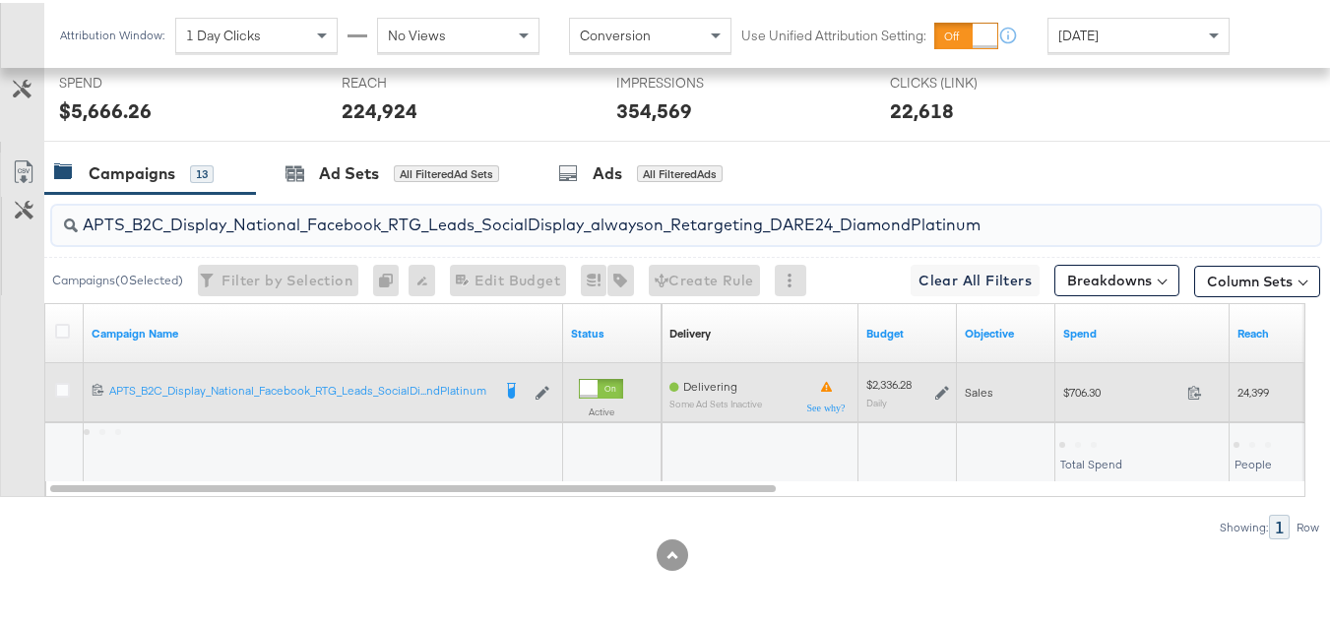
click at [1061, 392] on div "$706.30 706.3" at bounding box center [1143, 389] width 174 height 31
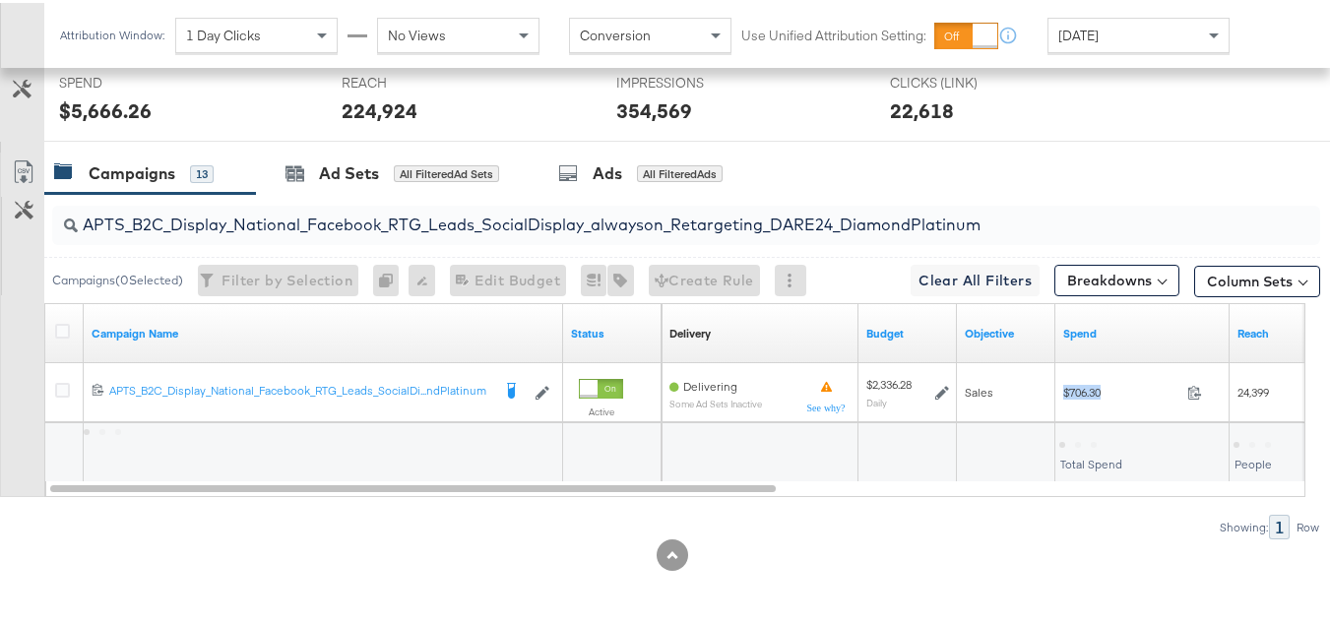
copy div "$706.30"
click at [481, 216] on input "APTS_B2C_Display_National_Facebook_RTG_Leads_SocialDisplay_alwayson_Retargeting…" at bounding box center [643, 214] width 1131 height 38
paste input "FR_B2C_Display_National_Facebook_RTG_Leads_SocialDisplay_alwayson_Retargeting_FR"
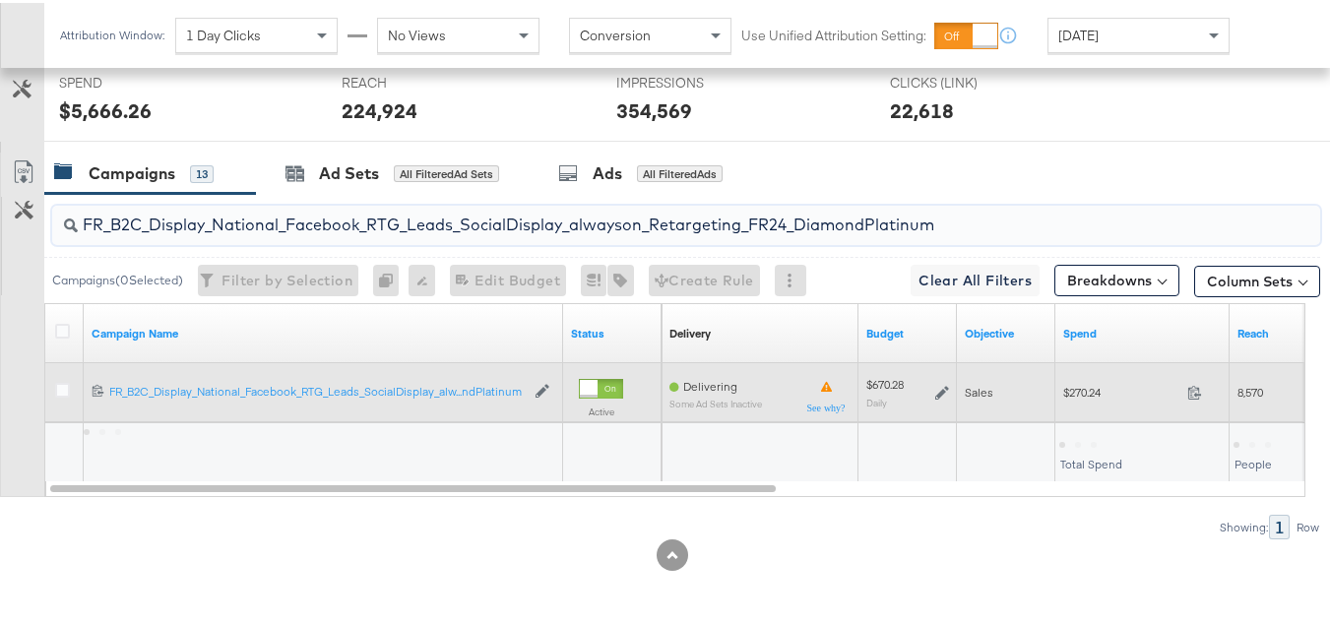
type input "FR_B2C_Display_National_Facebook_RTG_Leads_SocialDisplay_alwayson_Retargeting_F…"
click at [1055, 387] on div "Sales" at bounding box center [1006, 390] width 98 height 32
click at [1083, 397] on span "$270.24" at bounding box center [1122, 389] width 116 height 15
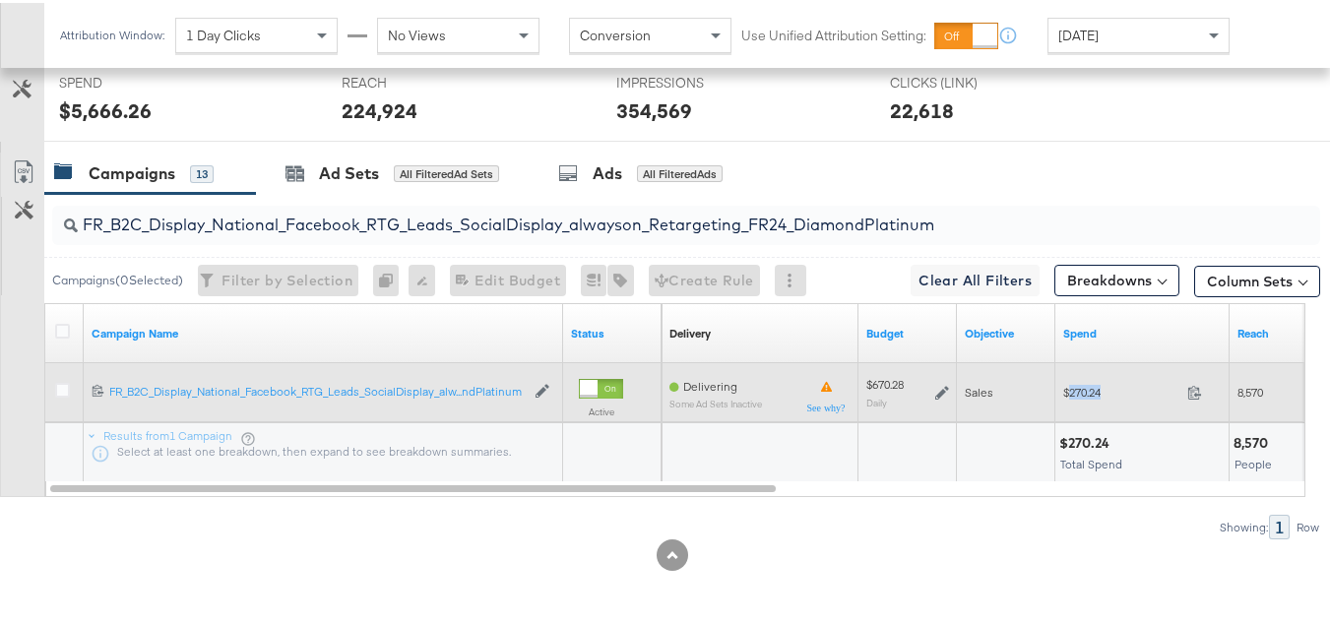
click at [1083, 397] on span "$270.24" at bounding box center [1122, 389] width 116 height 15
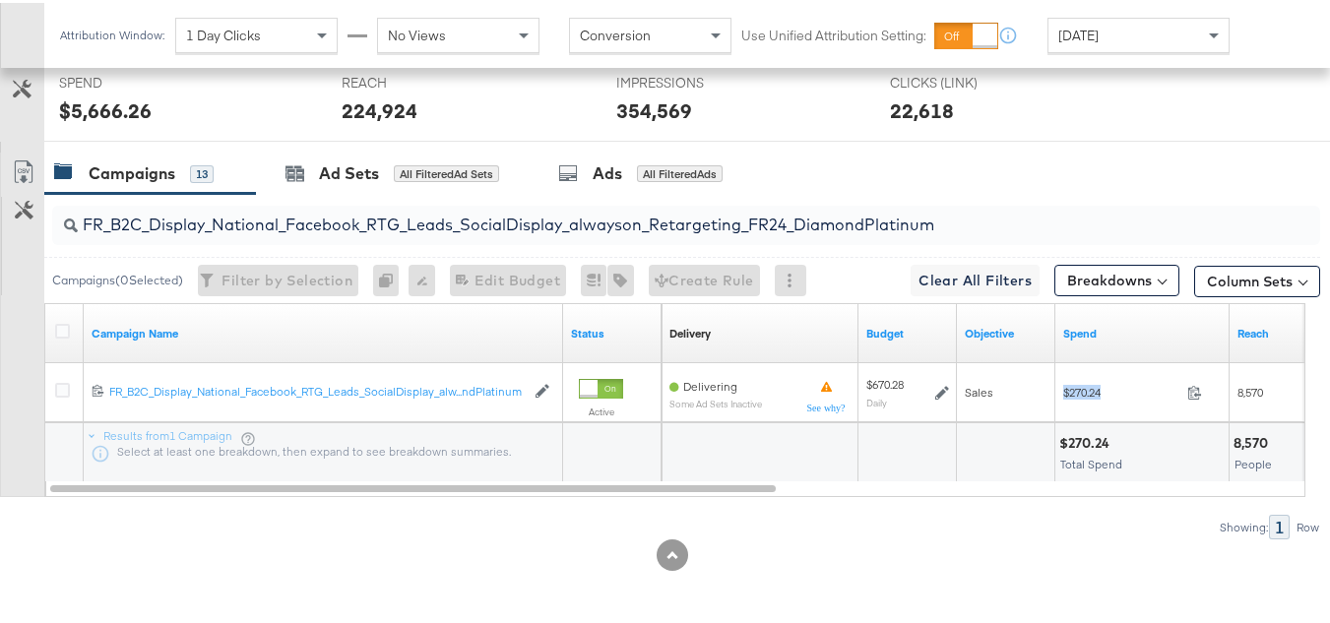
copy div "$270.24"
click at [469, 185] on div "Ad Sets All Filtered Ad Sets" at bounding box center [392, 171] width 273 height 42
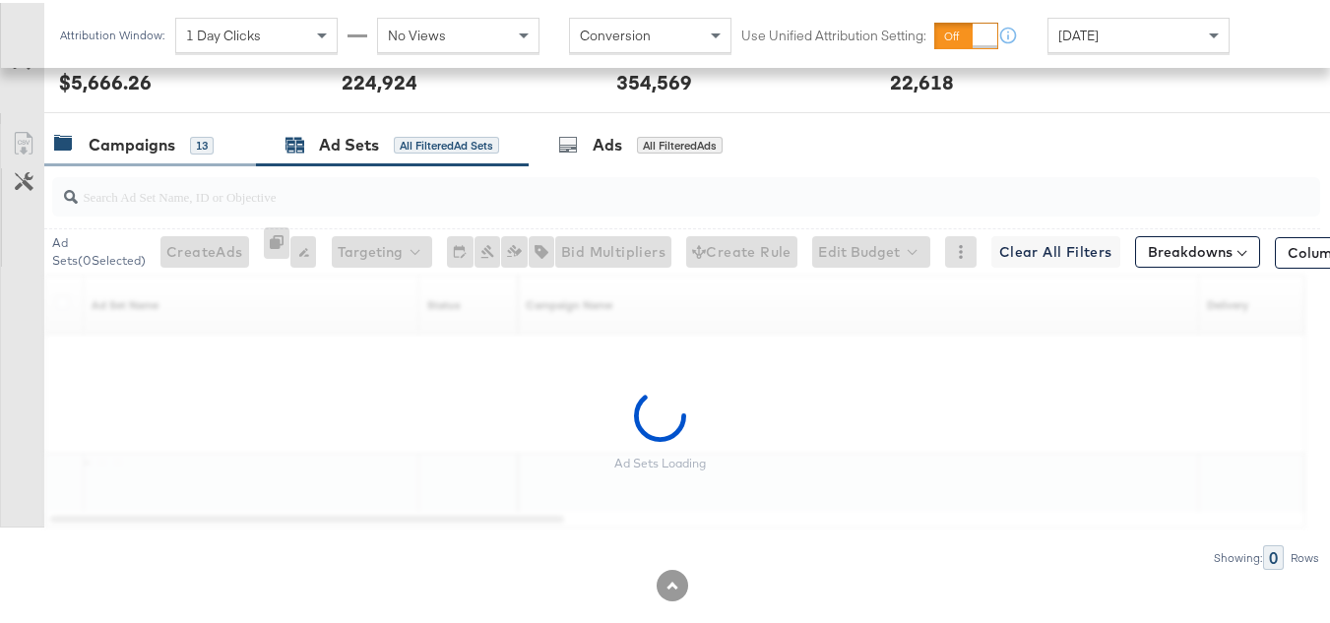
click at [219, 154] on div "Campaigns 13" at bounding box center [140, 142] width 172 height 23
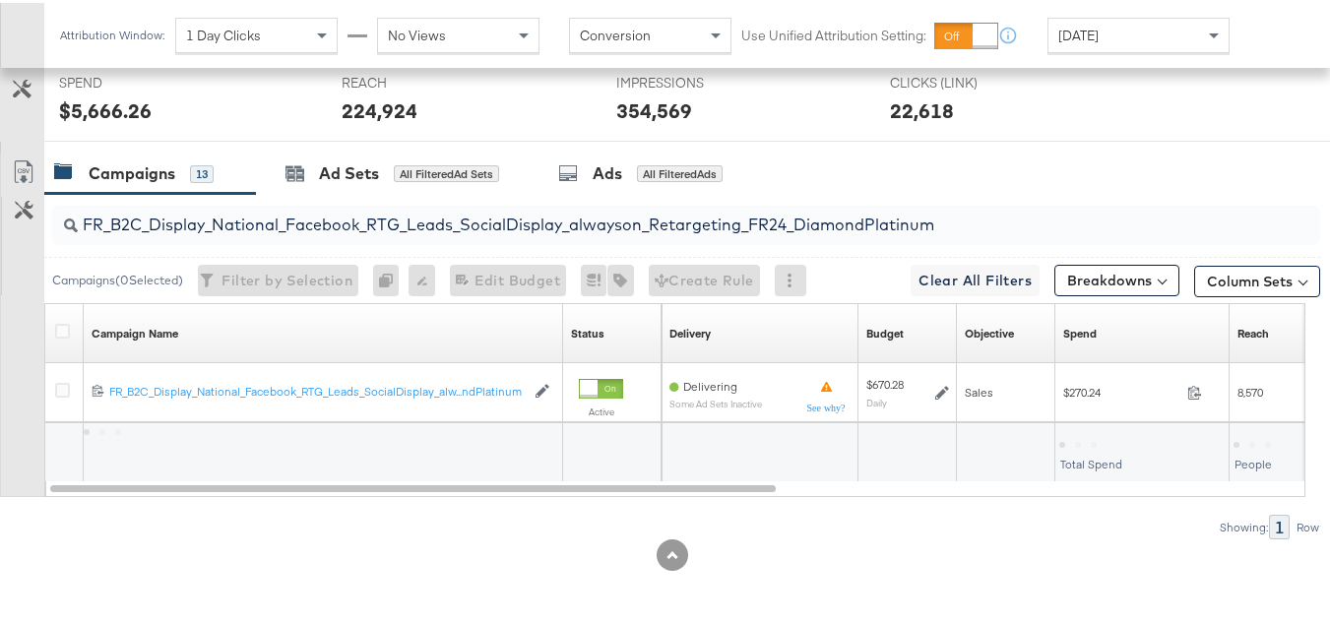
click at [252, 215] on input "FR_B2C_Display_National_Facebook_RTG_Leads_SocialDisplay_alwayson_Retargeting_F…" at bounding box center [643, 214] width 1131 height 38
paste input "AF_B2C_Display_National_Facebook_RTG_Leads_SocialDisplay_alwayson_Retargeting_AF"
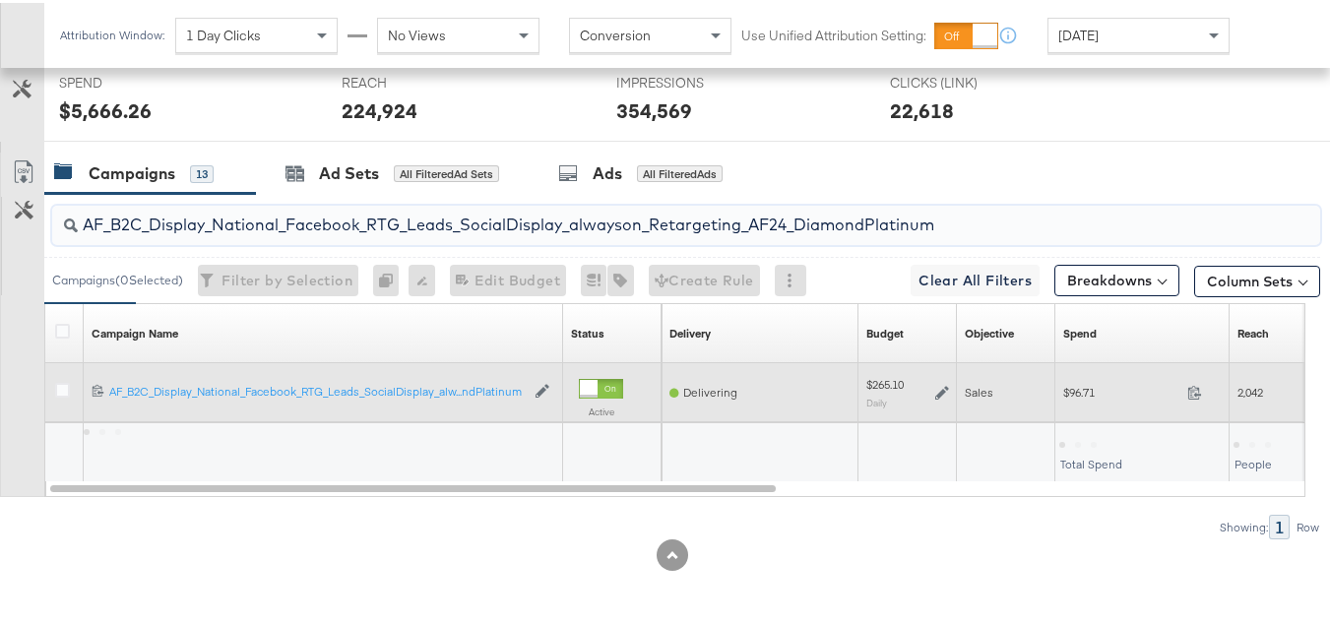
click at [1085, 391] on span "$96.71" at bounding box center [1122, 389] width 116 height 15
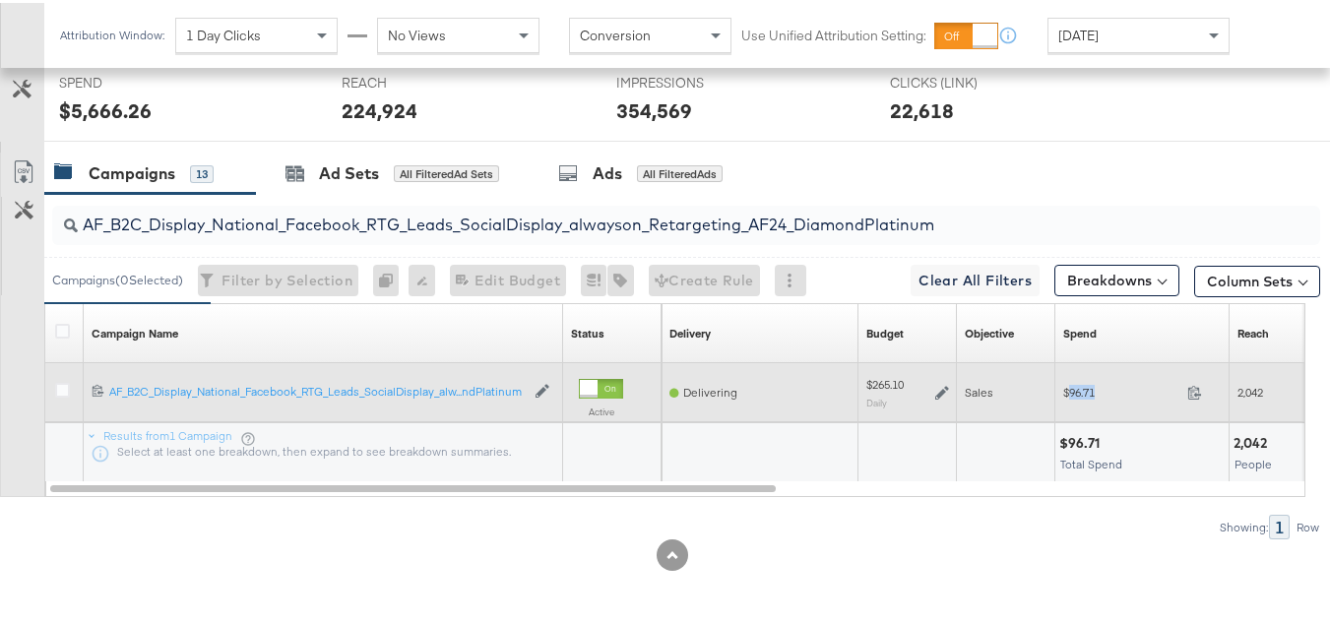
click at [1085, 391] on span "$96.71" at bounding box center [1122, 389] width 116 height 15
copy div "$96.71"
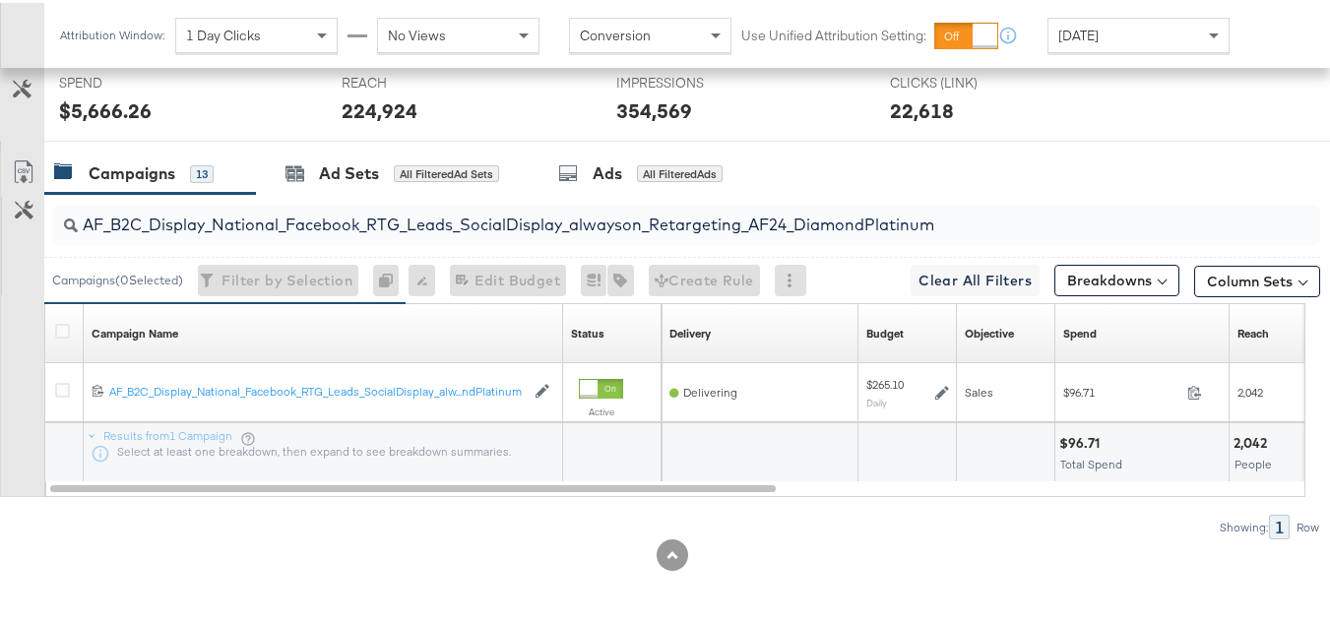
click at [433, 202] on input "AF_B2C_Display_National_Facebook_RTG_Leads_SocialDisplay_alwayson_Retargeting_A…" at bounding box center [643, 214] width 1131 height 38
paste input "HL_B2C_Display_National_Facebook_RTG_Leads_SocialDisplay_alwayson_Retargeting_A…"
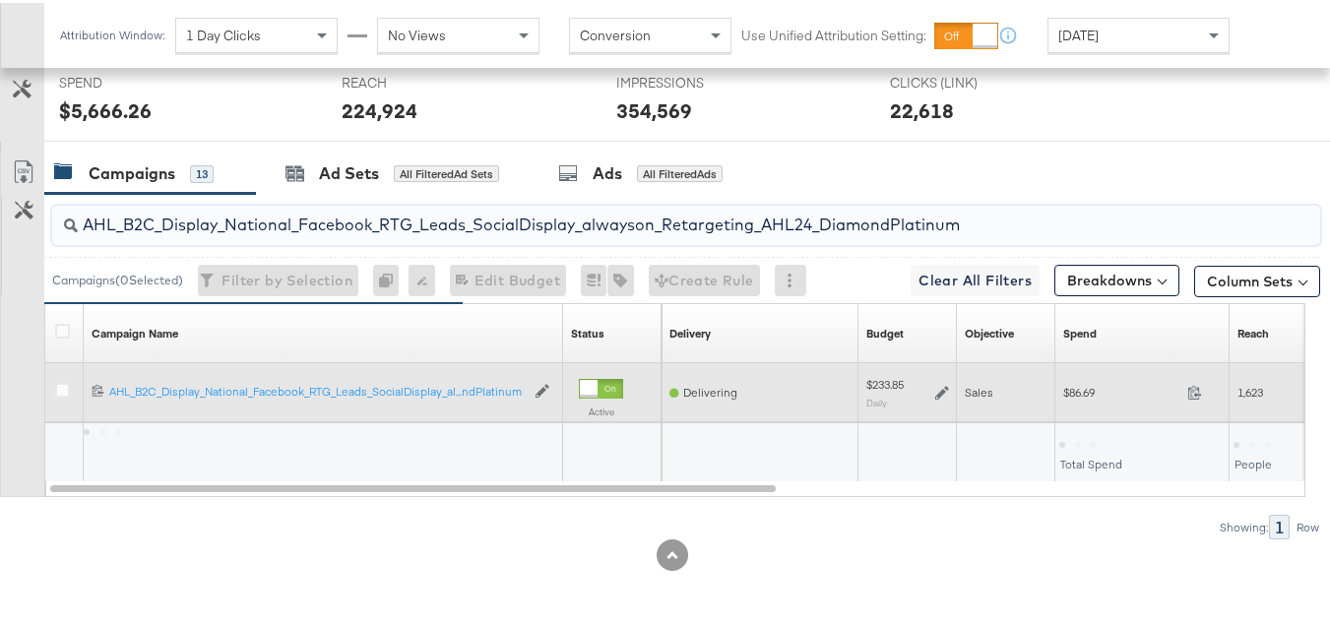
click at [1061, 396] on div "$86.69 86.69" at bounding box center [1143, 389] width 174 height 31
copy div "$86.69"
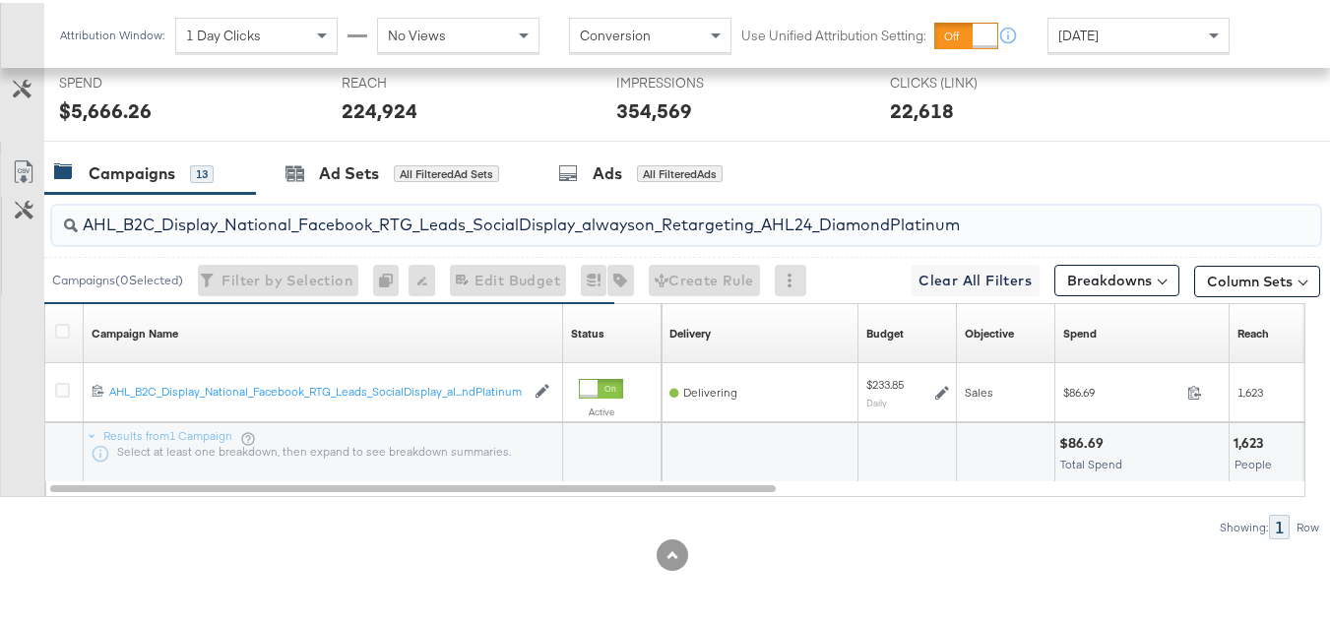
click at [463, 208] on input "AHL_B2C_Display_National_Facebook_RTG_Leads_SocialDisplay_alwayson_Retargeting_…" at bounding box center [643, 214] width 1131 height 38
paste input "PTS_B2C_Display_National_Facebook_PRO_Traffic_SocialDisplay_alwayson_ASC_DARE24…"
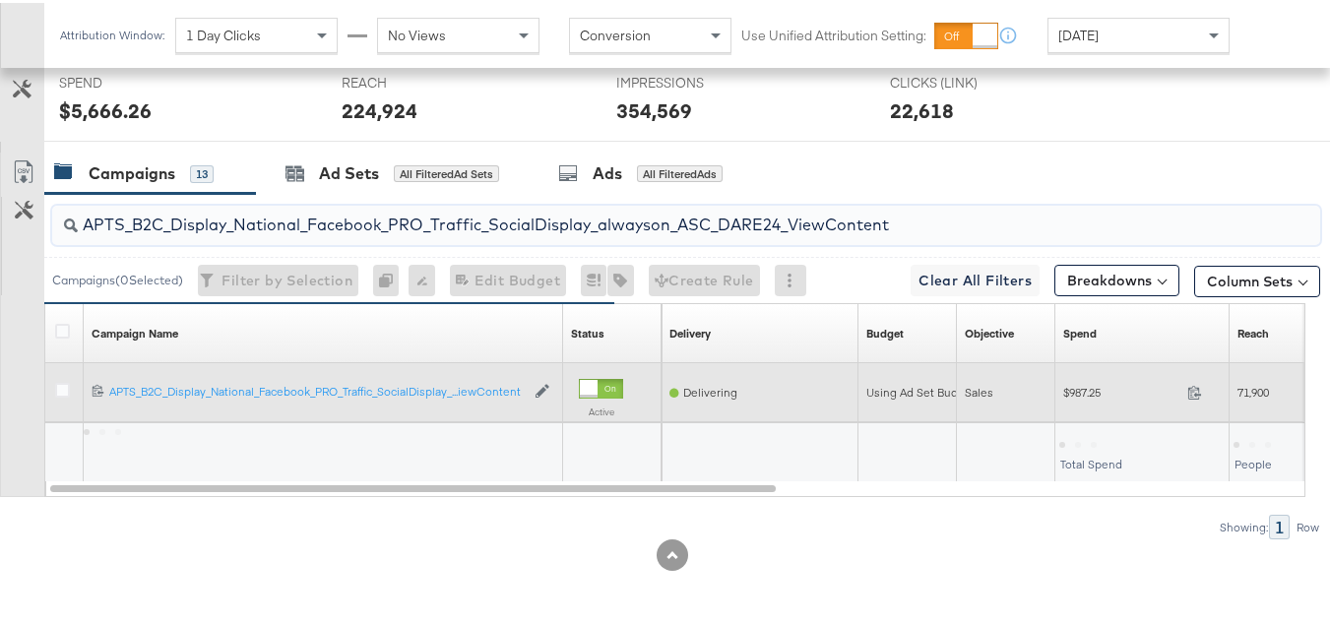
click at [1073, 413] on div "$987.25 987.25" at bounding box center [1143, 389] width 174 height 59
copy div "$987.25"
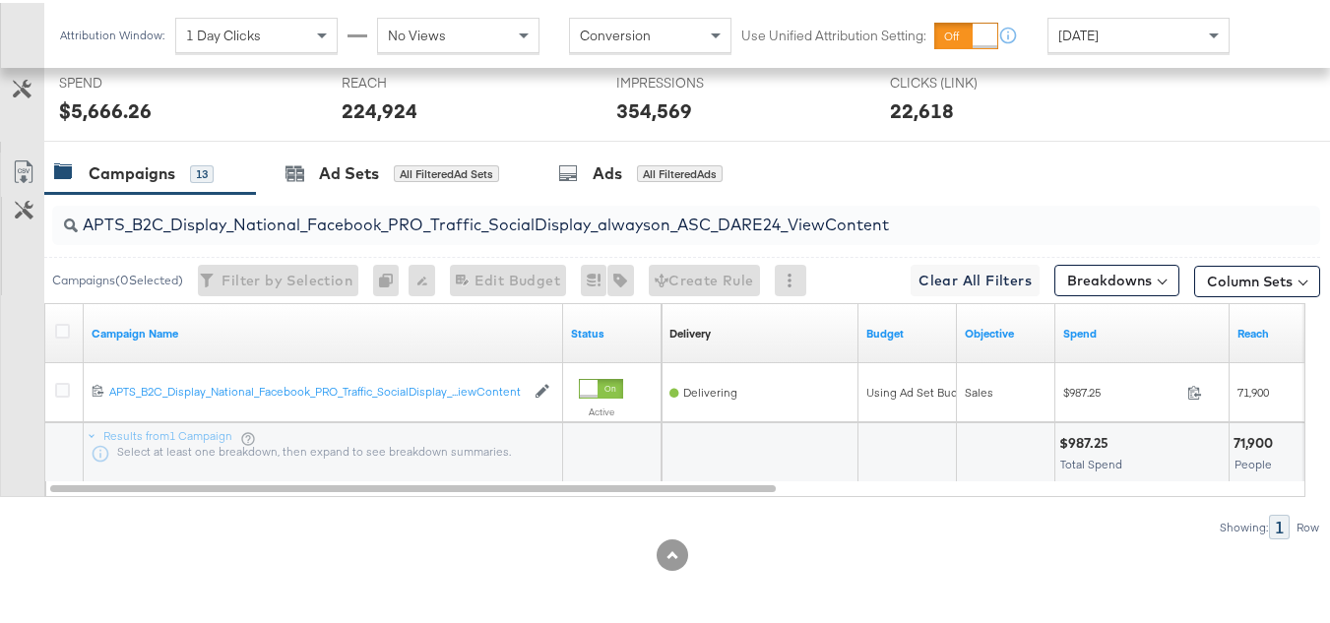
click at [477, 203] on input "APTS_B2C_Display_National_Facebook_PRO_Traffic_SocialDisplay_alwayson_ASC_DARE2…" at bounding box center [643, 214] width 1131 height 38
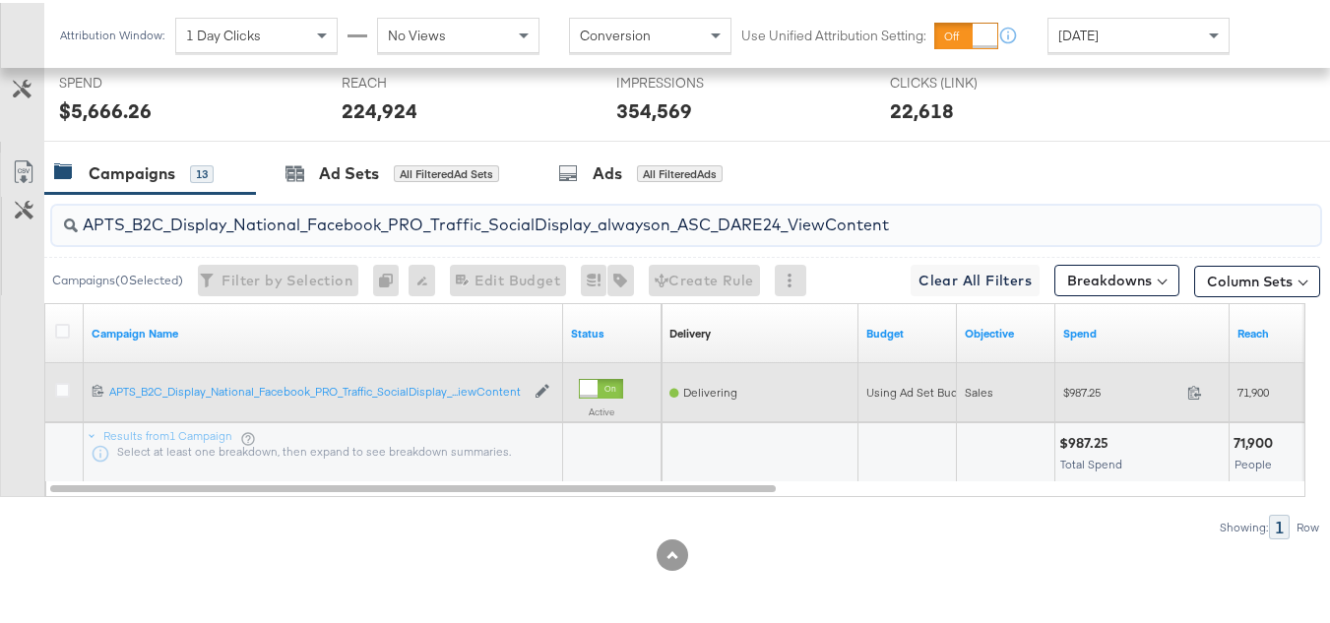
paste input "Leads_SocialDisplay_alwayson_ASC_DARE24_Purchase"
click at [1087, 384] on span "$603.03" at bounding box center [1122, 389] width 116 height 15
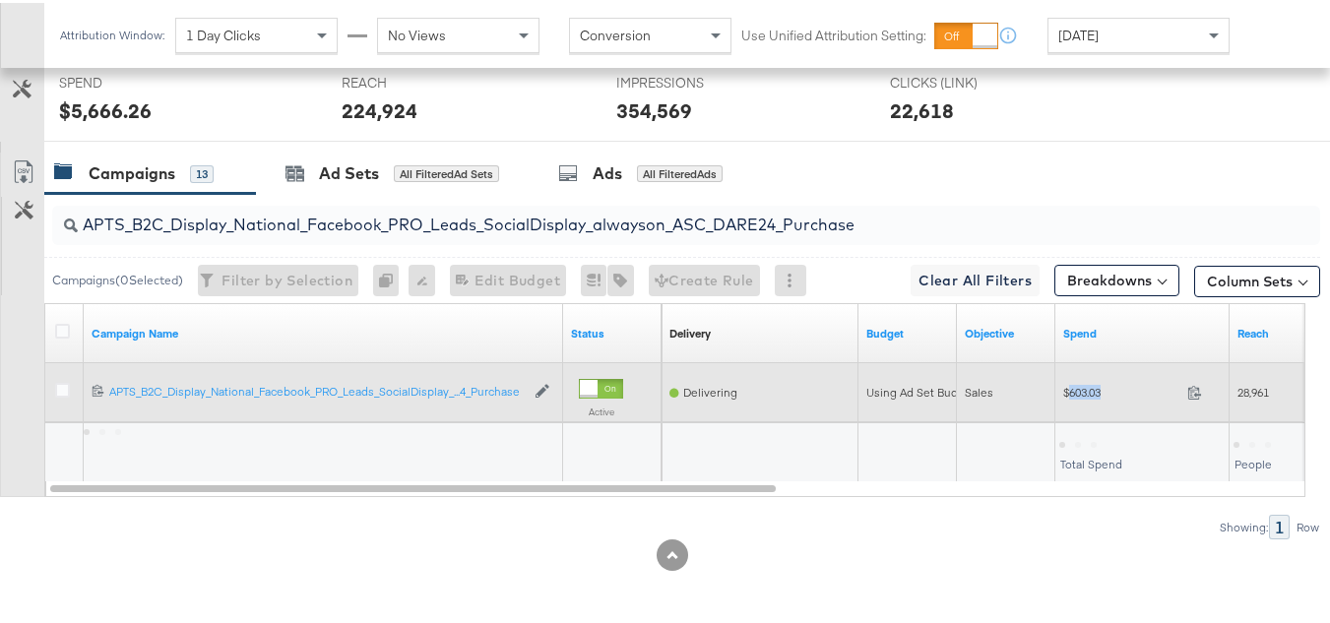
click at [1087, 384] on span "$603.03" at bounding box center [1122, 389] width 116 height 15
copy div "$603.03"
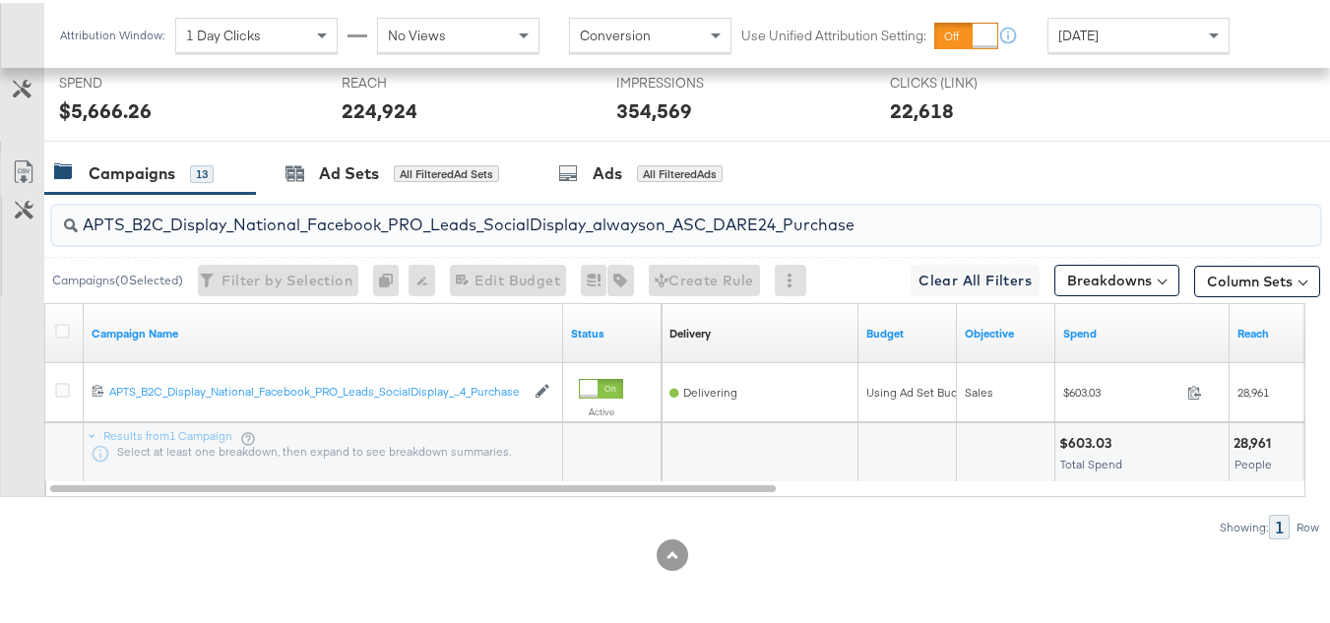
click at [486, 224] on input "APTS_B2C_Display_National_Facebook_PRO_Leads_SocialDisplay_alwayson_ASC_DARE24_…" at bounding box center [643, 214] width 1131 height 38
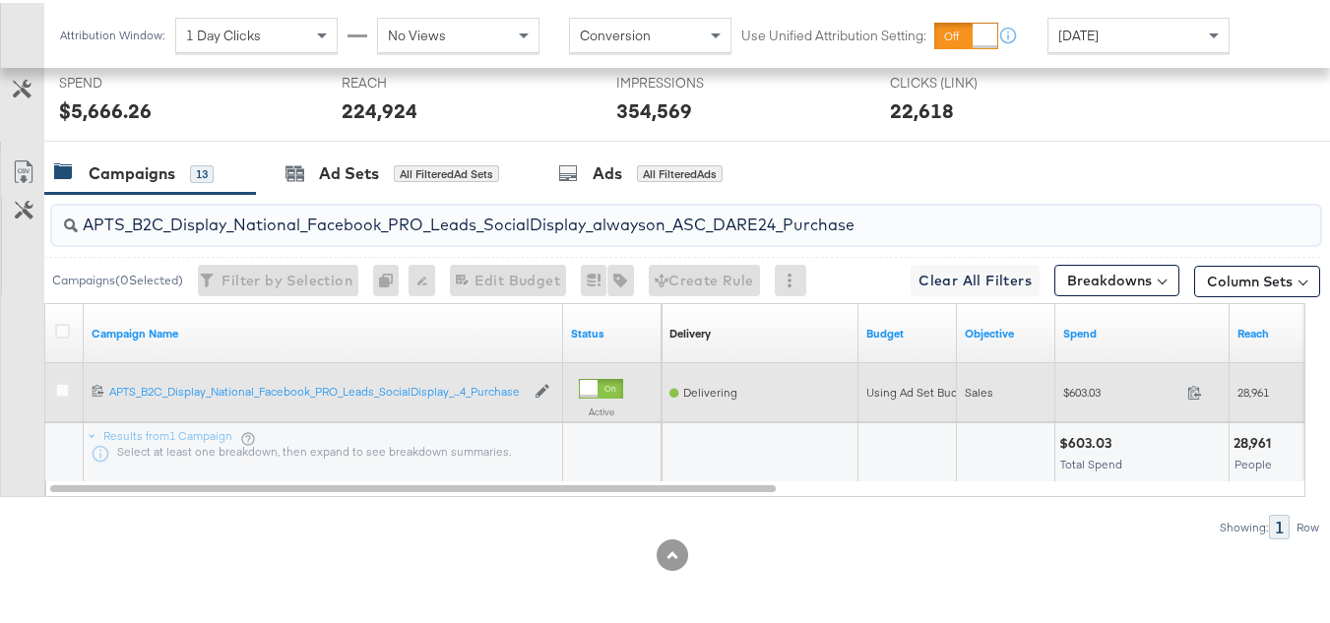
paste input "F_B2C_Display_National_Facebook_PRO_Traffic_SocialDisplay_alwayson_ASC_AF24_Vie…"
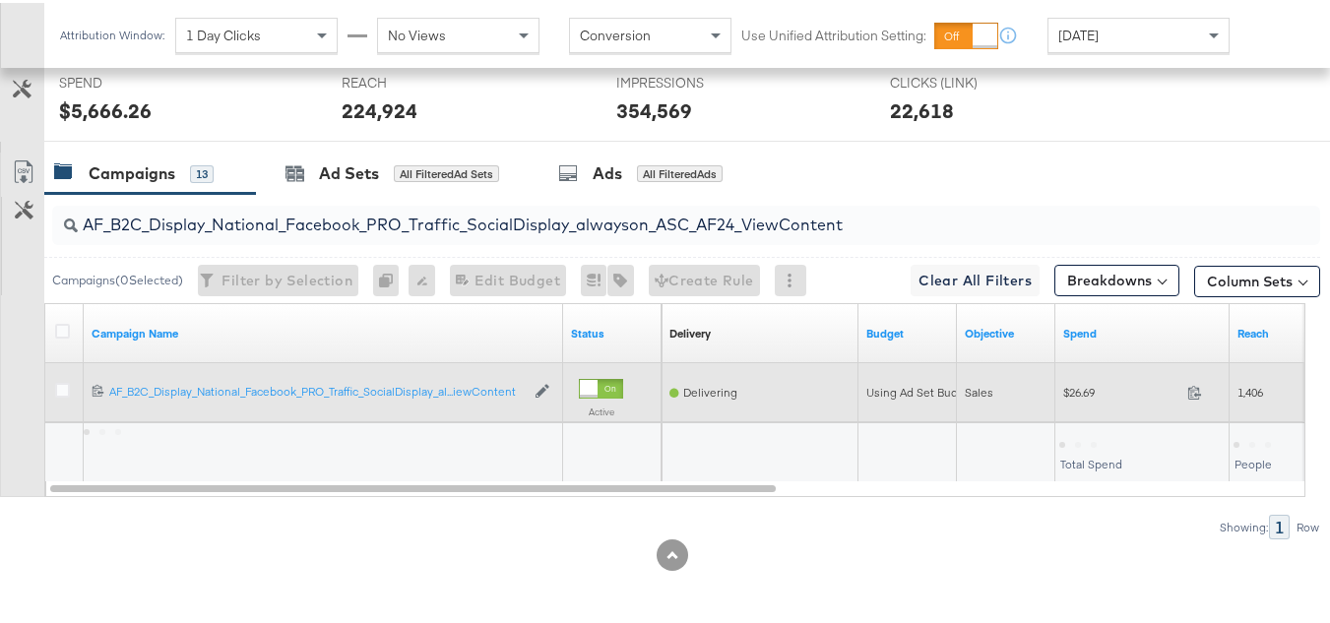
click at [1045, 390] on div "Sales" at bounding box center [1006, 390] width 83 height 16
click at [1071, 392] on span "$26.69" at bounding box center [1122, 389] width 116 height 15
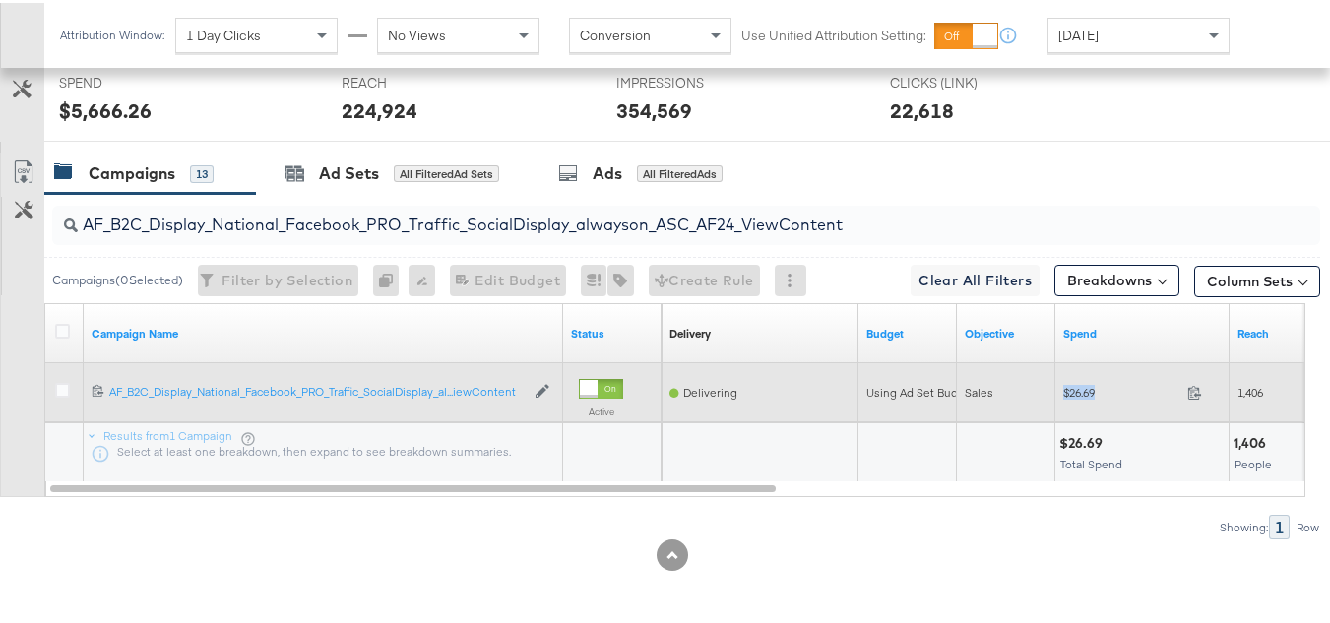
click at [1071, 392] on span "$26.69" at bounding box center [1122, 389] width 116 height 15
copy div "$26.69"
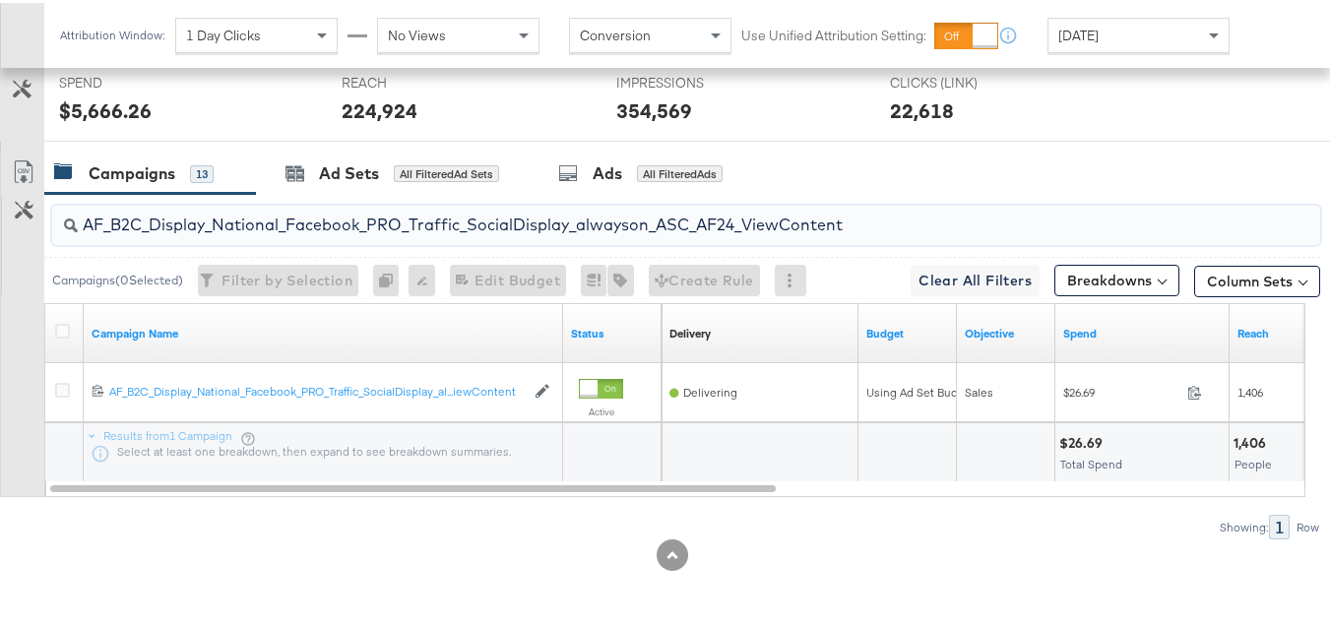
click at [520, 224] on input "AF_B2C_Display_National_Facebook_PRO_Traffic_SocialDisplay_alwayson_ASC_AF24_Vi…" at bounding box center [643, 214] width 1131 height 38
paste input "FR_B2C_Display_National_Facebook_PRO_Traffic_SocialDisplay_alwayson_ASC_FR"
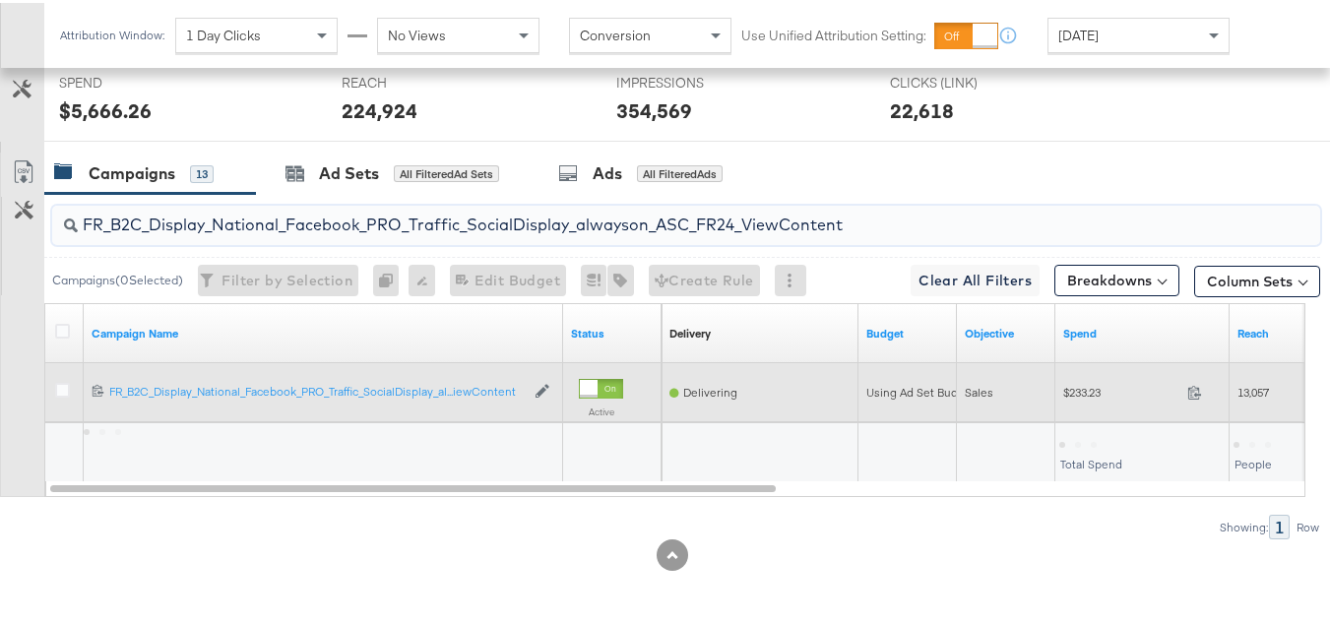
click at [1078, 389] on span "$233.23" at bounding box center [1122, 389] width 116 height 15
copy div "$233.23"
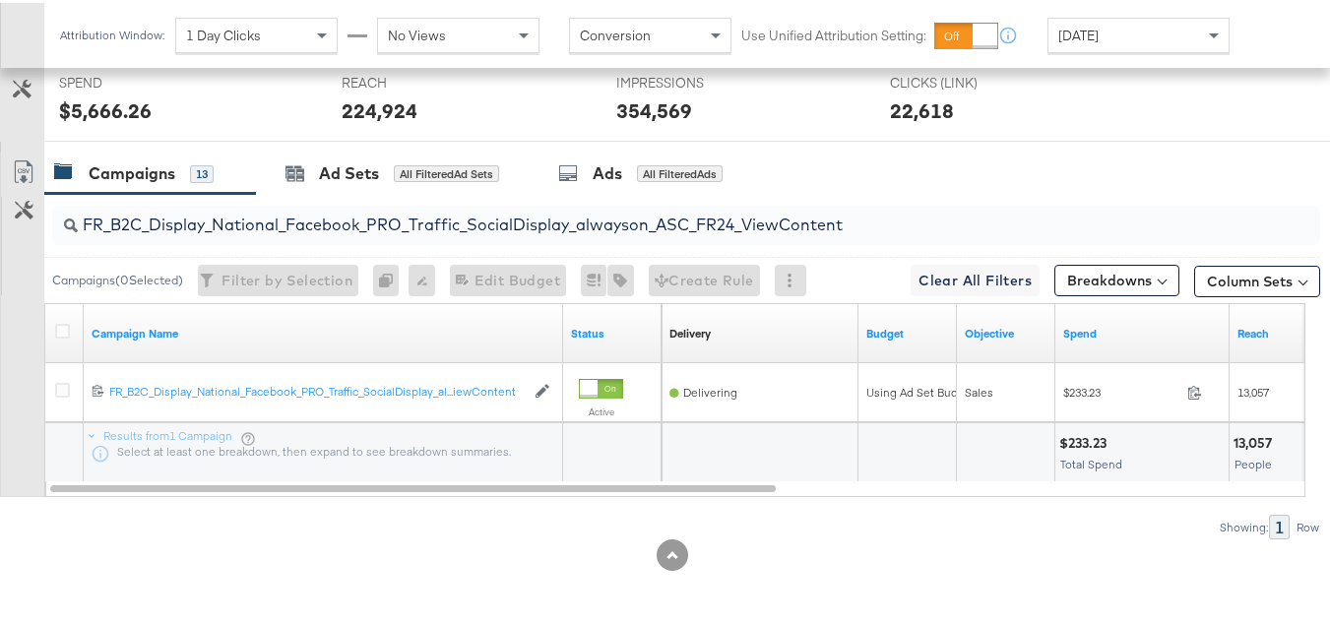
click at [504, 210] on input "FR_B2C_Display_National_Facebook_PRO_Traffic_SocialDisplay_alwayson_ASC_FR24_Vi…" at bounding box center [643, 214] width 1131 height 38
paste input "AHL_B2C_Display_National_Facebook_PRO_Traffic_SocialDisplay_alwayson_ASC_AHL"
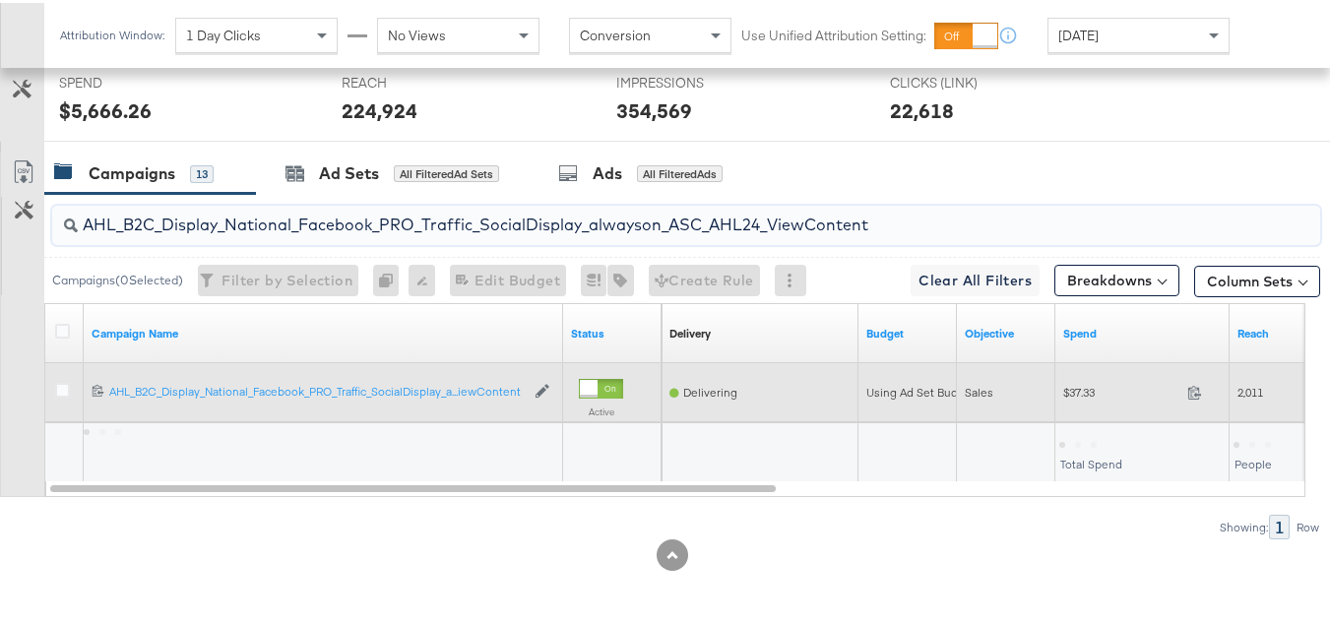
type input "AHL_B2C_Display_National_Facebook_PRO_Traffic_SocialDisplay_alwayson_ASC_AHL24_…"
click at [1087, 409] on div "$37.33 37.33" at bounding box center [1143, 389] width 174 height 59
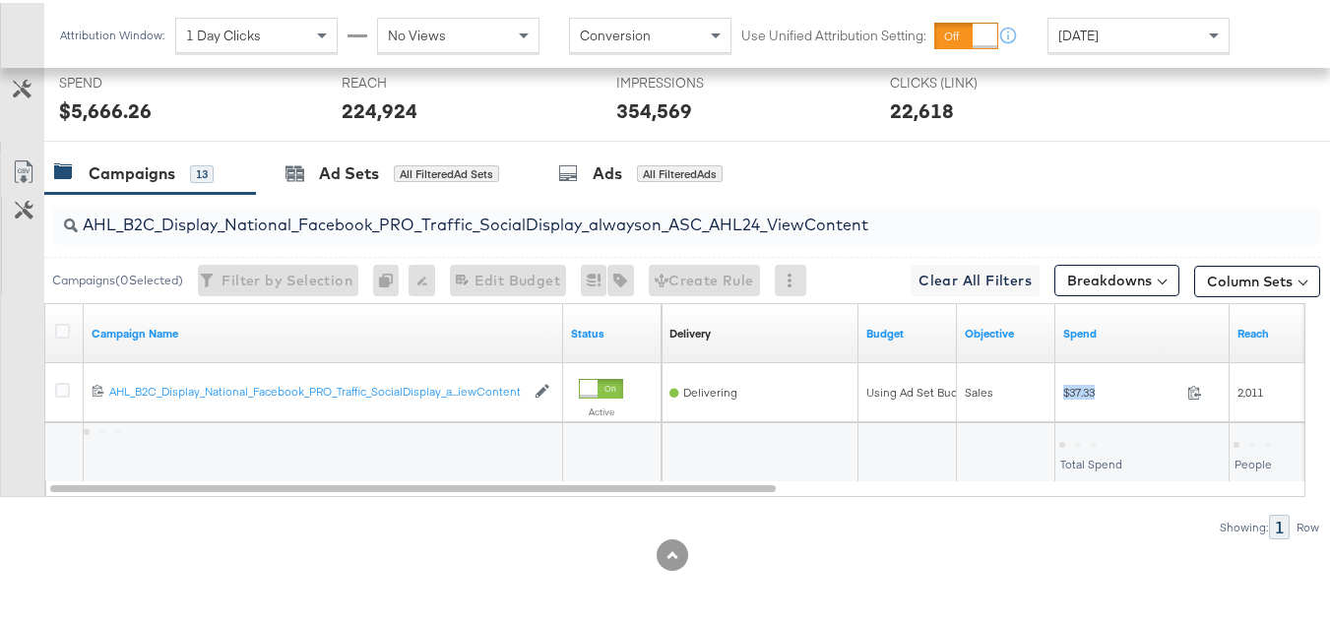
copy div "$37.33"
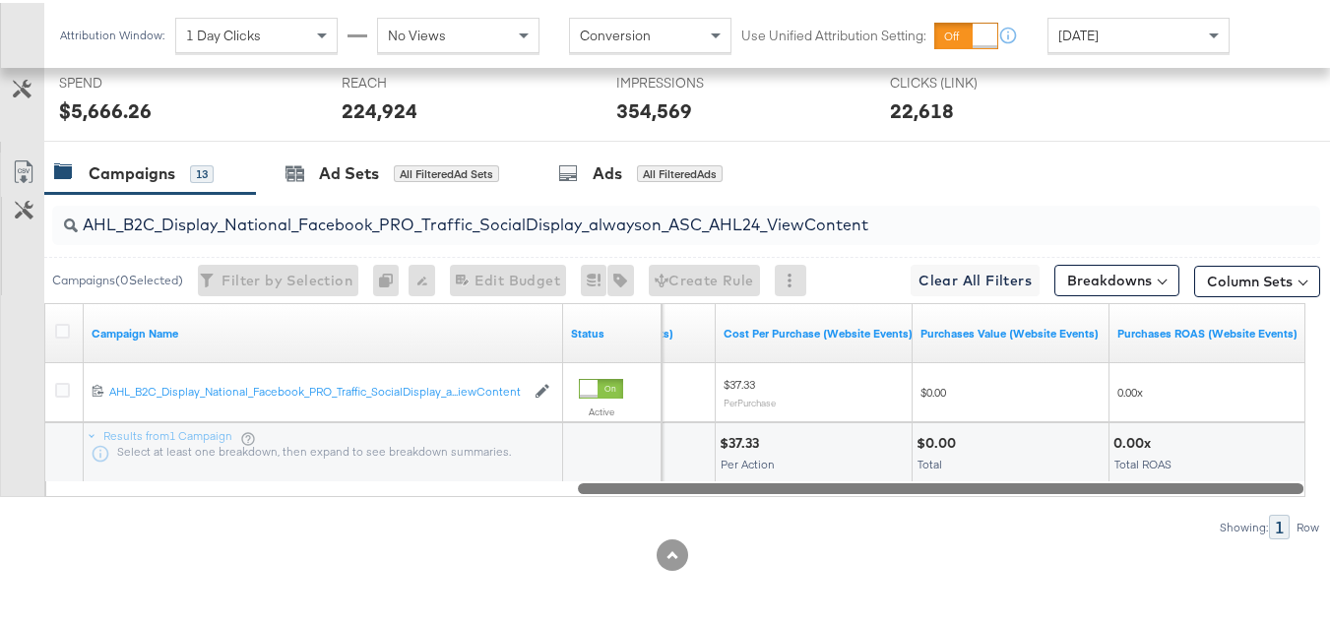
click at [953, 483] on div at bounding box center [675, 485] width 1261 height 17
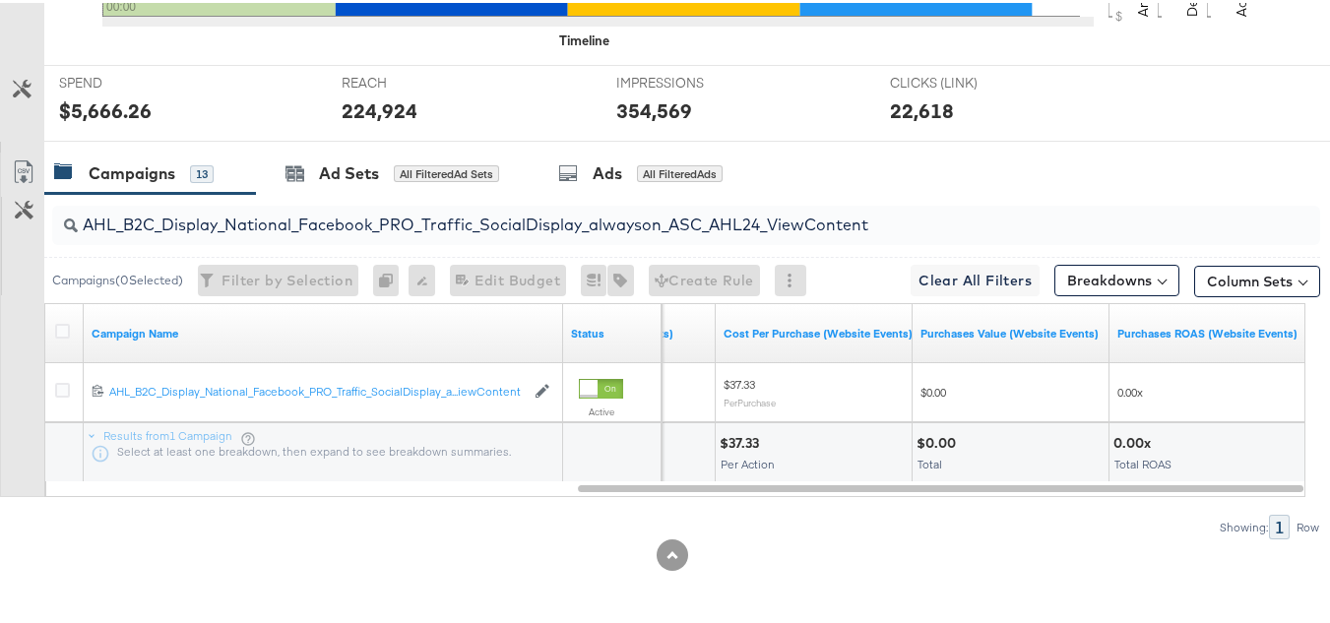
scroll to position [0, 0]
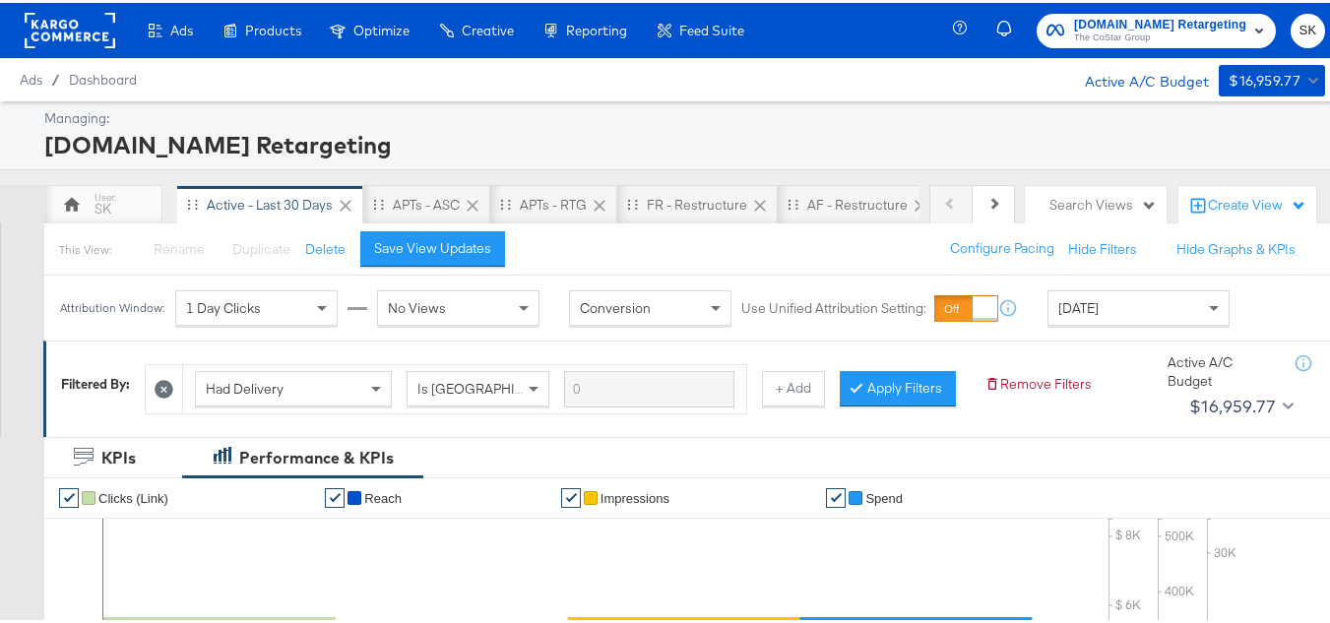
click at [1092, 39] on span "The CoStar Group" at bounding box center [1160, 36] width 172 height 16
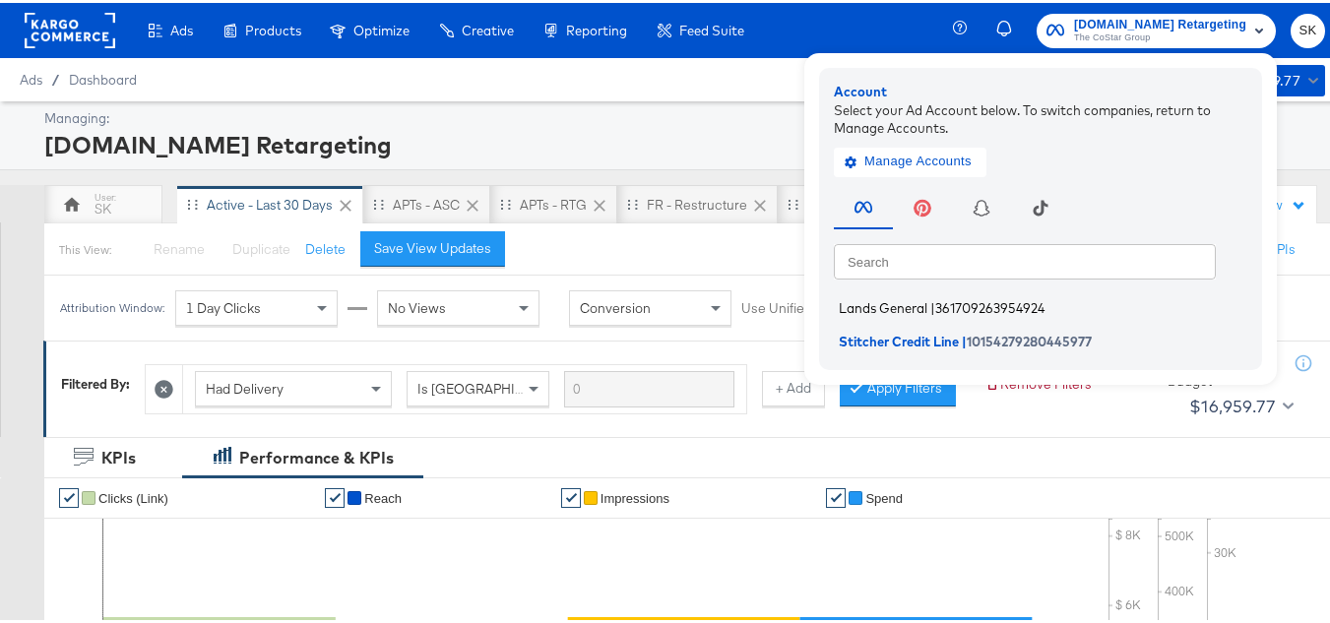
click at [911, 304] on span "Lands General" at bounding box center [883, 305] width 89 height 16
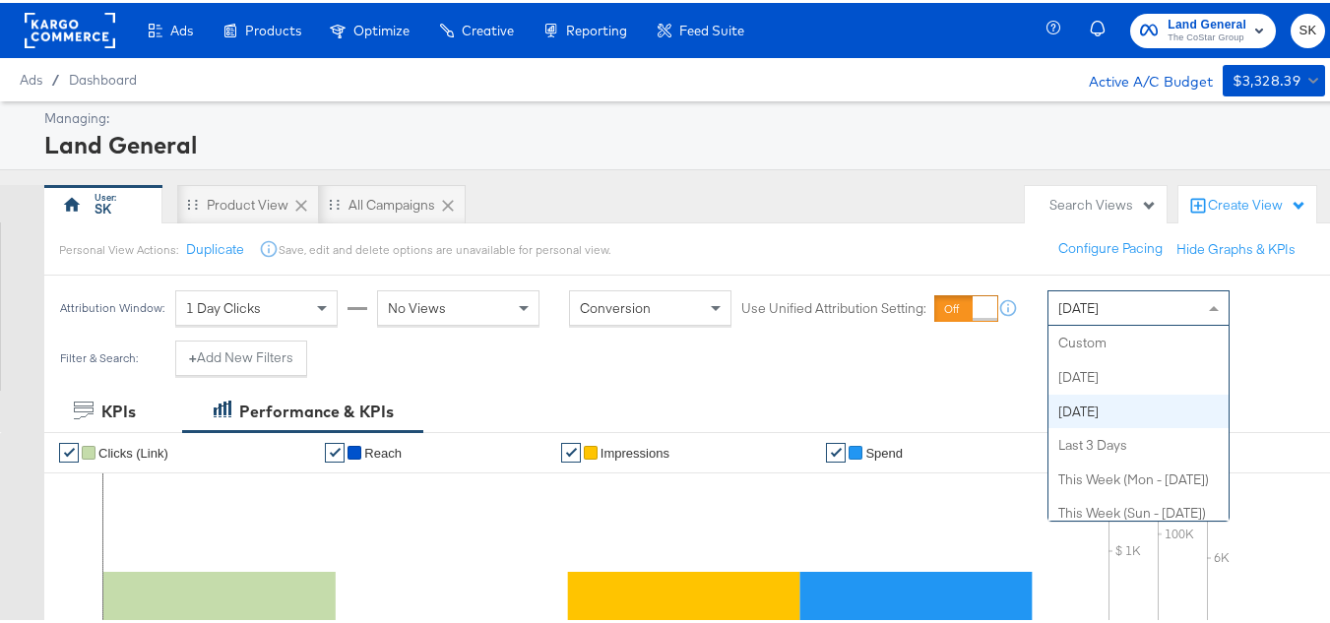
click at [1133, 308] on div "[DATE]" at bounding box center [1139, 305] width 180 height 33
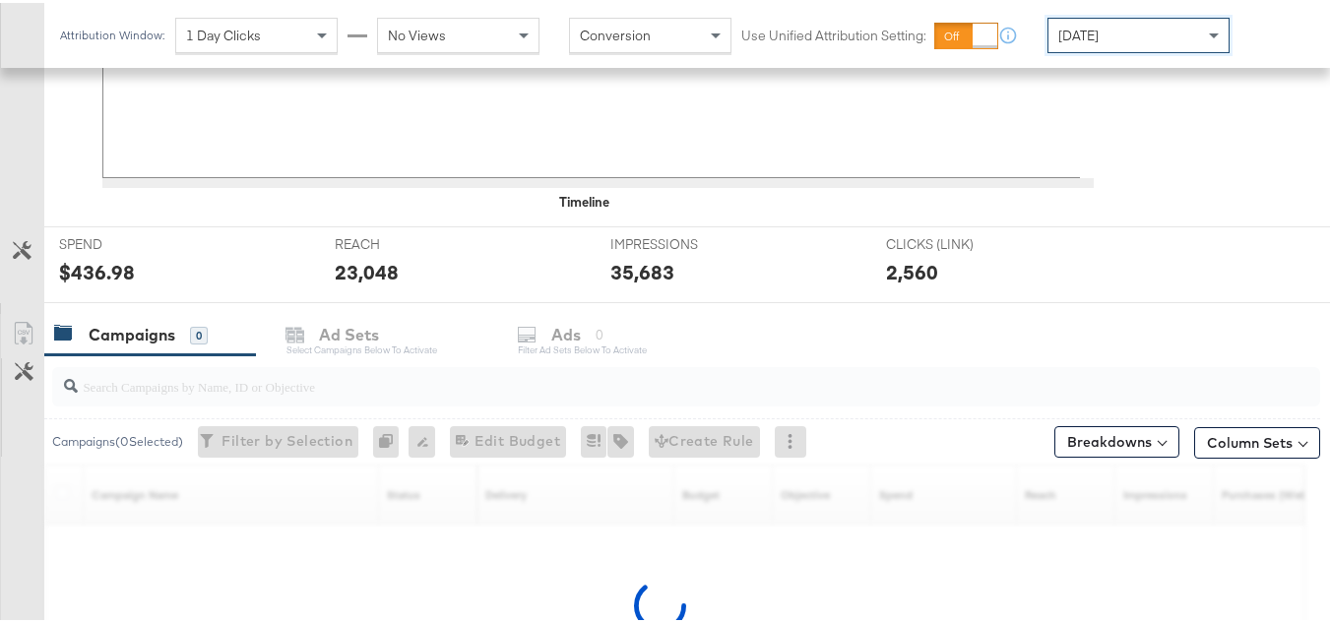
scroll to position [759, 0]
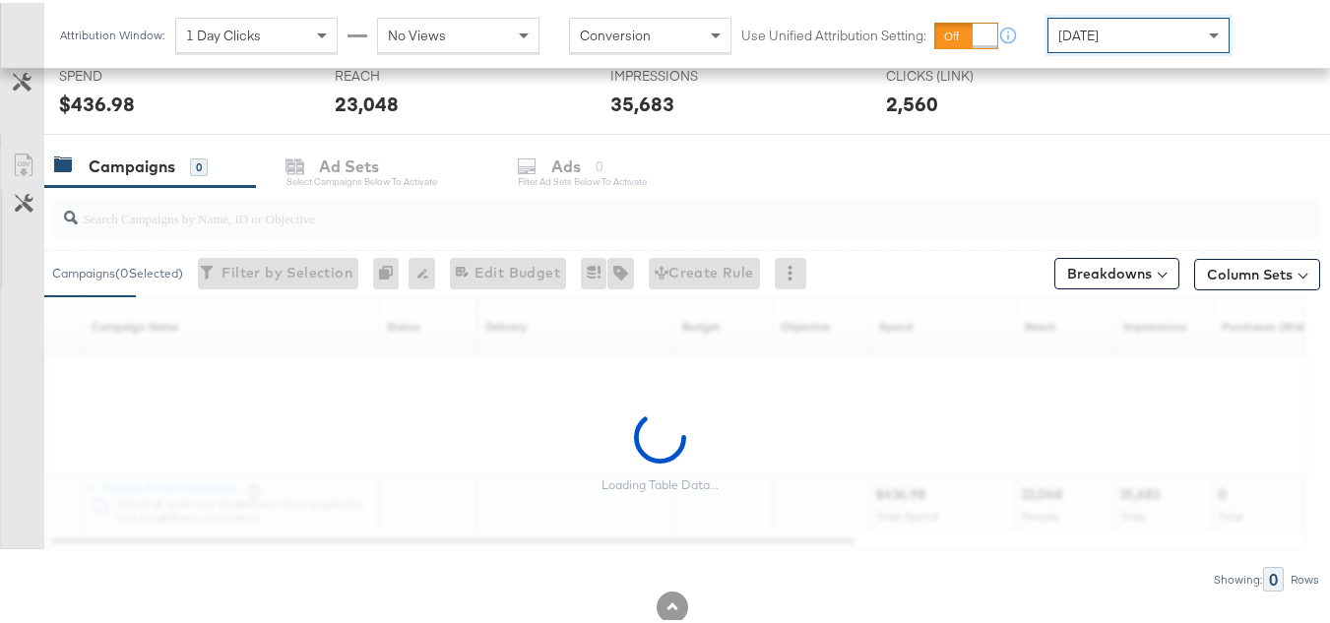
click at [318, 209] on input "search" at bounding box center [643, 207] width 1131 height 38
paste input "B2C_LAND_KC_RT_Sig_24"
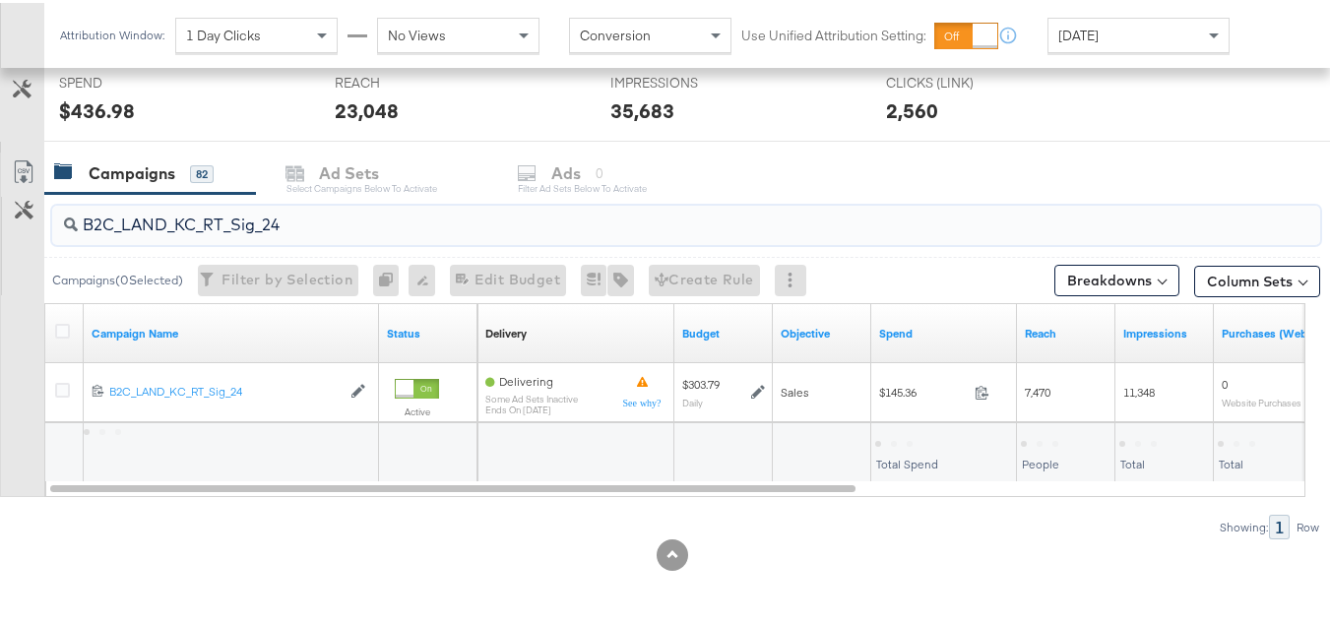
scroll to position [752, 0]
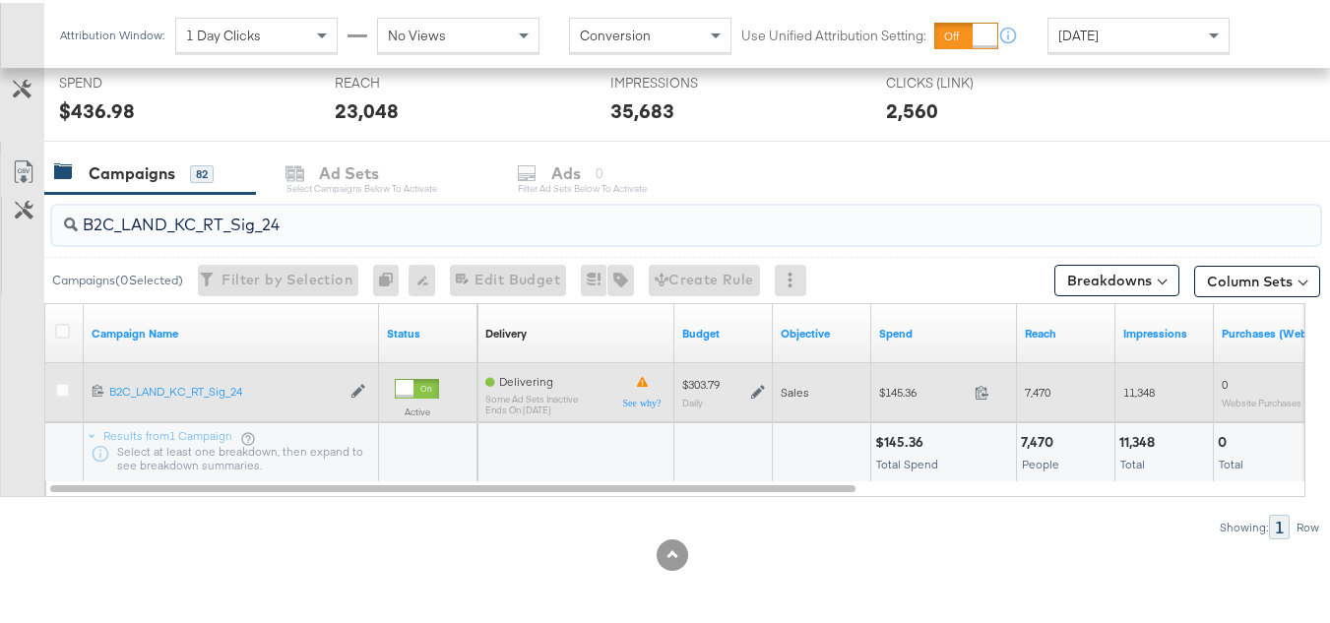
click at [912, 391] on span "$145.36" at bounding box center [923, 389] width 88 height 15
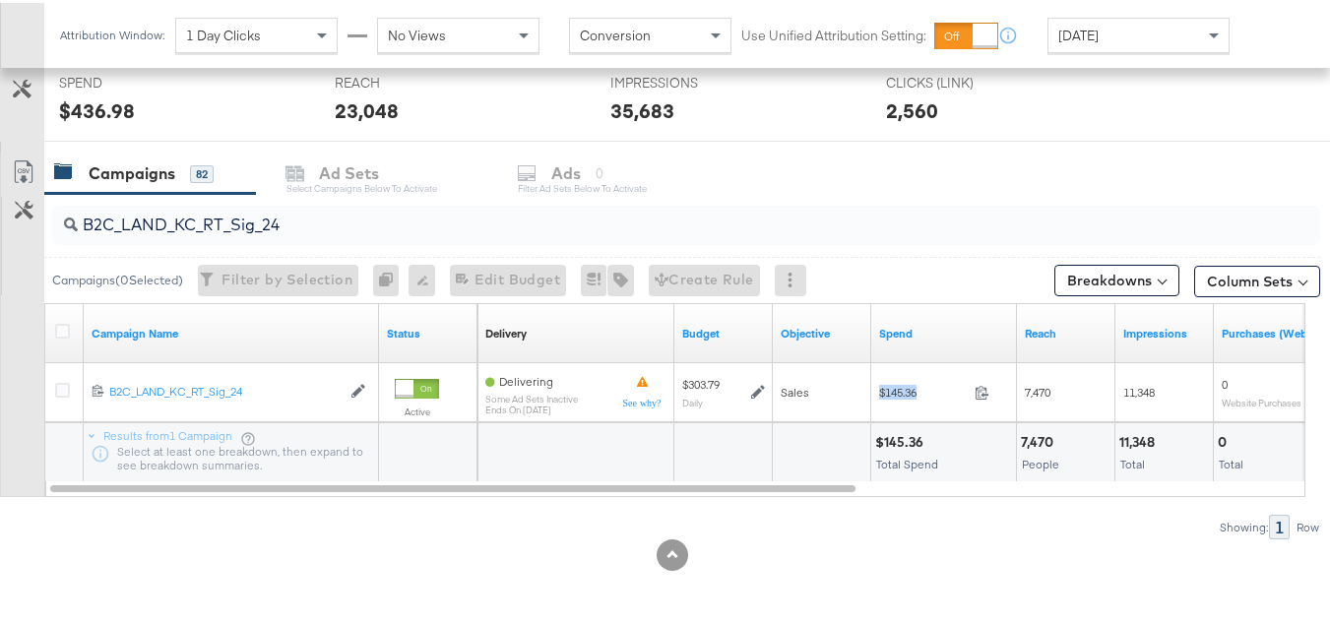
copy div "$145.36"
click at [431, 222] on input "B2C_LAND_KC_RT_Sig_24" at bounding box center [643, 214] width 1131 height 38
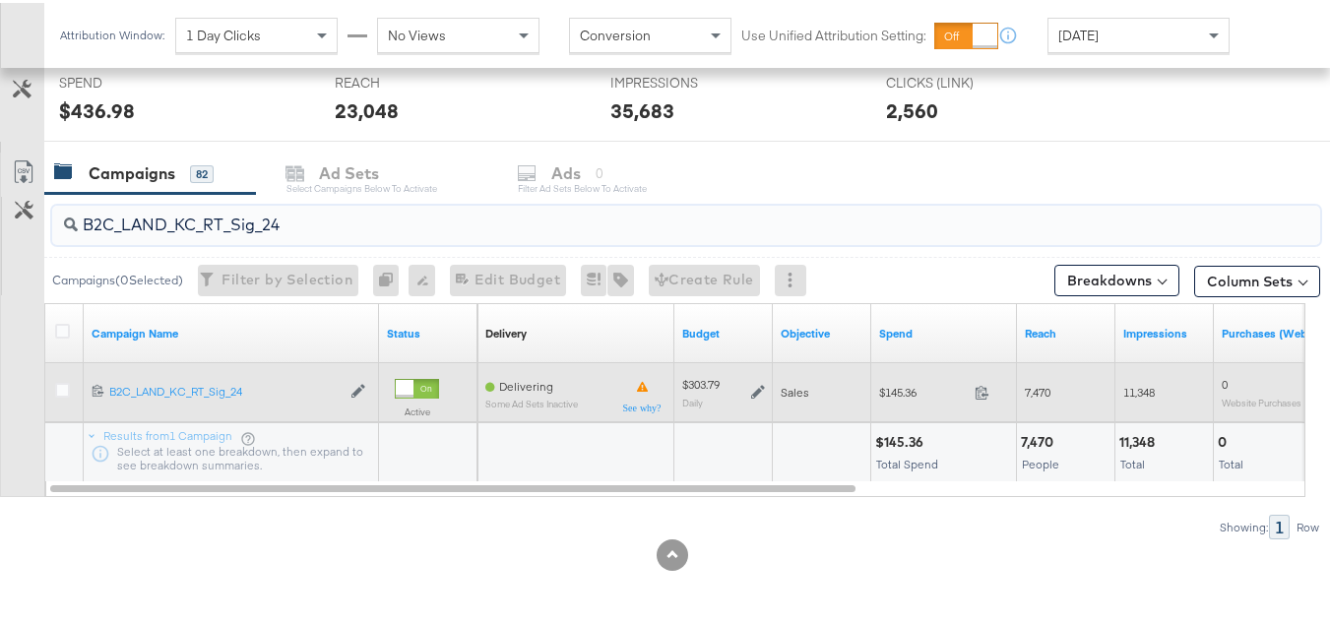
paste input "B_Ecommerce_KC_Retargeting_LW&LOA_Traffic"
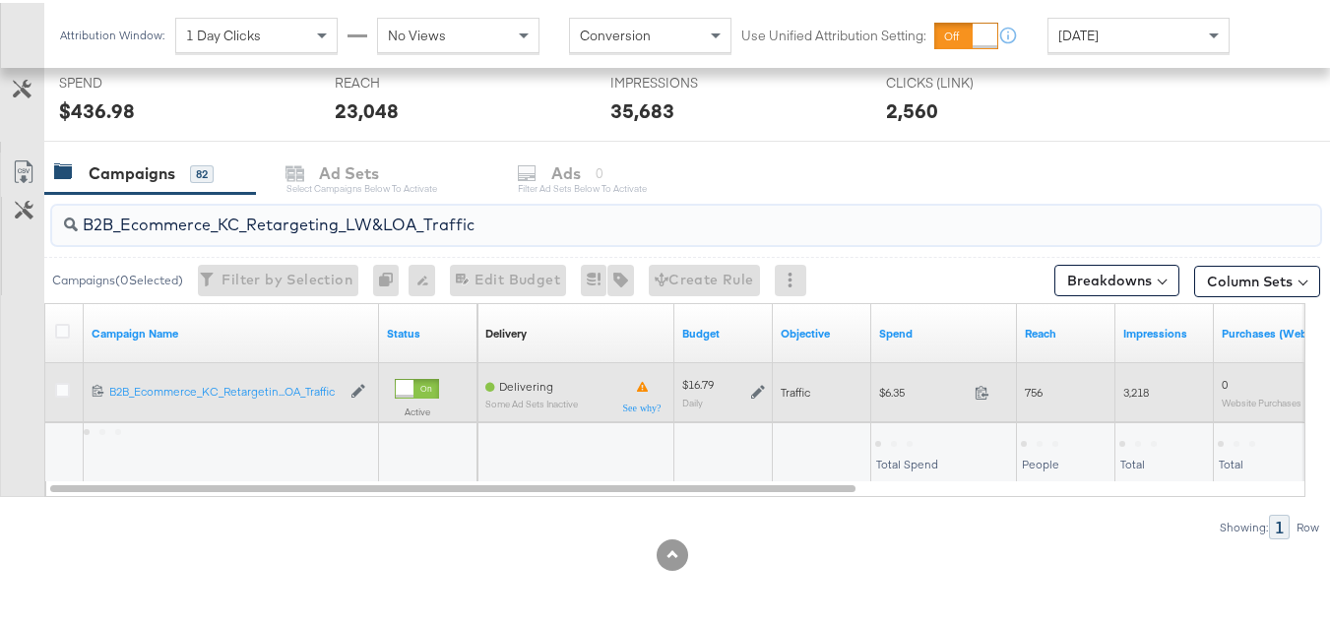
click at [904, 386] on span "$6.35" at bounding box center [923, 389] width 88 height 15
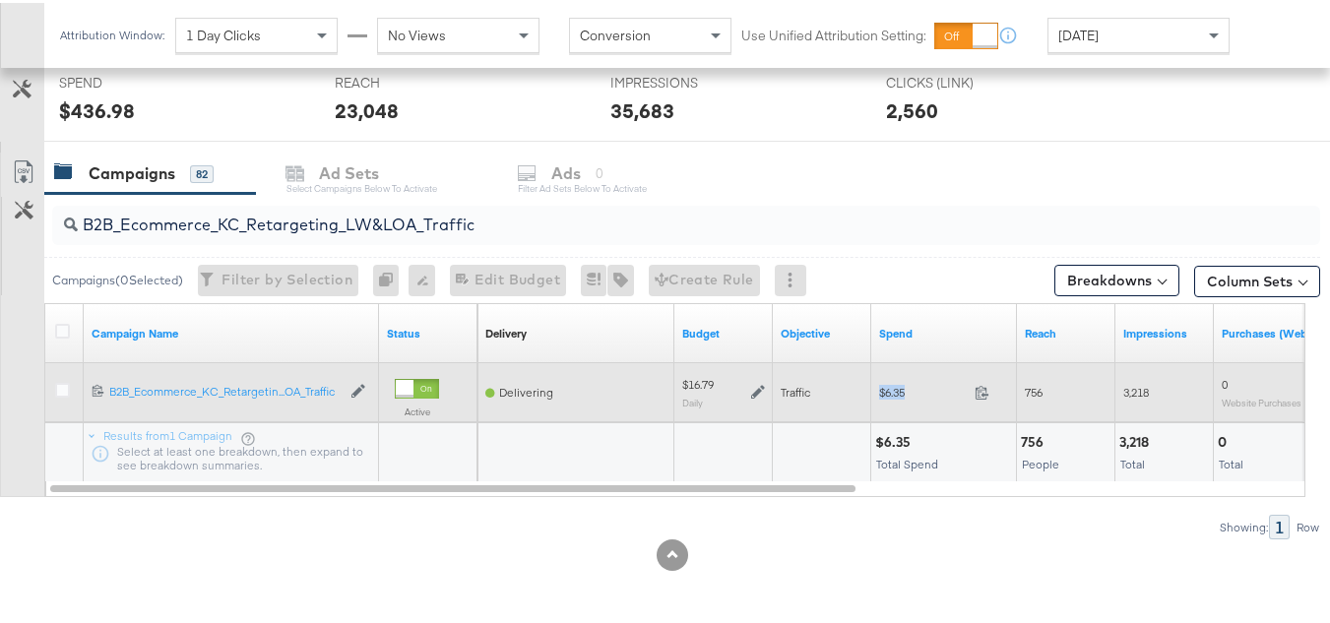
copy div "$6.35"
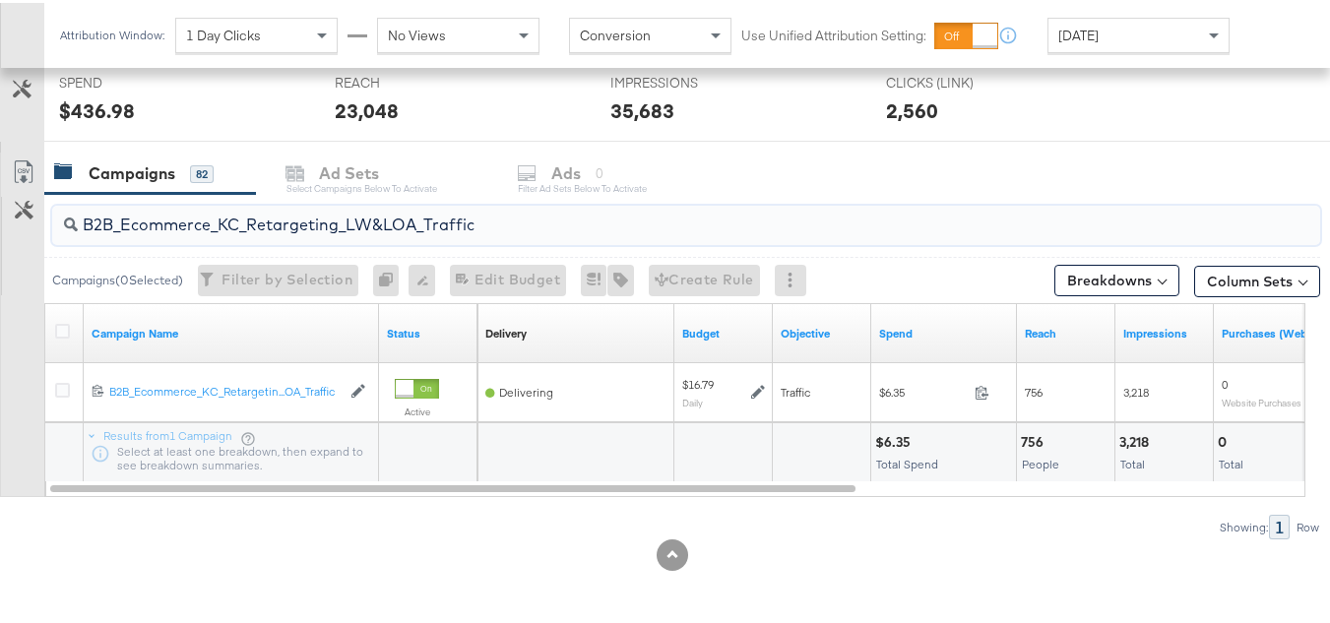
click at [478, 232] on input "B2B_Ecommerce_KC_Retargeting_LW&LOA_Traffic" at bounding box center [643, 214] width 1131 height 38
paste input "KC_Retargeting_Prospects & Clients_Conversions"
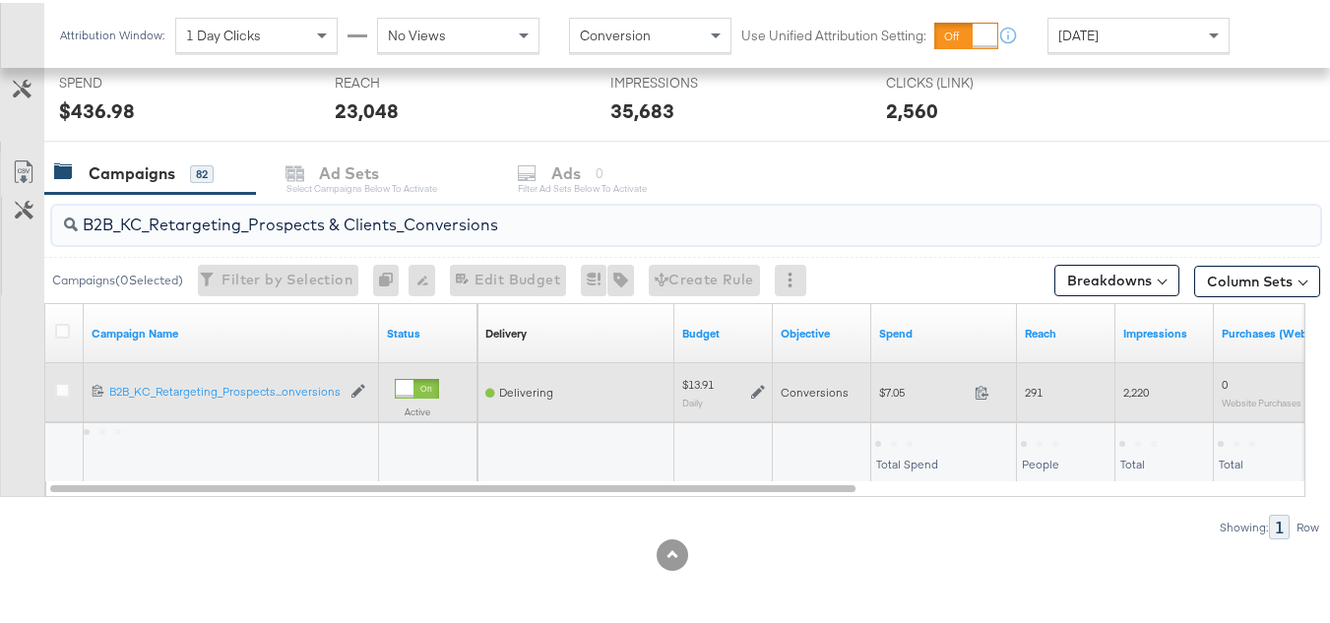
click at [896, 392] on span "$7.05" at bounding box center [923, 389] width 88 height 15
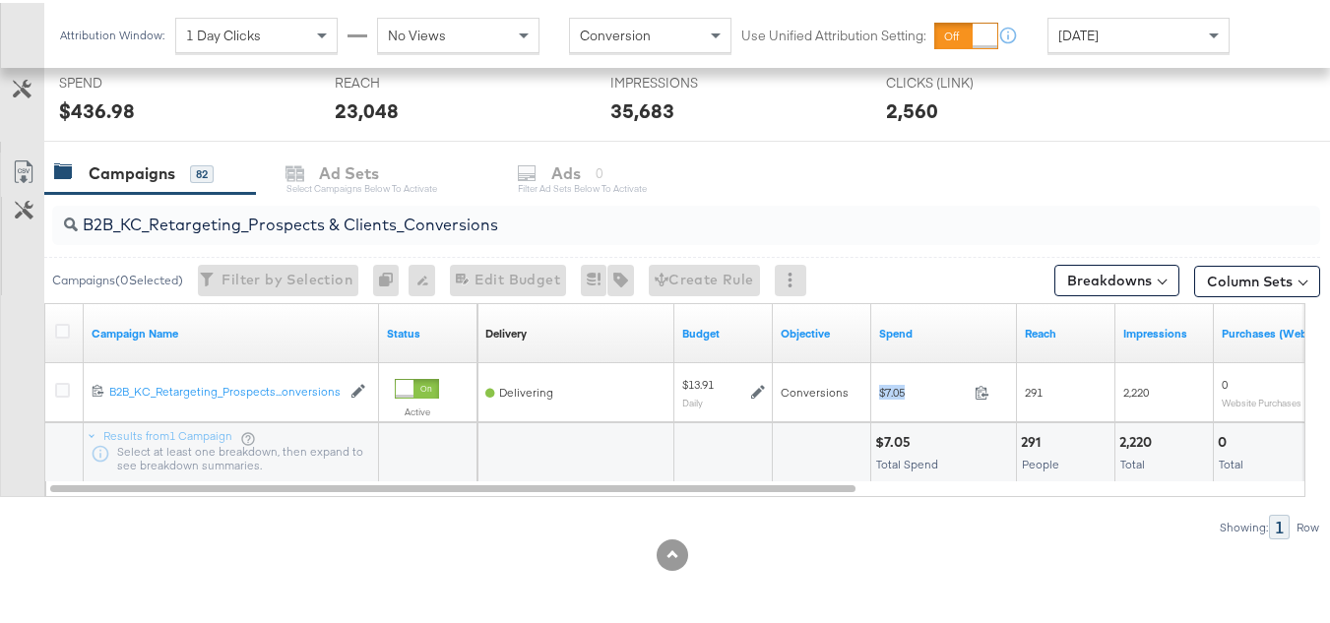
copy div "$7.05"
click at [445, 217] on input "B2B_KC_Retargeting_Prospects & Clients_Conversions" at bounding box center [643, 214] width 1131 height 38
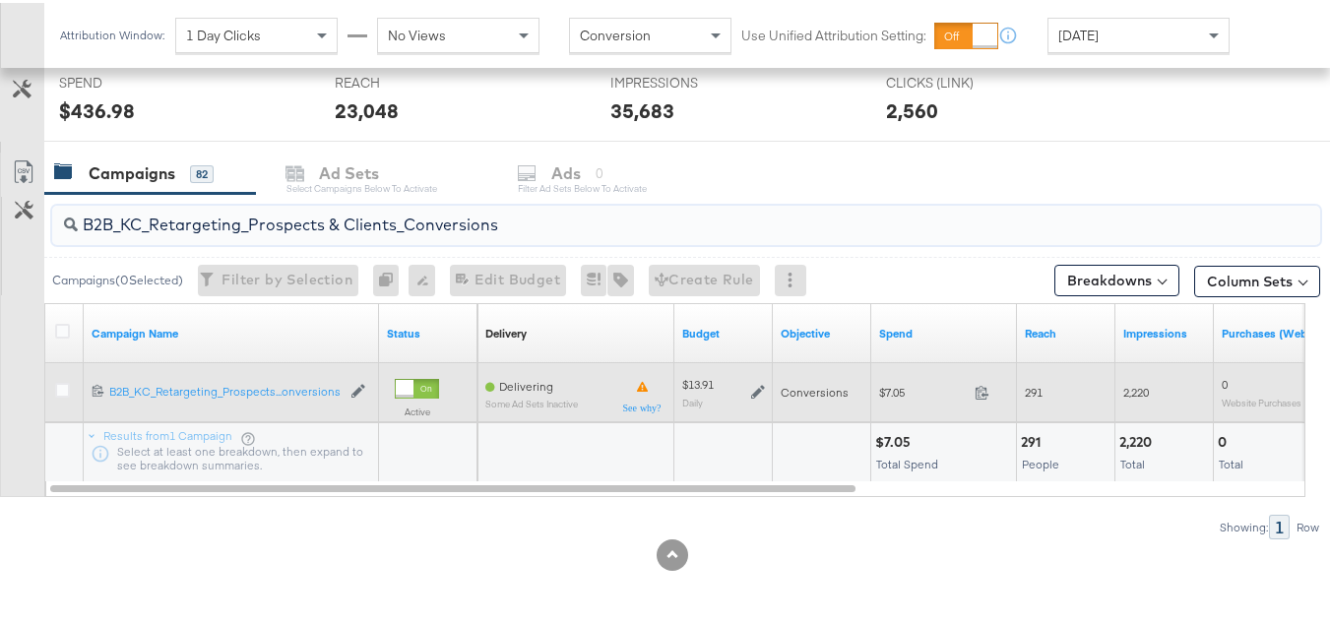
paste input "C_LAND_KC_Pros_Sig"
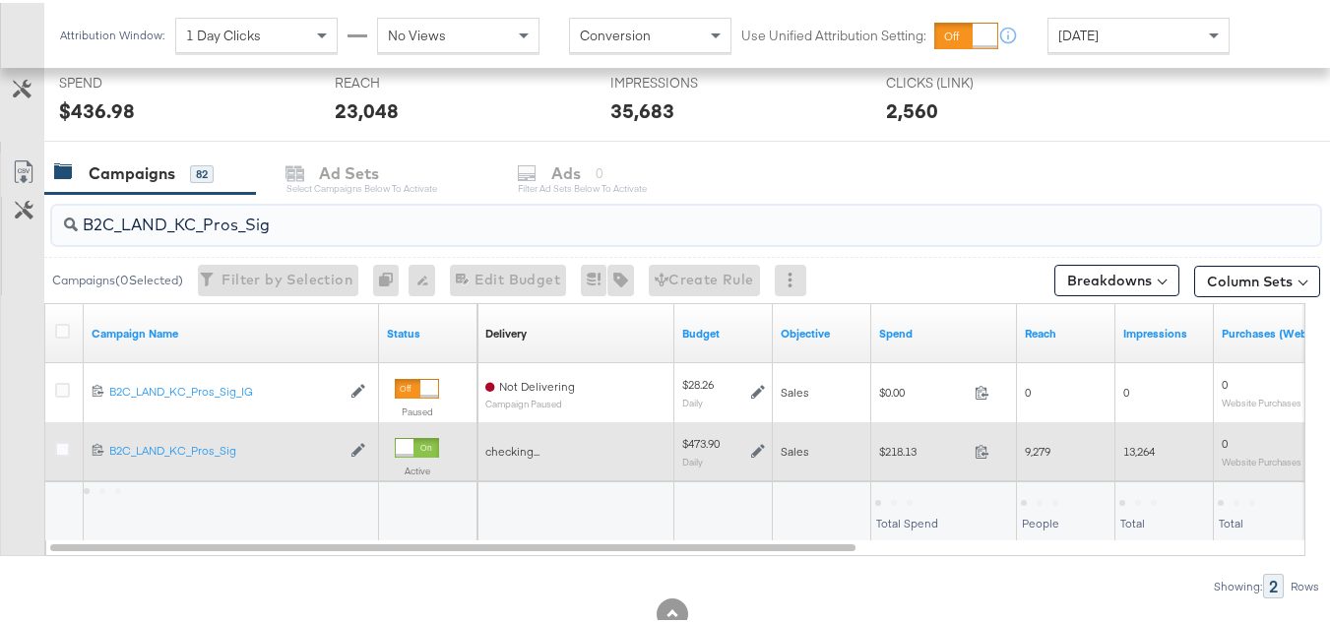
type input "B2C_LAND_KC_Pros_Sig"
click at [901, 453] on span "$218.13" at bounding box center [923, 448] width 88 height 15
click at [901, 454] on span "$218.13" at bounding box center [923, 448] width 88 height 15
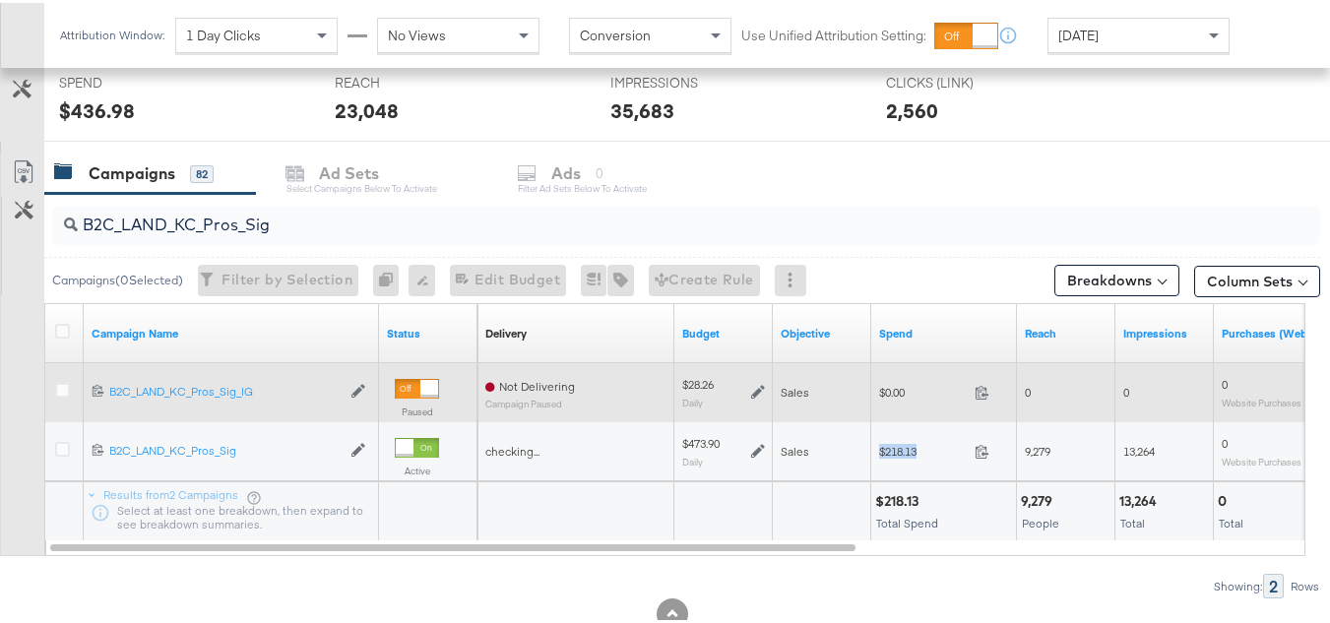
copy div "$218.13"
